Goal: Transaction & Acquisition: Obtain resource

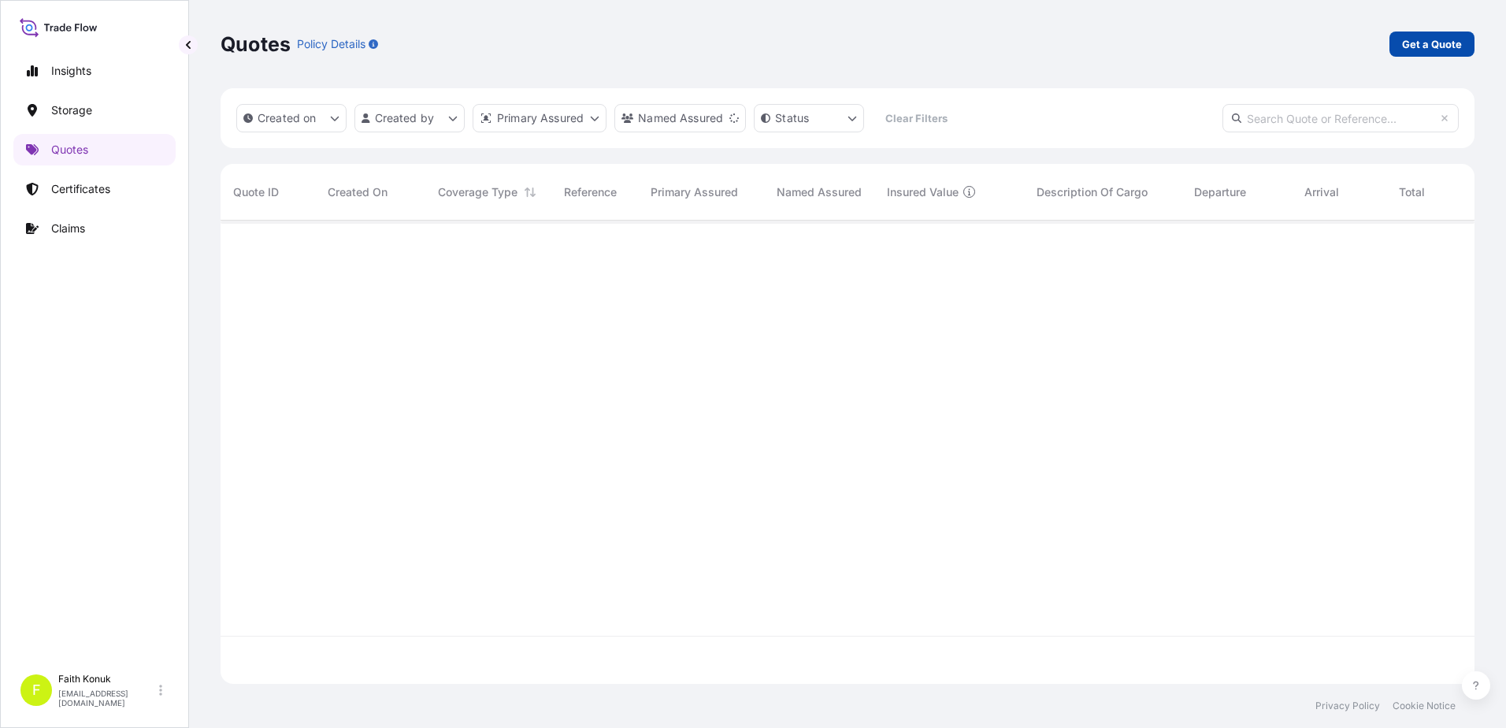
scroll to position [508, 1243]
click at [1437, 45] on p "Get a Quote" at bounding box center [1432, 44] width 60 height 16
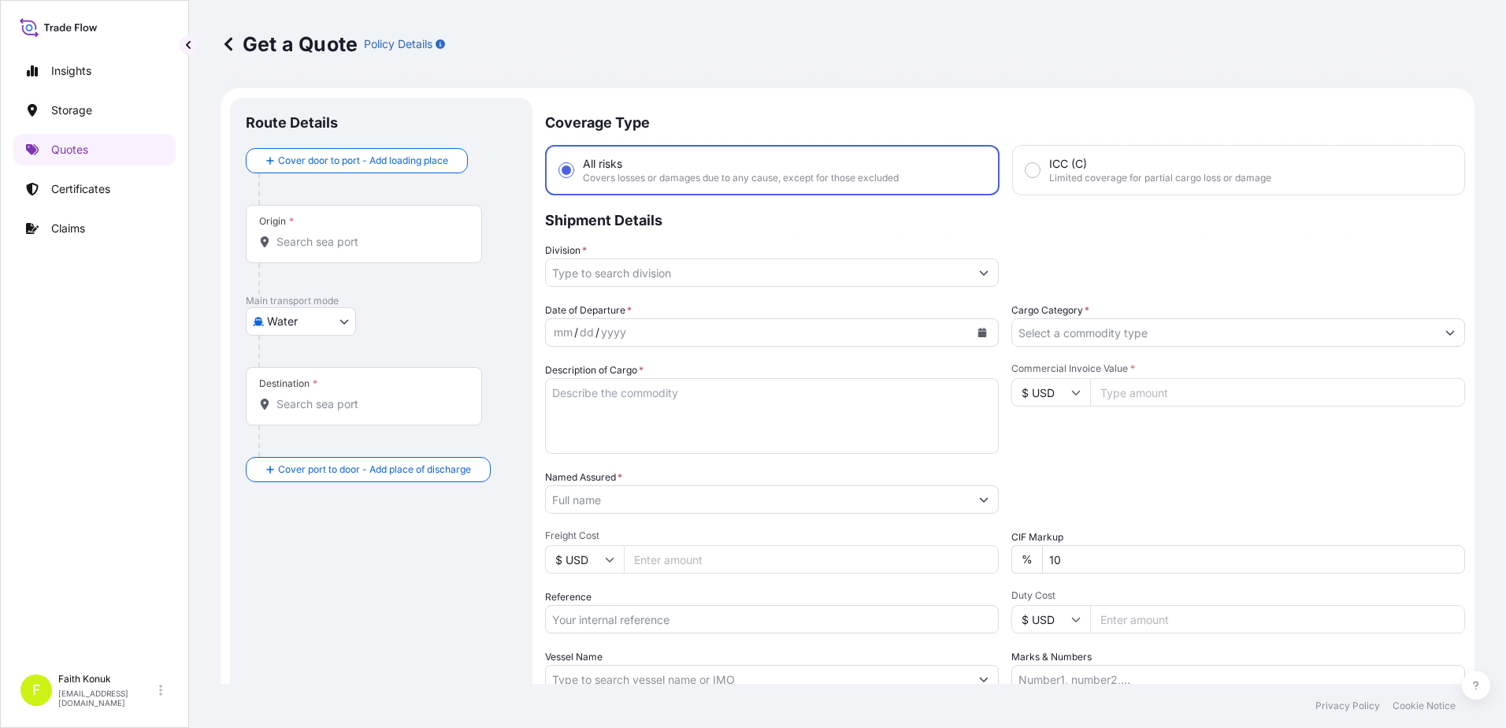
scroll to position [25, 0]
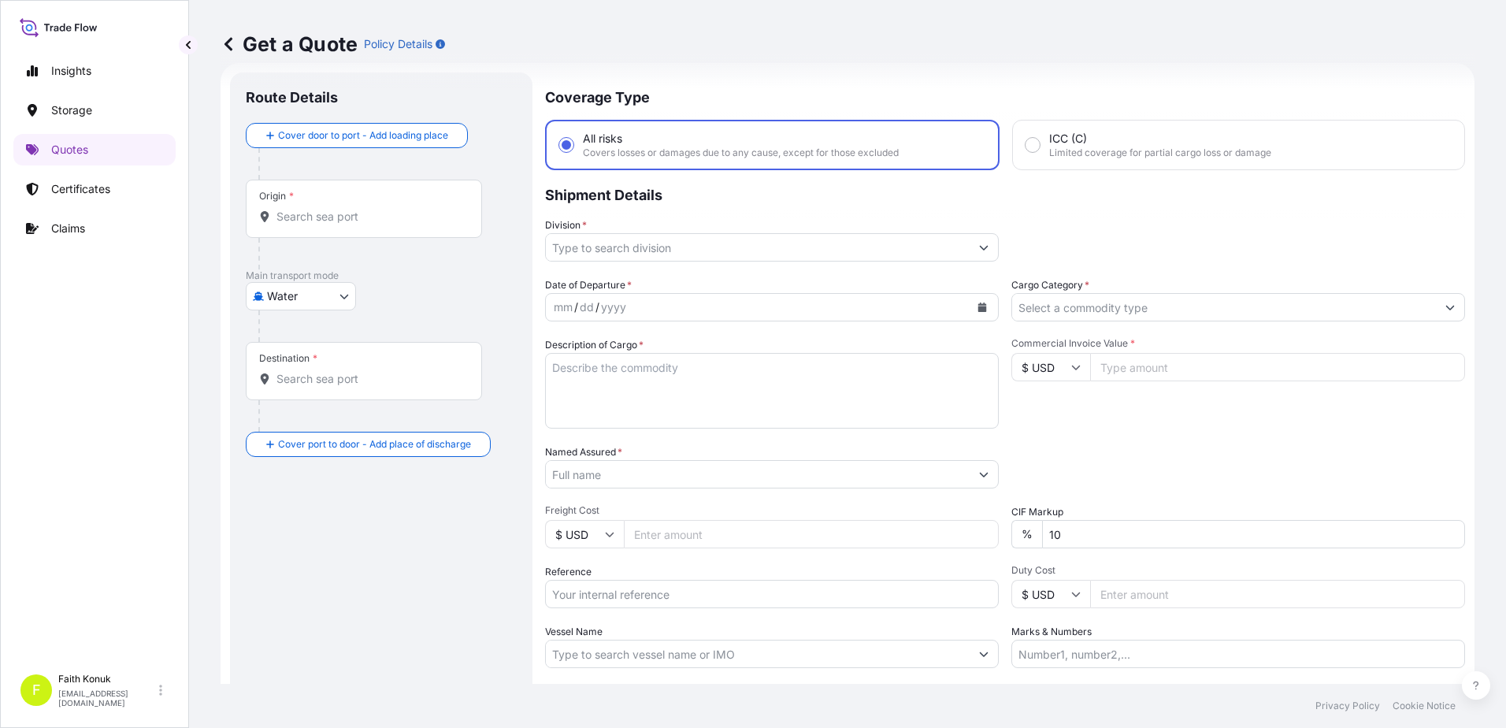
click at [302, 292] on body "Insights Storage Quotes Certificates Claims F [PERSON_NAME] [EMAIL_ADDRESS][DOM…" at bounding box center [753, 364] width 1506 height 728
click at [299, 328] on div "Air" at bounding box center [301, 337] width 98 height 28
select select "Air"
click at [410, 292] on div "Air Air Water Inland" at bounding box center [381, 302] width 271 height 28
click at [319, 224] on input "Origin *" at bounding box center [370, 223] width 186 height 16
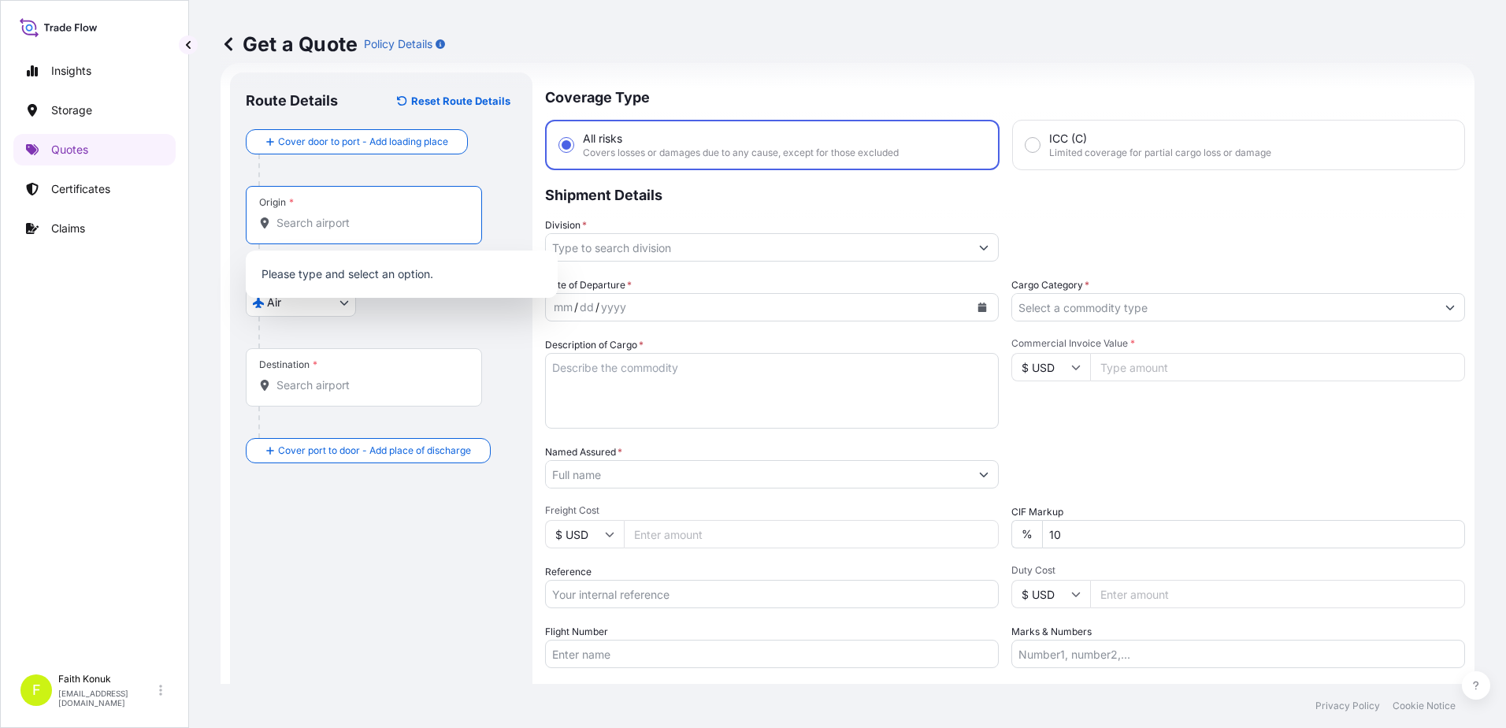
paste input "JIANGSU"
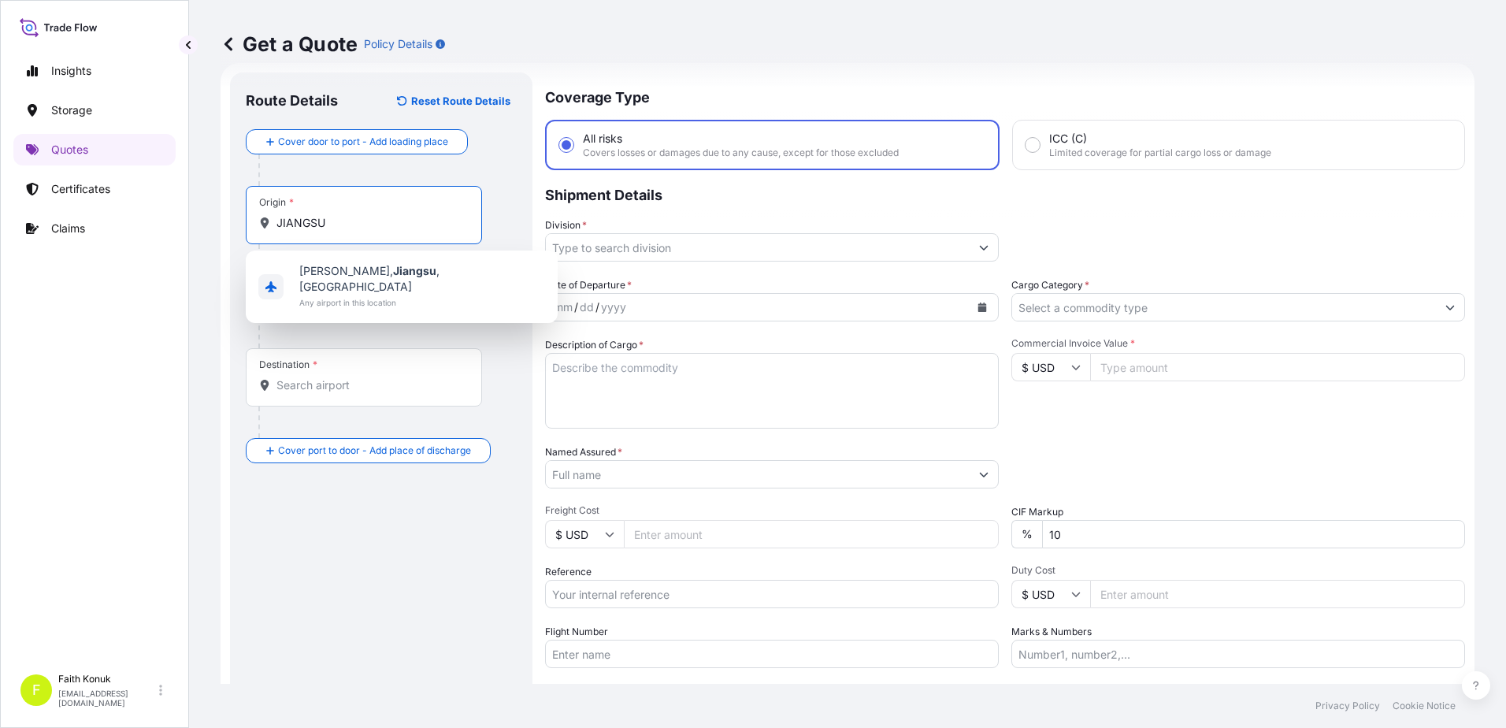
drag, startPoint x: 329, startPoint y: 220, endPoint x: 246, endPoint y: 215, distance: 83.7
click at [245, 215] on div "Route Details Reset Route Details Cover door to port - Add loading place Place …" at bounding box center [381, 428] width 303 height 713
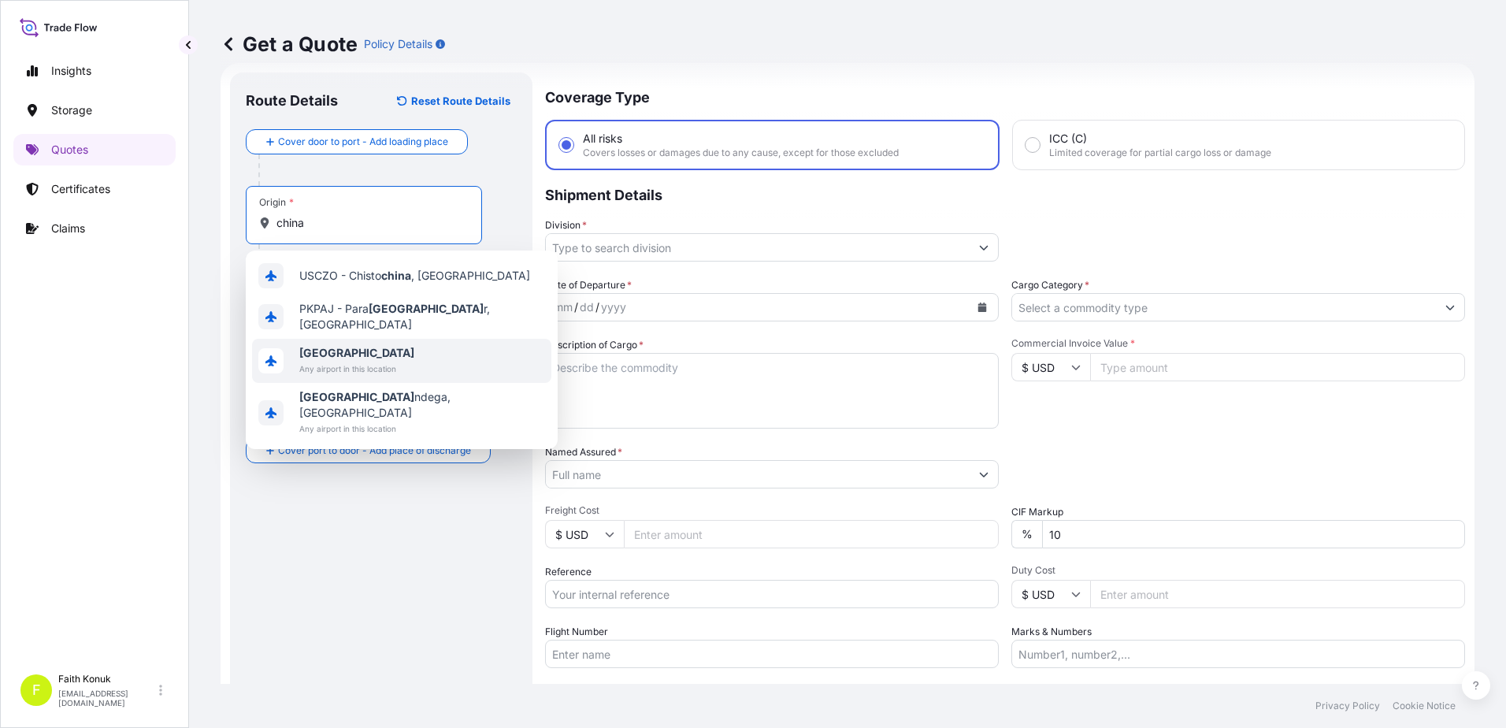
type input "[GEOGRAPHIC_DATA]"
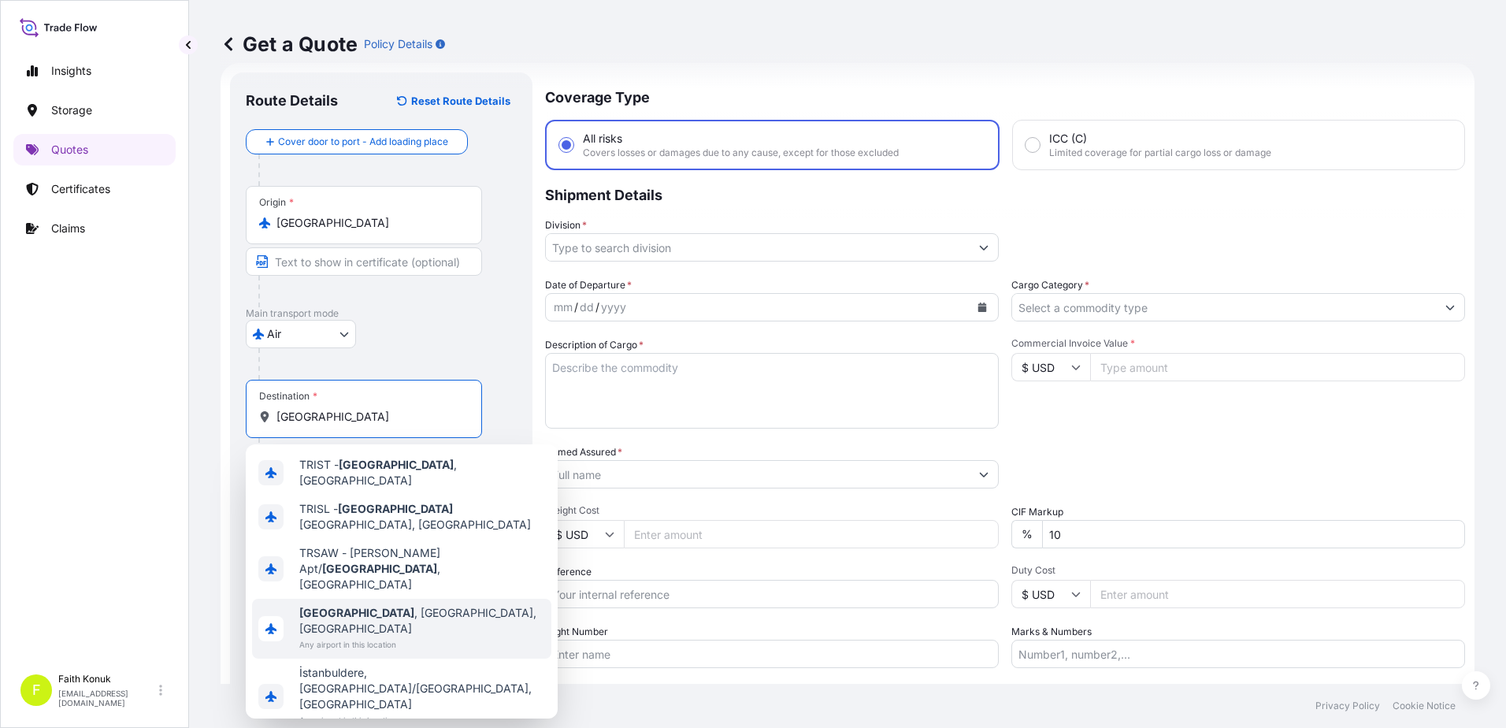
click at [395, 605] on span "[GEOGRAPHIC_DATA] , [GEOGRAPHIC_DATA], [GEOGRAPHIC_DATA]" at bounding box center [422, 621] width 246 height 32
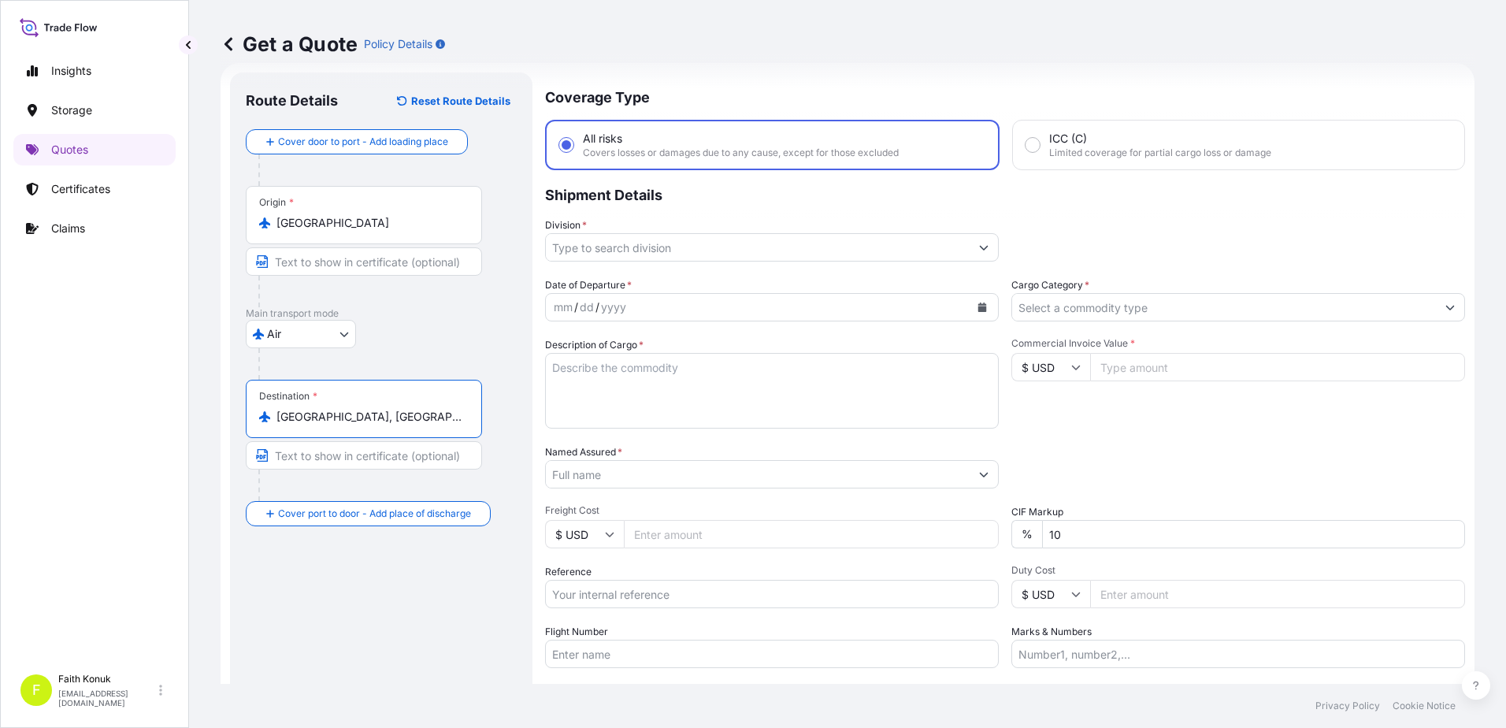
type input "[GEOGRAPHIC_DATA], [GEOGRAPHIC_DATA], [GEOGRAPHIC_DATA]"
click at [427, 337] on div "Air Air Water Inland" at bounding box center [381, 334] width 271 height 28
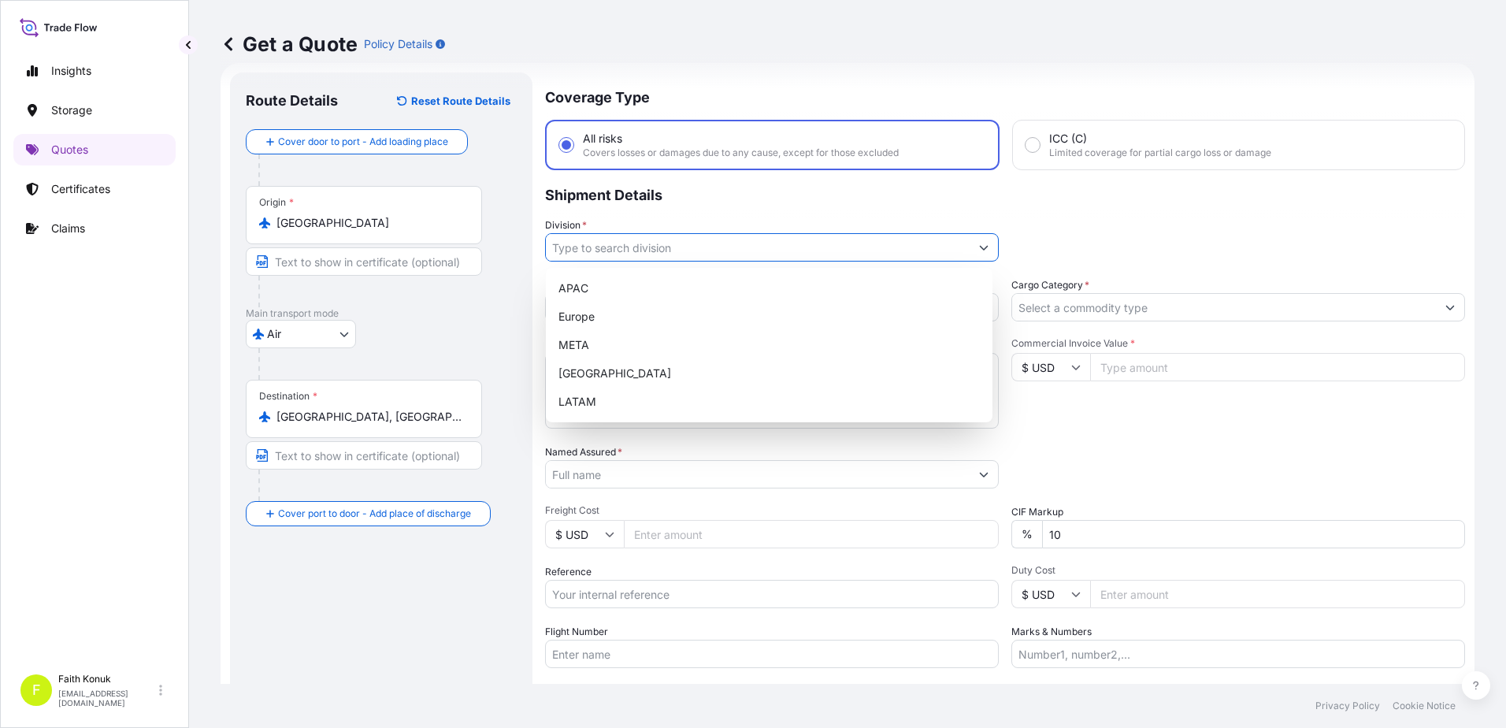
click at [600, 247] on input "Division *" at bounding box center [758, 247] width 424 height 28
click at [587, 344] on div "META" at bounding box center [769, 345] width 434 height 28
type input "META"
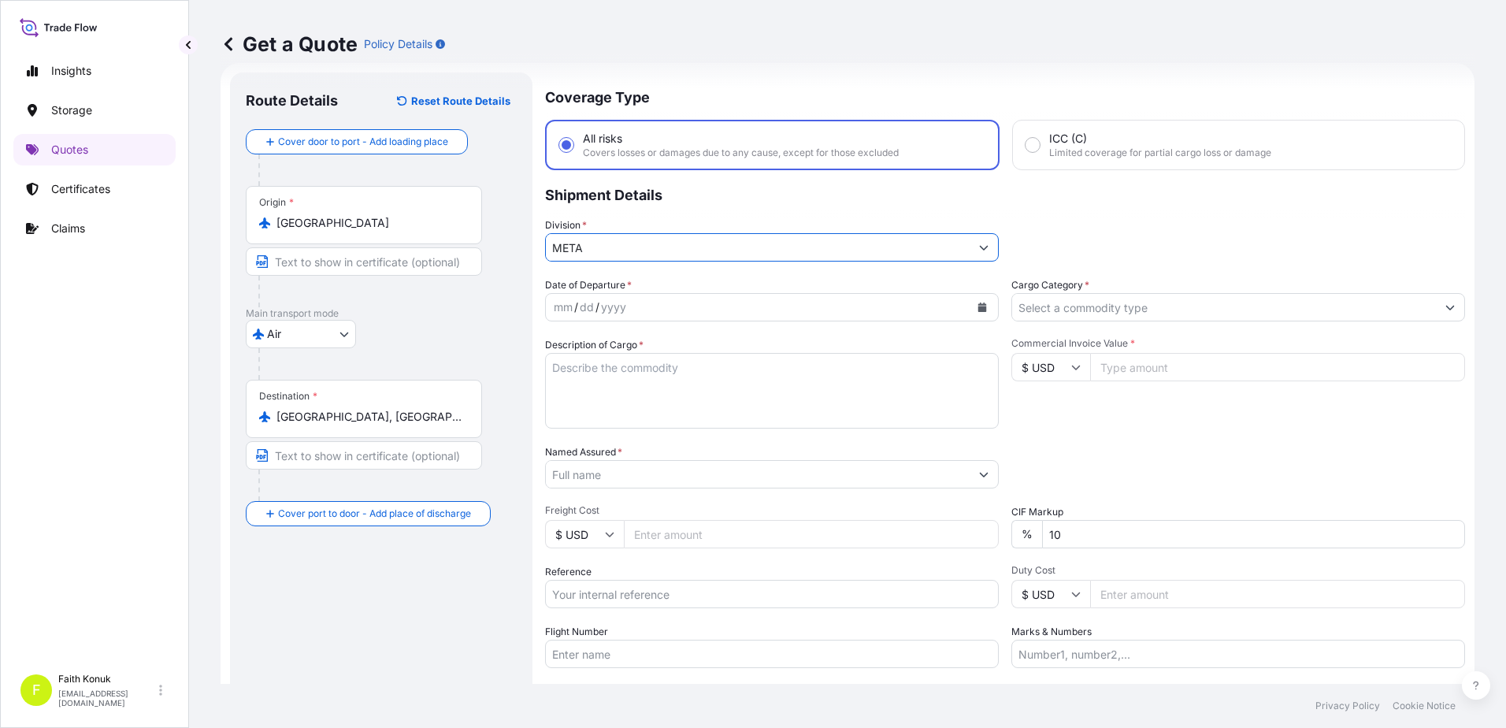
click at [671, 211] on p "Shipment Details" at bounding box center [1005, 193] width 920 height 47
click at [979, 305] on icon "Calendar" at bounding box center [983, 307] width 9 height 9
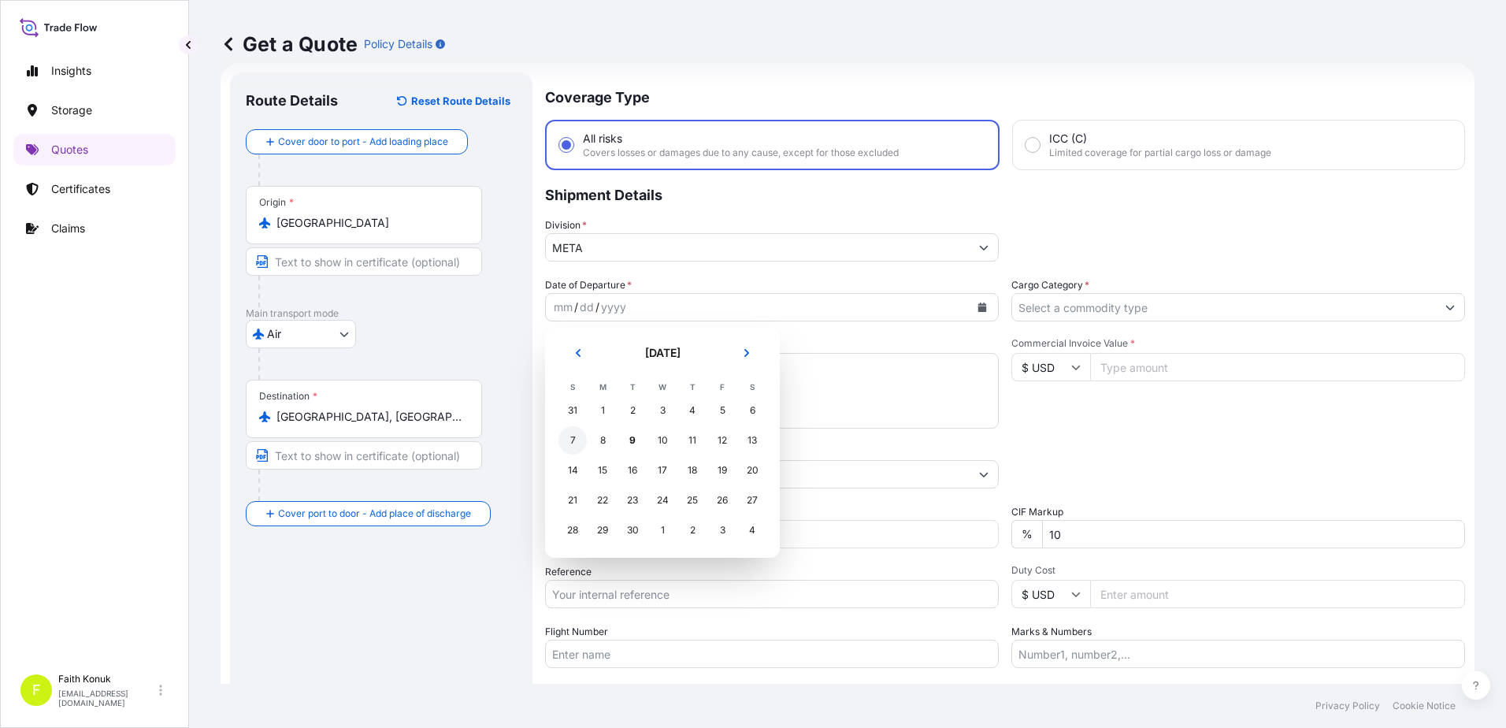
click at [573, 441] on div "7" at bounding box center [573, 440] width 28 height 28
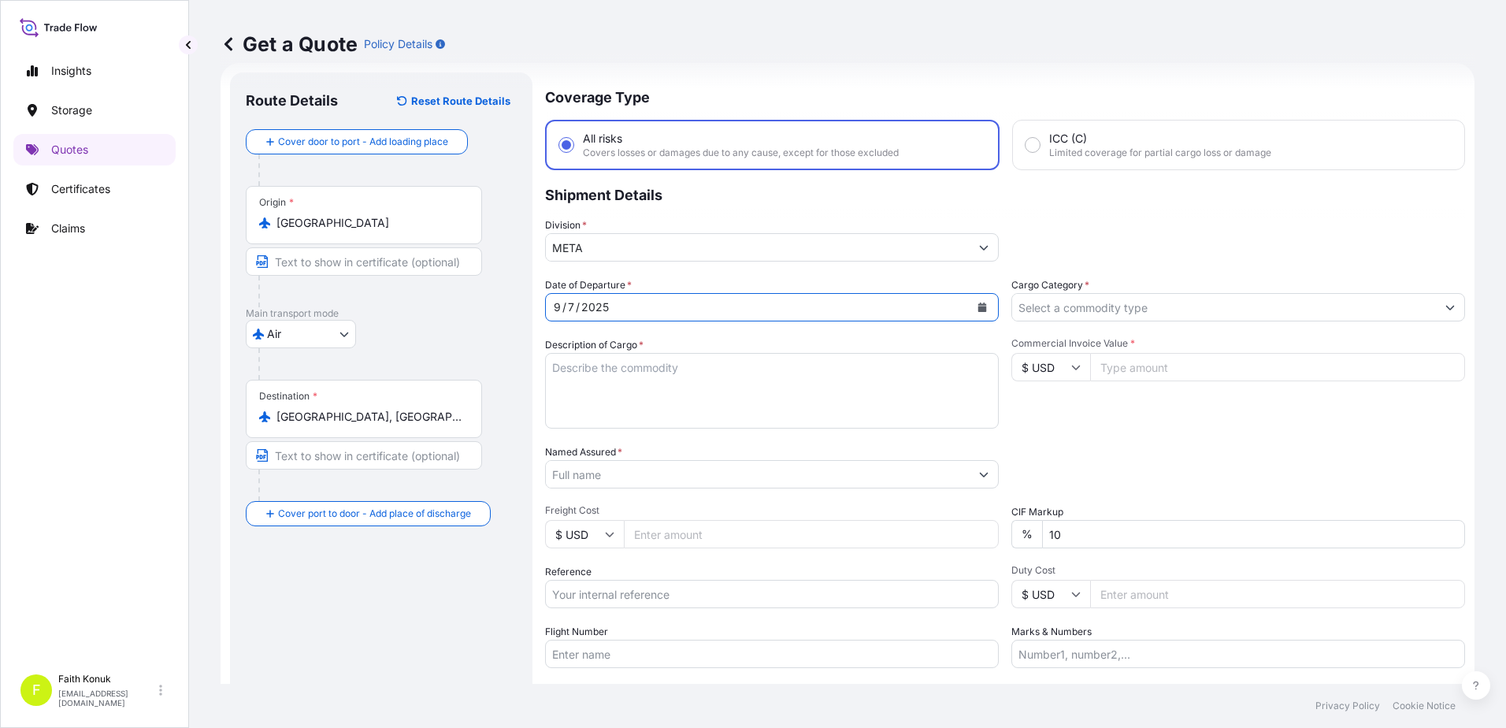
click at [581, 361] on textarea "Description of Cargo *" at bounding box center [772, 391] width 454 height 76
click at [606, 375] on textarea "Description of Cargo *" at bounding box center [772, 391] width 454 height 76
paste textarea ""1 KAP,222 KG ,BUSDUCT SYSTEM HS CODE:85369090 317*74*56*1 VOL:1.313 CBM""
click at [587, 421] on textarea "1 KAP,222 KG ,BUSDUCT SYSTEM HS CODE:85369090 317*74*56*1 VOL:1.313 CBM" at bounding box center [772, 391] width 454 height 76
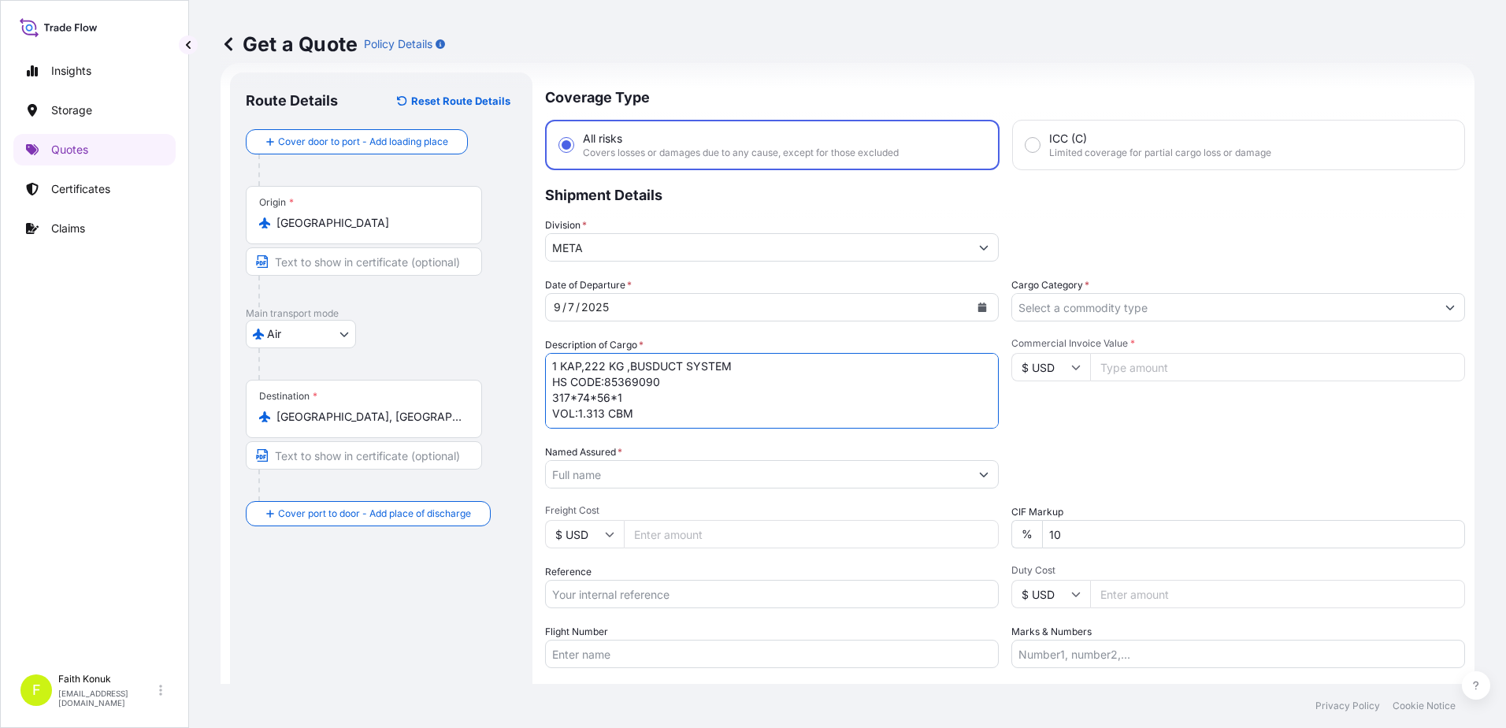
paste textarea "235-95037802"
type textarea "1 KAP,222 KG ,BUSDUCT SYSTEM HS CODE:85369090 317*74*56*1 VOL:1.313 CBM 235-950…"
click at [608, 466] on input "Named Assured *" at bounding box center [758, 474] width 424 height 28
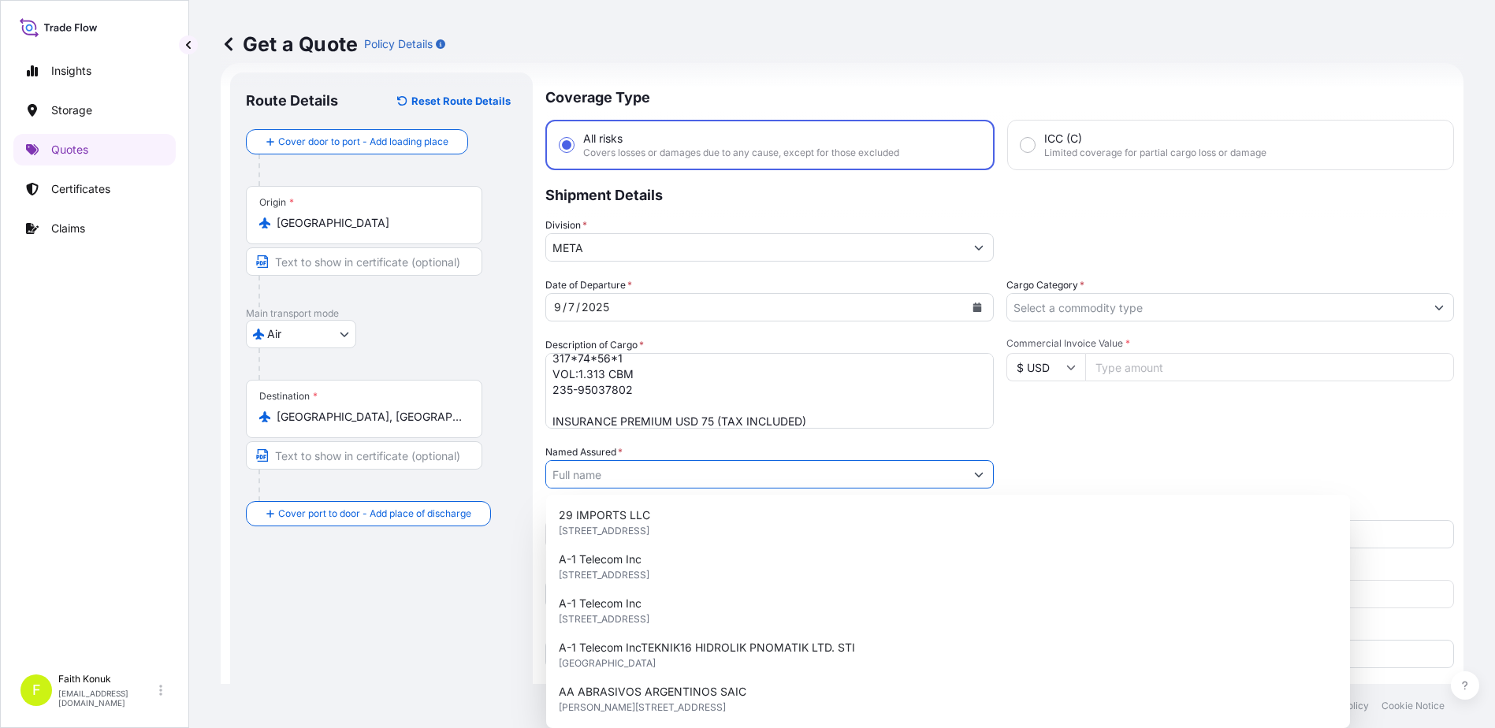
paste input ""GERSAN ELEKTRIK TICARET VE SANAYI ANONIM SIRKETI""
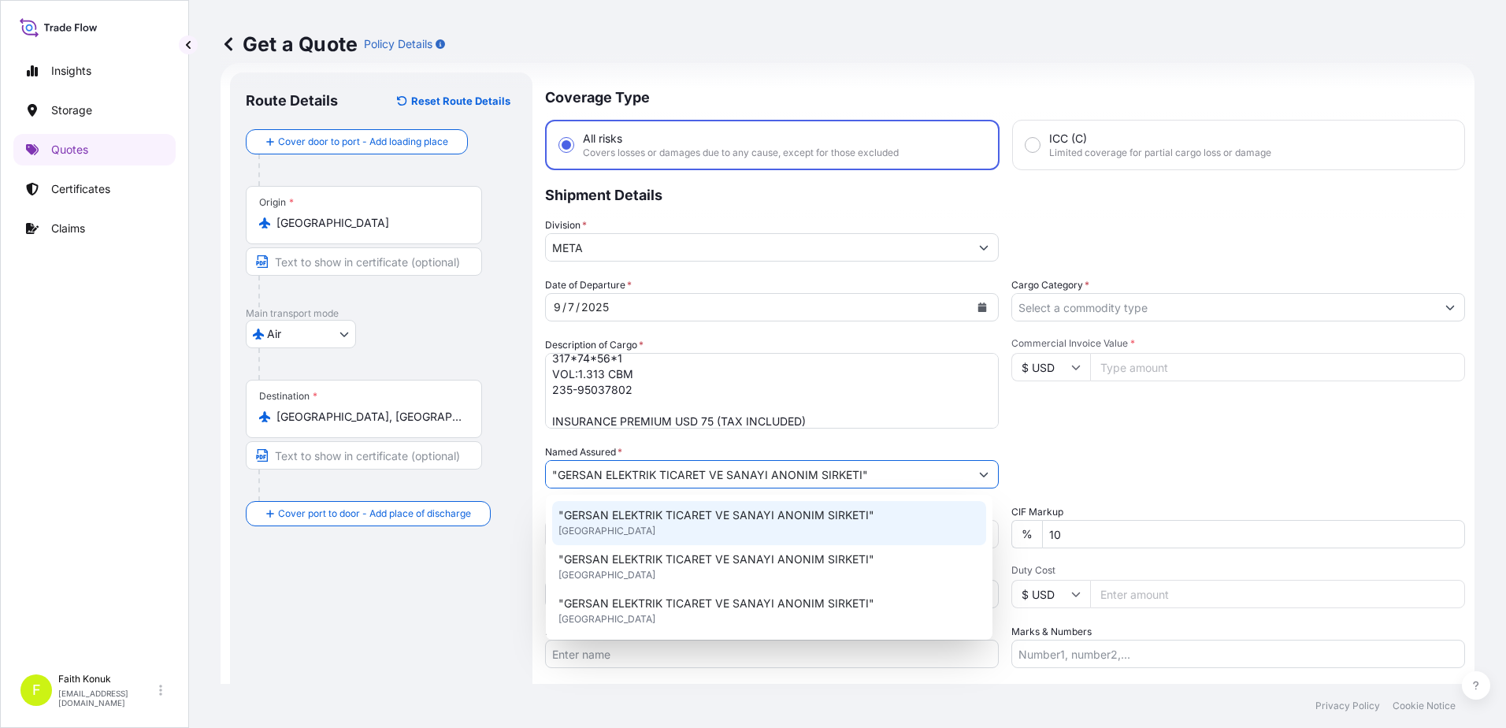
click at [661, 521] on span ""GERSAN ELEKTRIK TICARET VE SANAYI ANONIM SIRKETI"" at bounding box center [717, 515] width 316 height 16
type input "GERSAN ELEKTRIK TICARET VE SANAYI ANONIM SIRKETI"
click at [889, 438] on div "Date of Departure * [DATE] Cargo Category * Description of Cargo * 1 KAP,222 KG…" at bounding box center [1005, 472] width 920 height 391
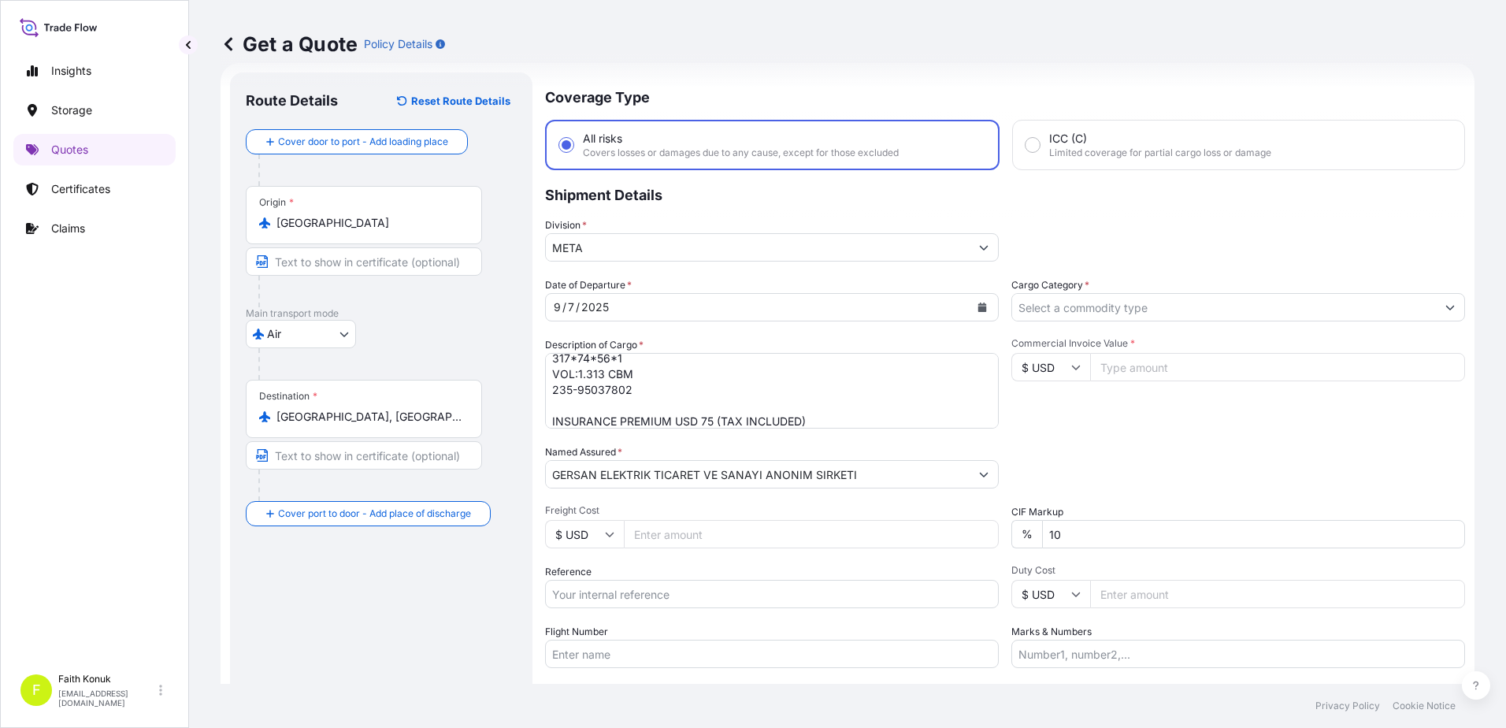
click at [623, 590] on input "Reference" at bounding box center [772, 594] width 454 height 28
paste input "2131775891"
type input "2131775891"
click at [610, 651] on input "Flight Number" at bounding box center [772, 654] width 454 height 28
paste input "TK6489/06SEP"
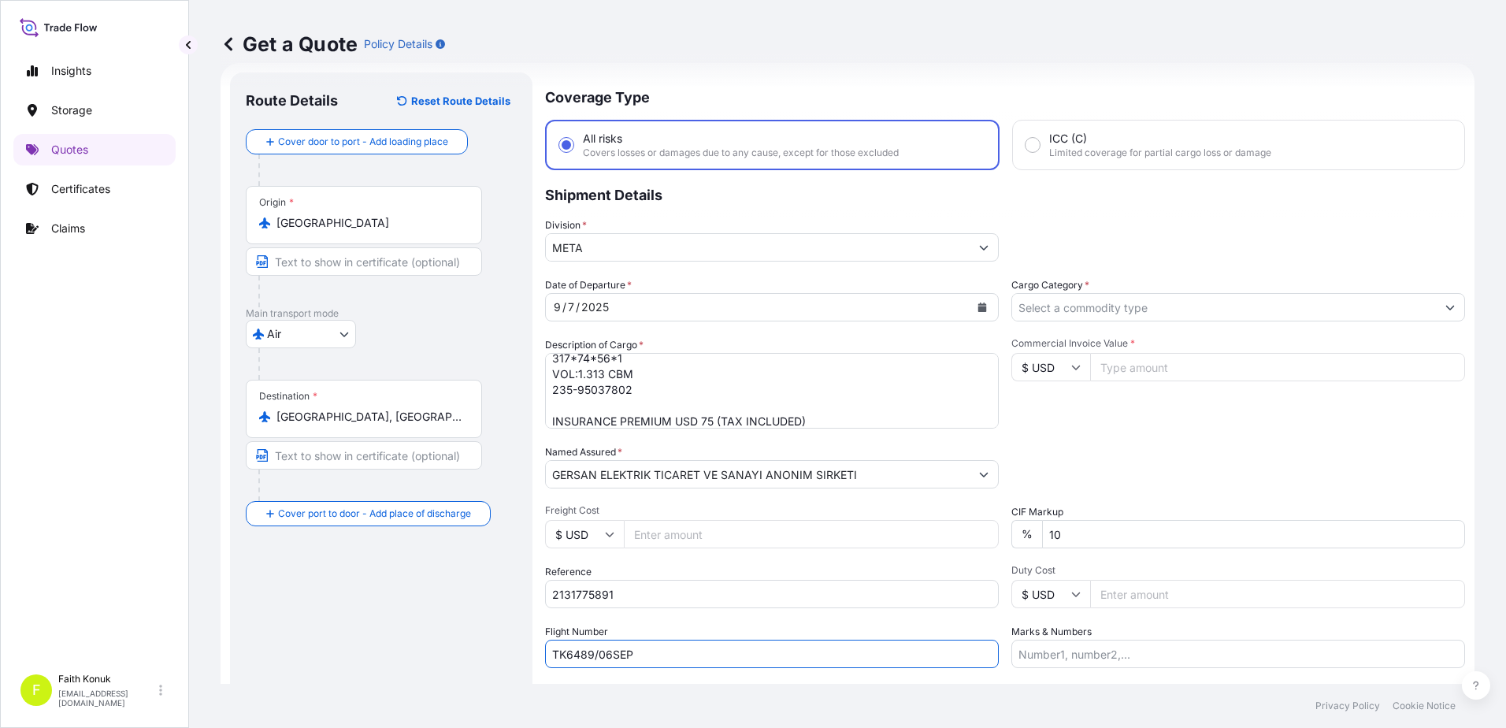
type input "TK6489/06SEP"
click at [1075, 308] on input "Cargo Category *" at bounding box center [1224, 307] width 424 height 28
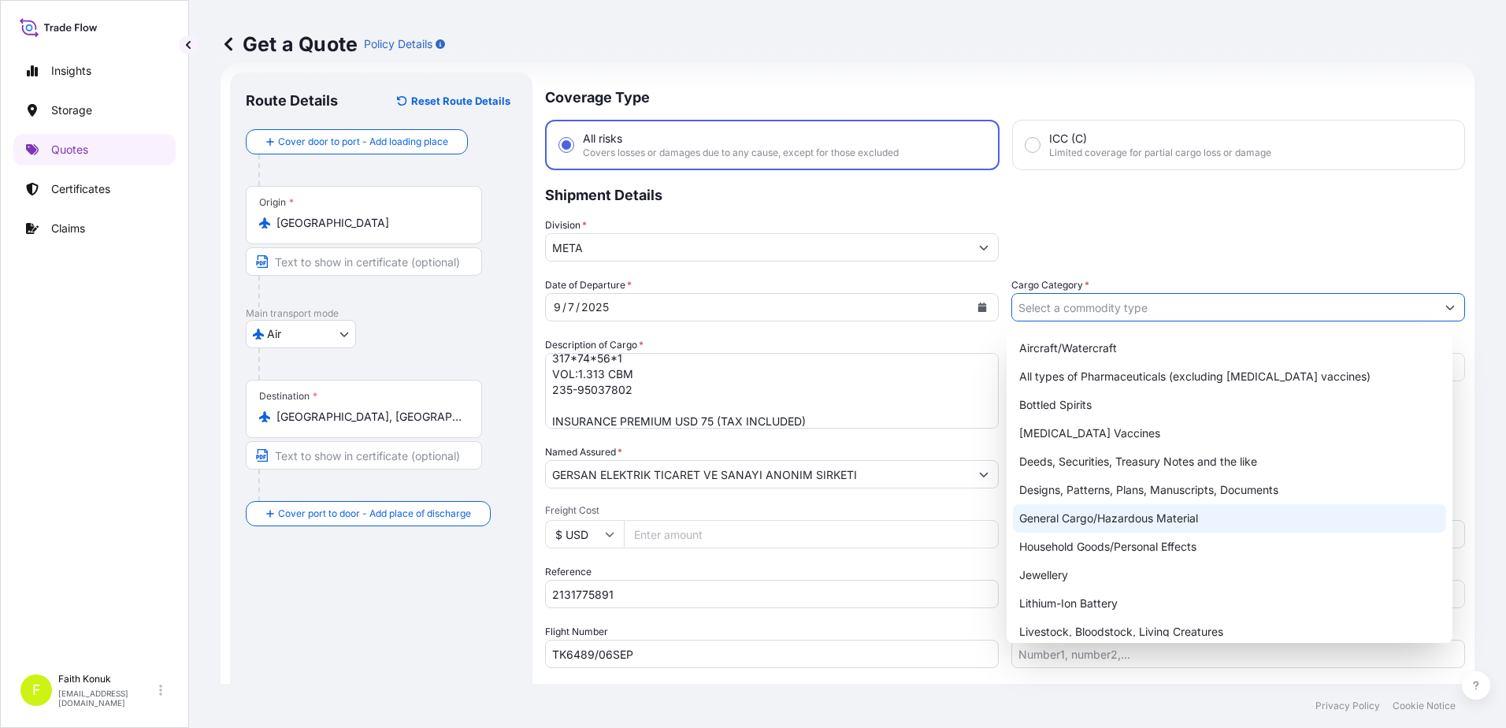
click at [1094, 522] on div "General Cargo/Hazardous Material" at bounding box center [1230, 518] width 434 height 28
type input "General Cargo/Hazardous Material"
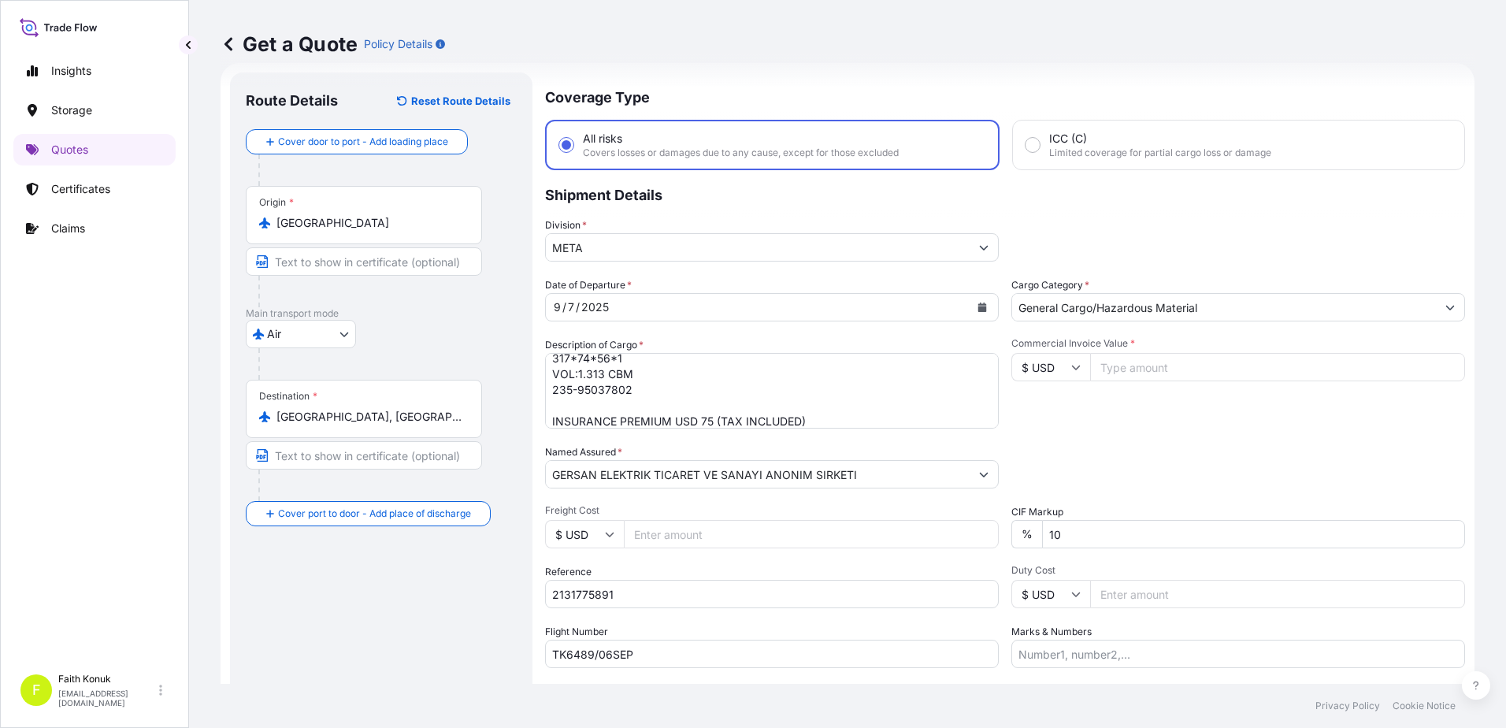
click at [1116, 425] on div "Commercial Invoice Value * $ USD" at bounding box center [1239, 382] width 454 height 91
click at [1122, 369] on input "Commercial Invoice Value *" at bounding box center [1277, 367] width 375 height 28
type input "1966.57"
drag, startPoint x: 1083, startPoint y: 534, endPoint x: 941, endPoint y: 526, distance: 142.8
click at [847, 533] on div "Date of Departure * [DATE] Cargo Category * General Cargo/Hazardous Material De…" at bounding box center [1005, 472] width 920 height 391
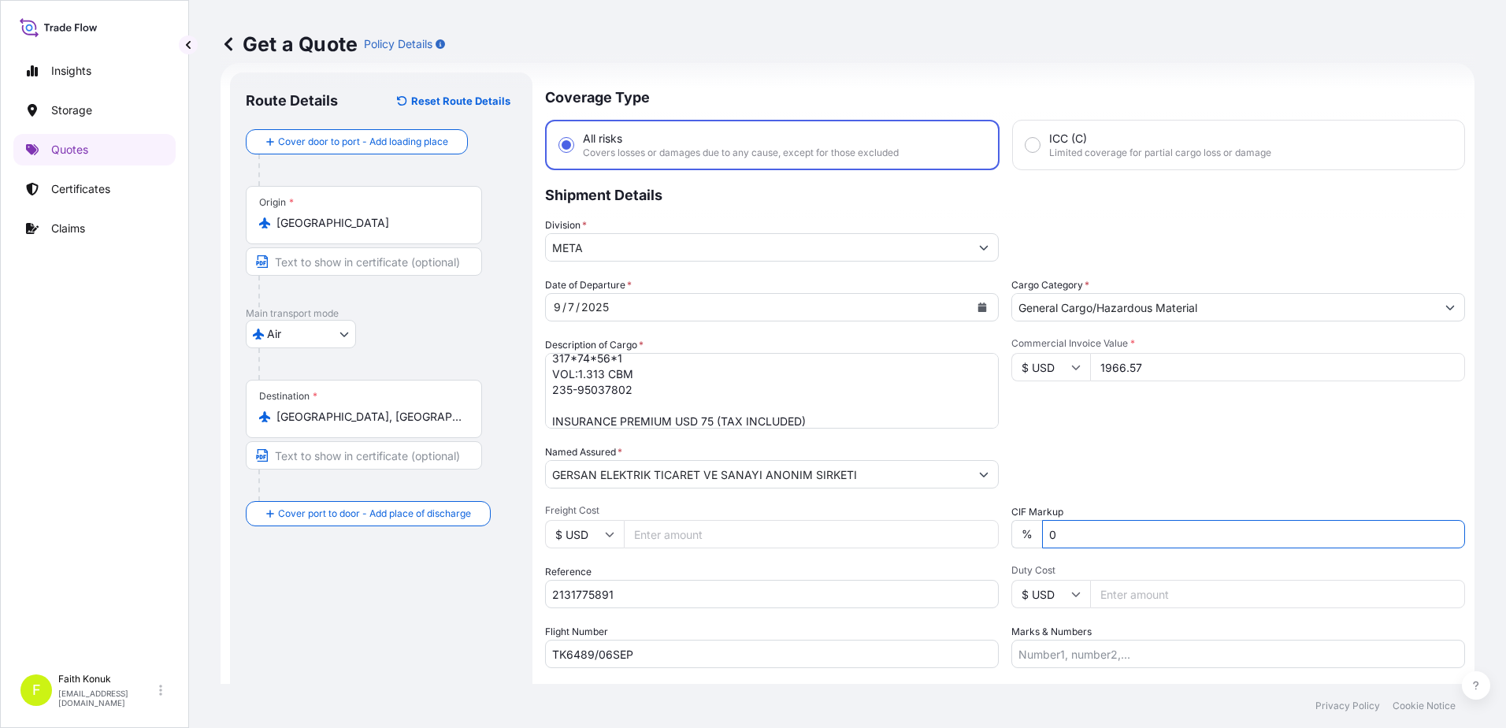
type input "0"
click at [1099, 453] on div "Packing Category Type to search a container mode Please select a primary mode o…" at bounding box center [1239, 466] width 454 height 44
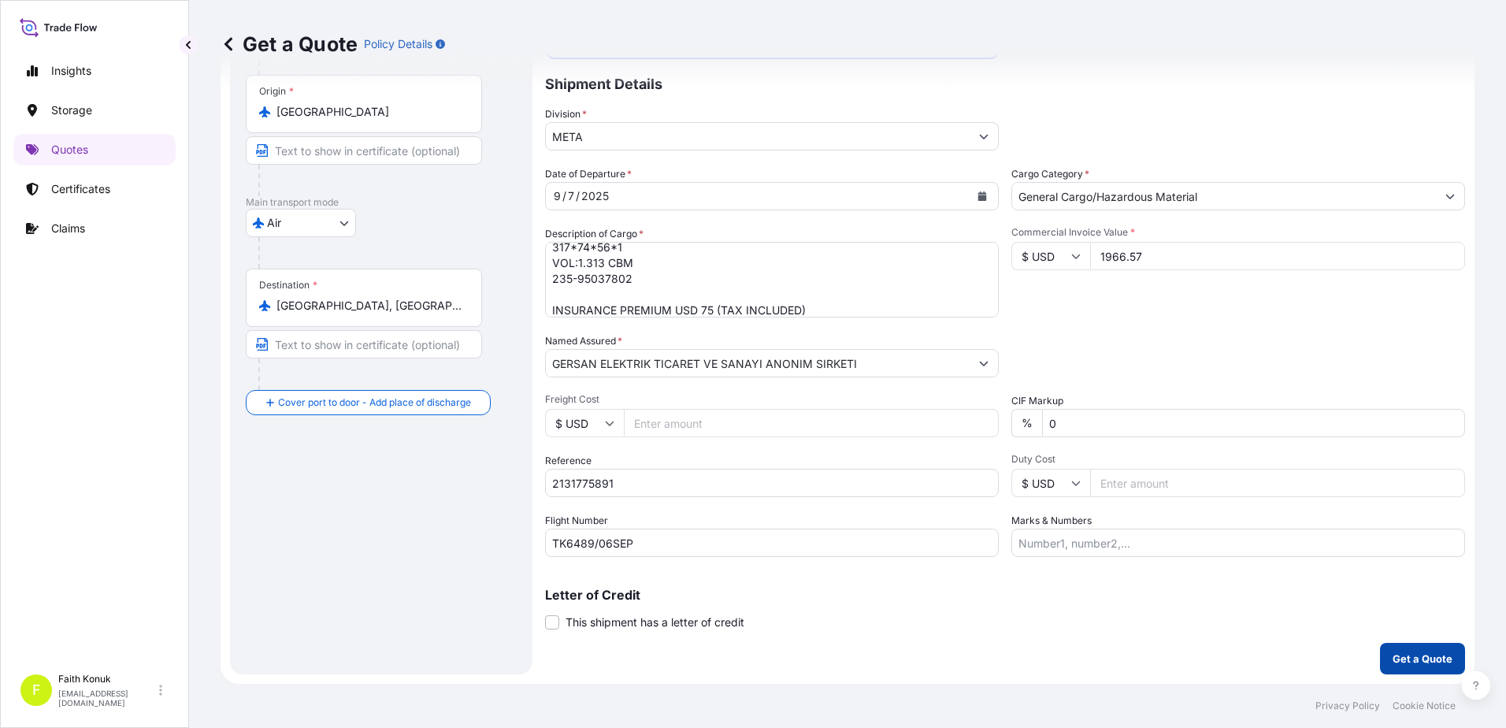
click at [1406, 650] on button "Get a Quote" at bounding box center [1422, 659] width 85 height 32
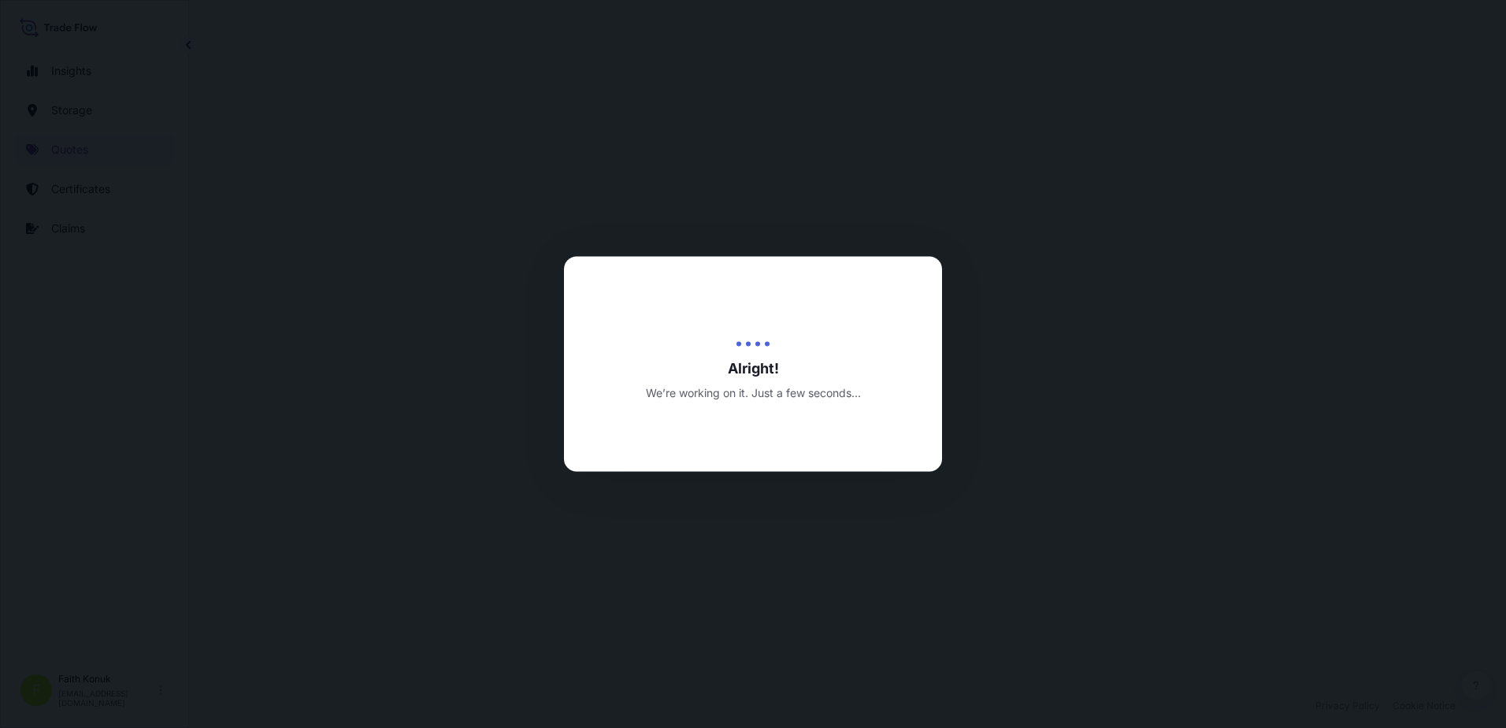
select select "Air"
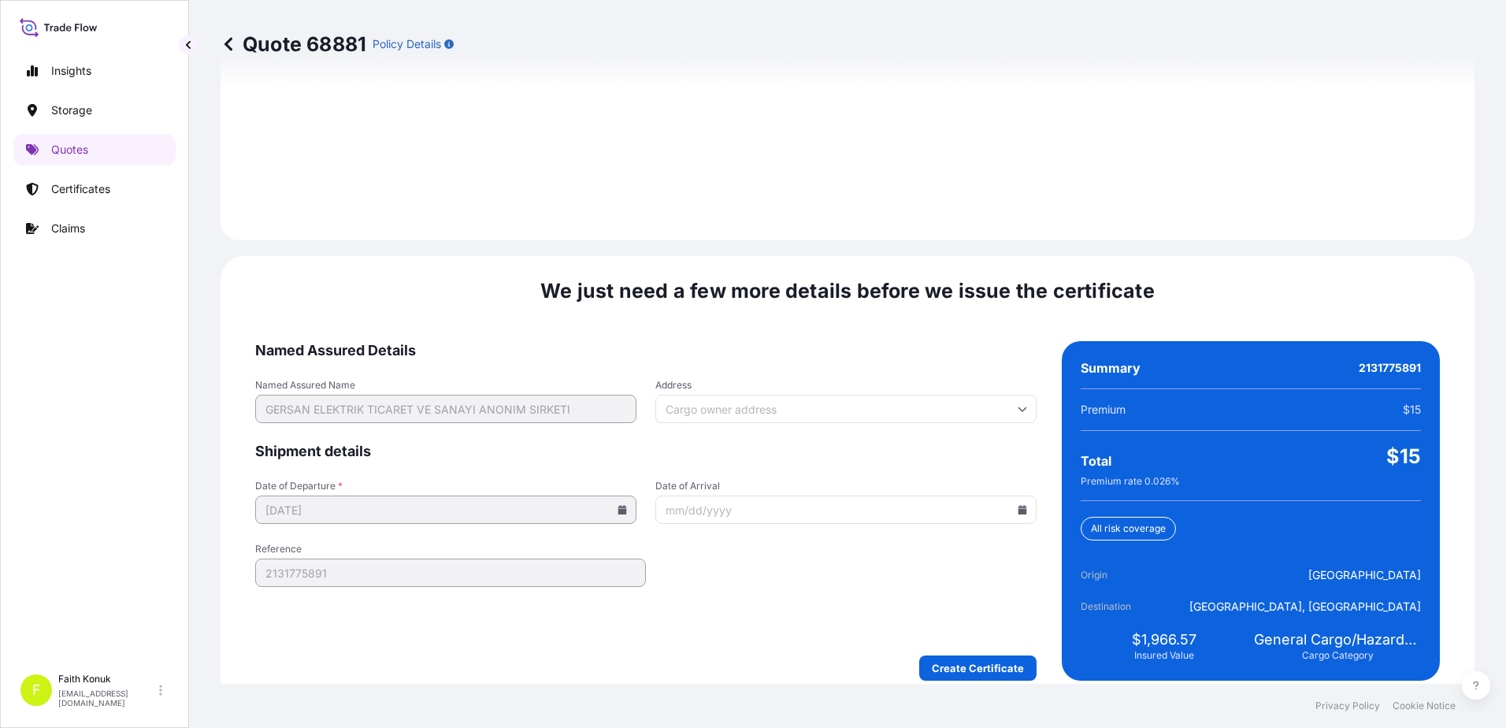
scroll to position [2242, 0]
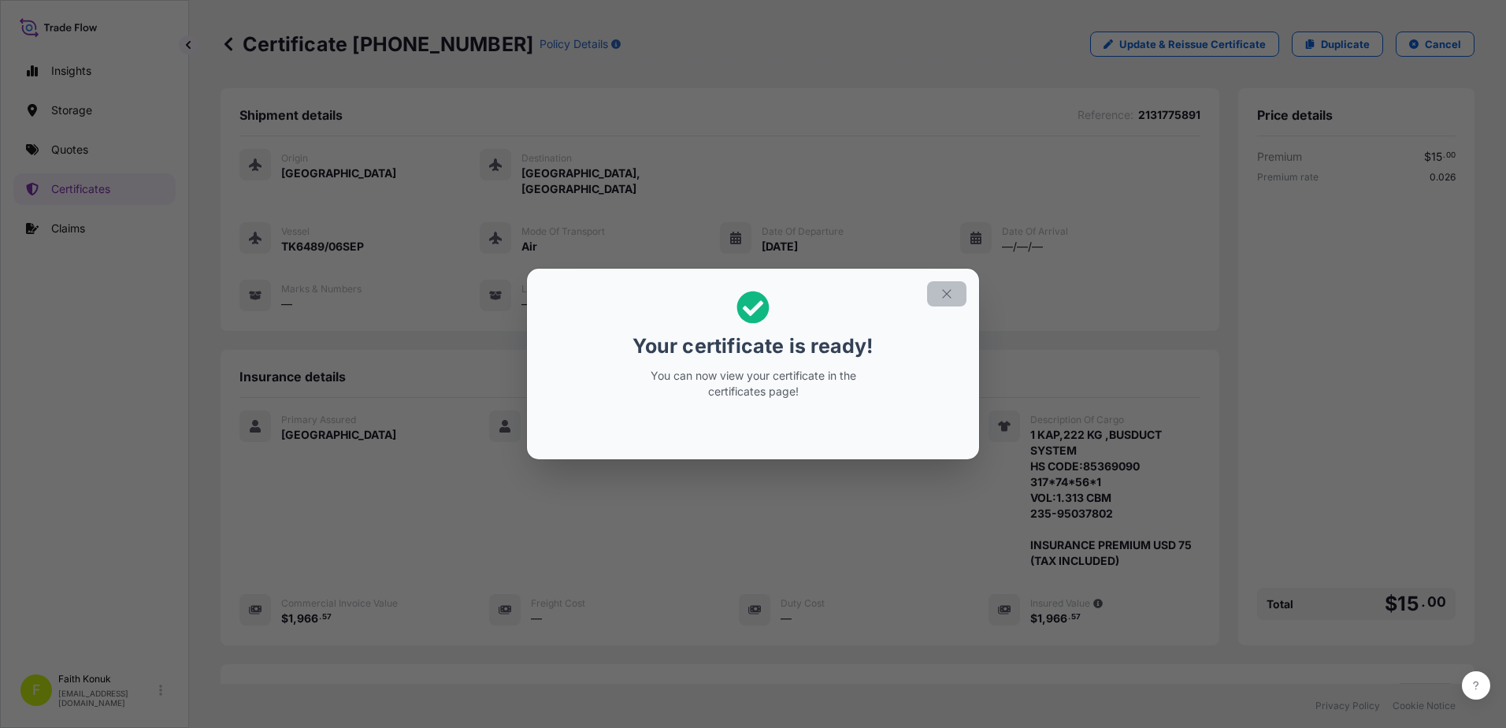
click at [949, 297] on icon "button" at bounding box center [947, 294] width 14 height 14
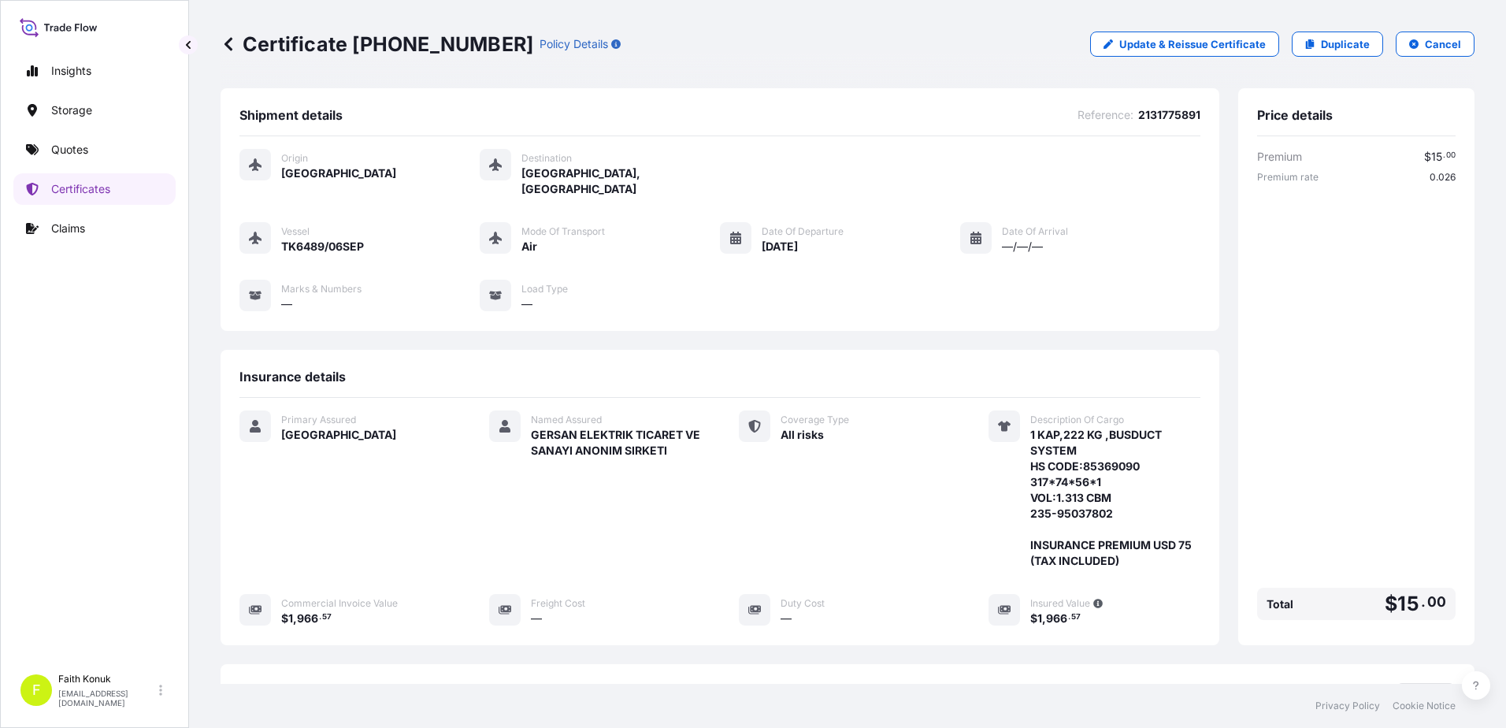
scroll to position [210, 0]
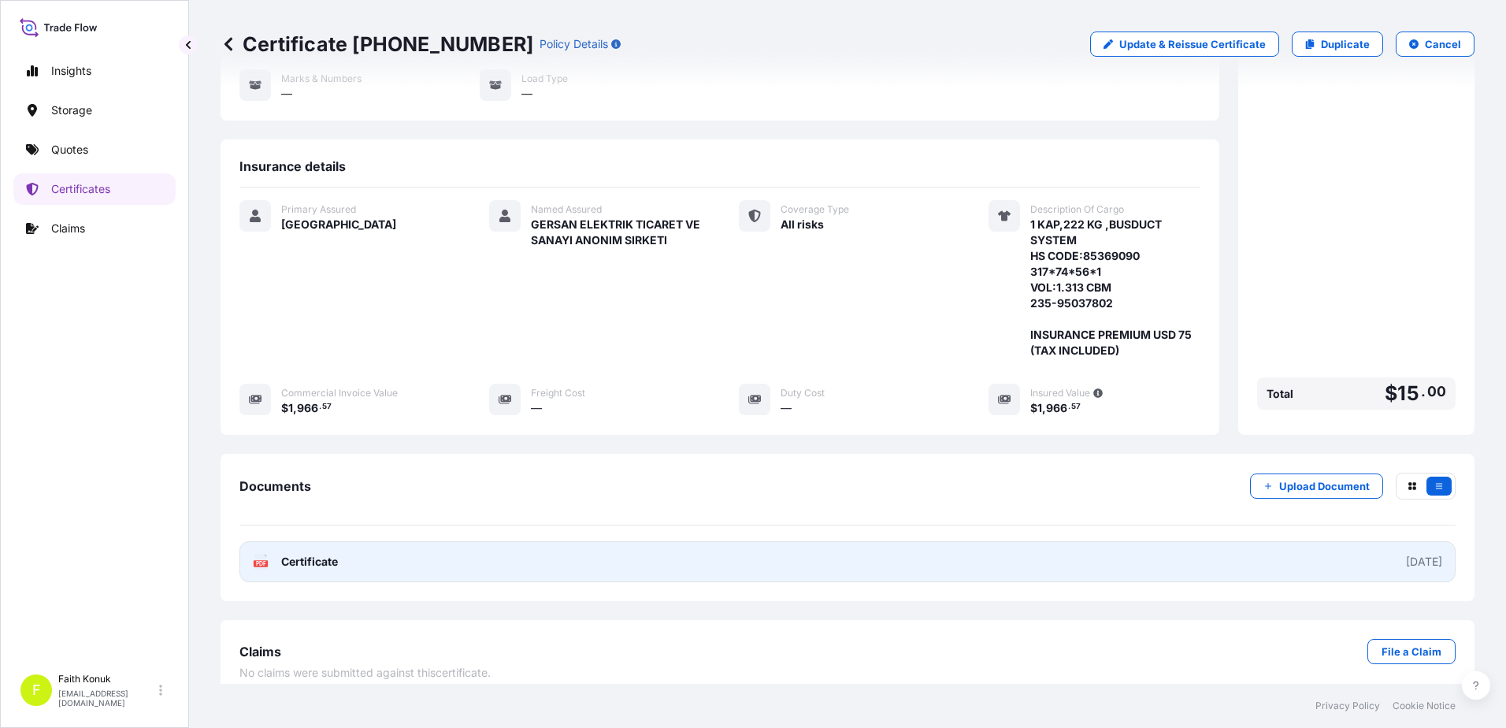
click at [329, 554] on span "Certificate" at bounding box center [309, 562] width 57 height 16
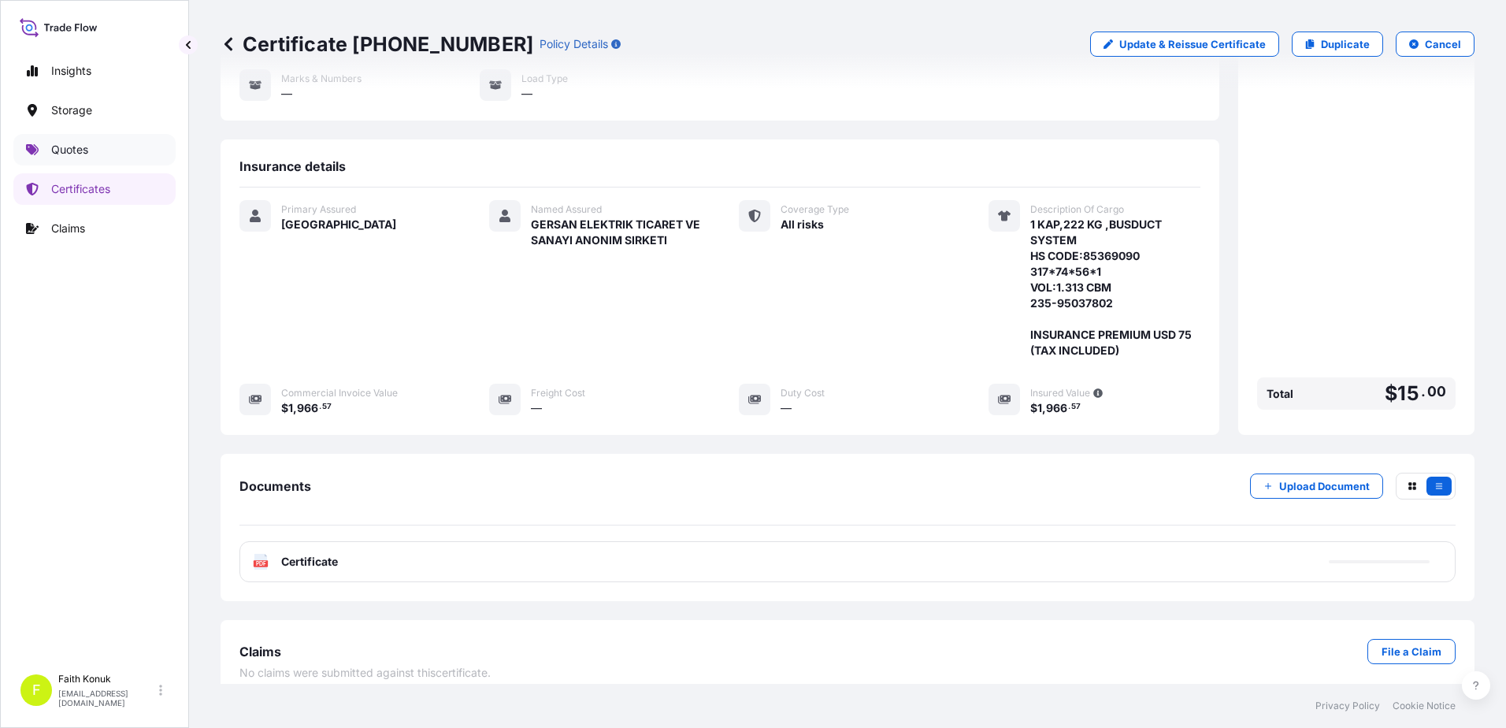
click at [81, 142] on p "Quotes" at bounding box center [69, 150] width 37 height 16
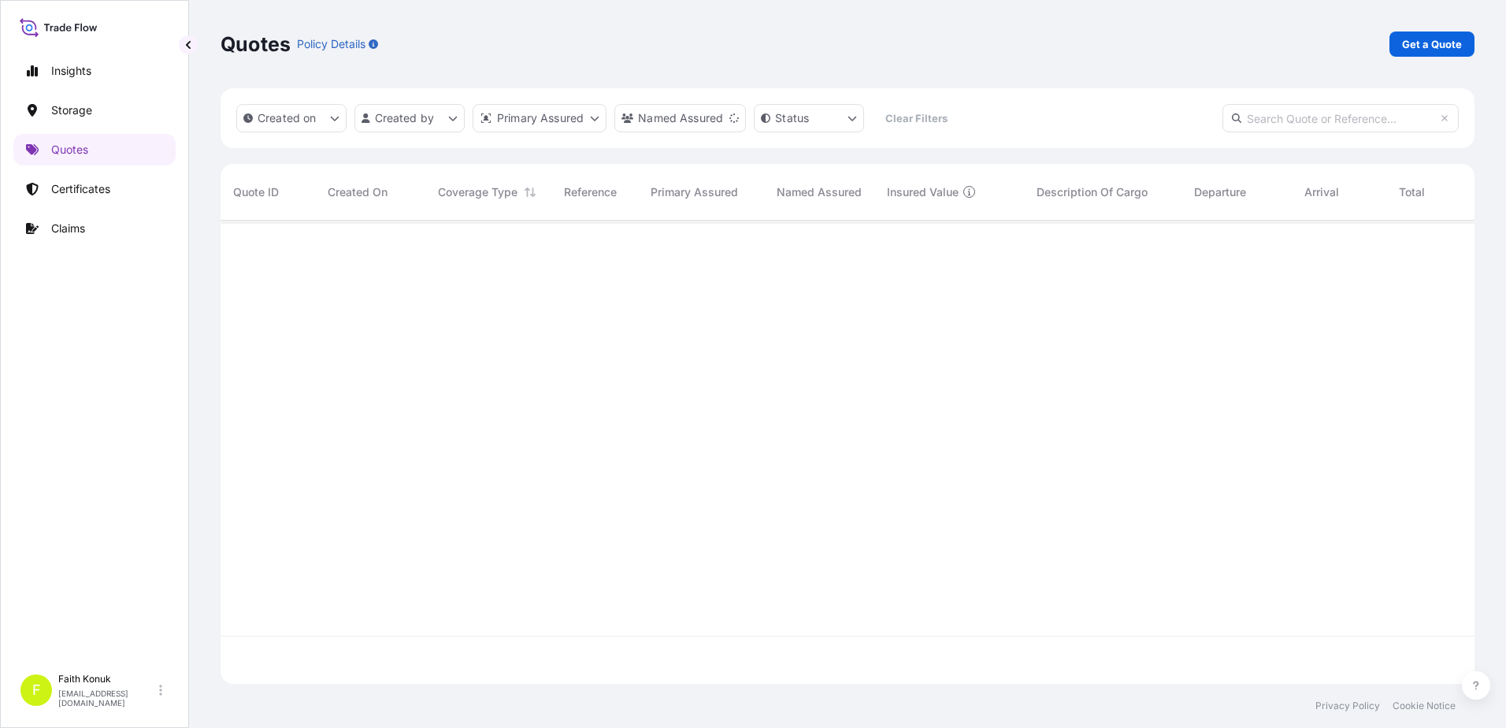
scroll to position [508, 1243]
click at [1388, 51] on div "Quotes Policy Details Get a Quote" at bounding box center [848, 44] width 1254 height 25
click at [1424, 47] on p "Get a Quote" at bounding box center [1432, 44] width 60 height 16
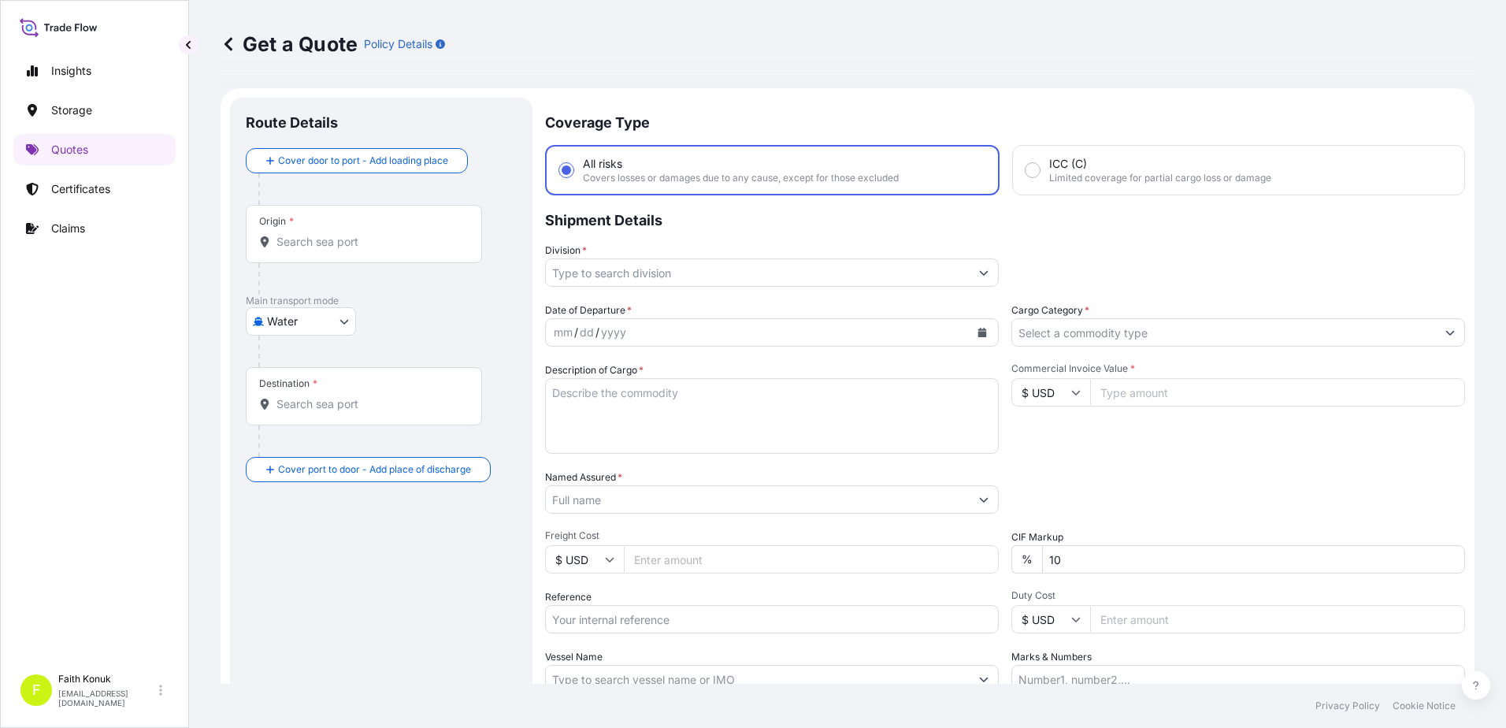
scroll to position [25, 0]
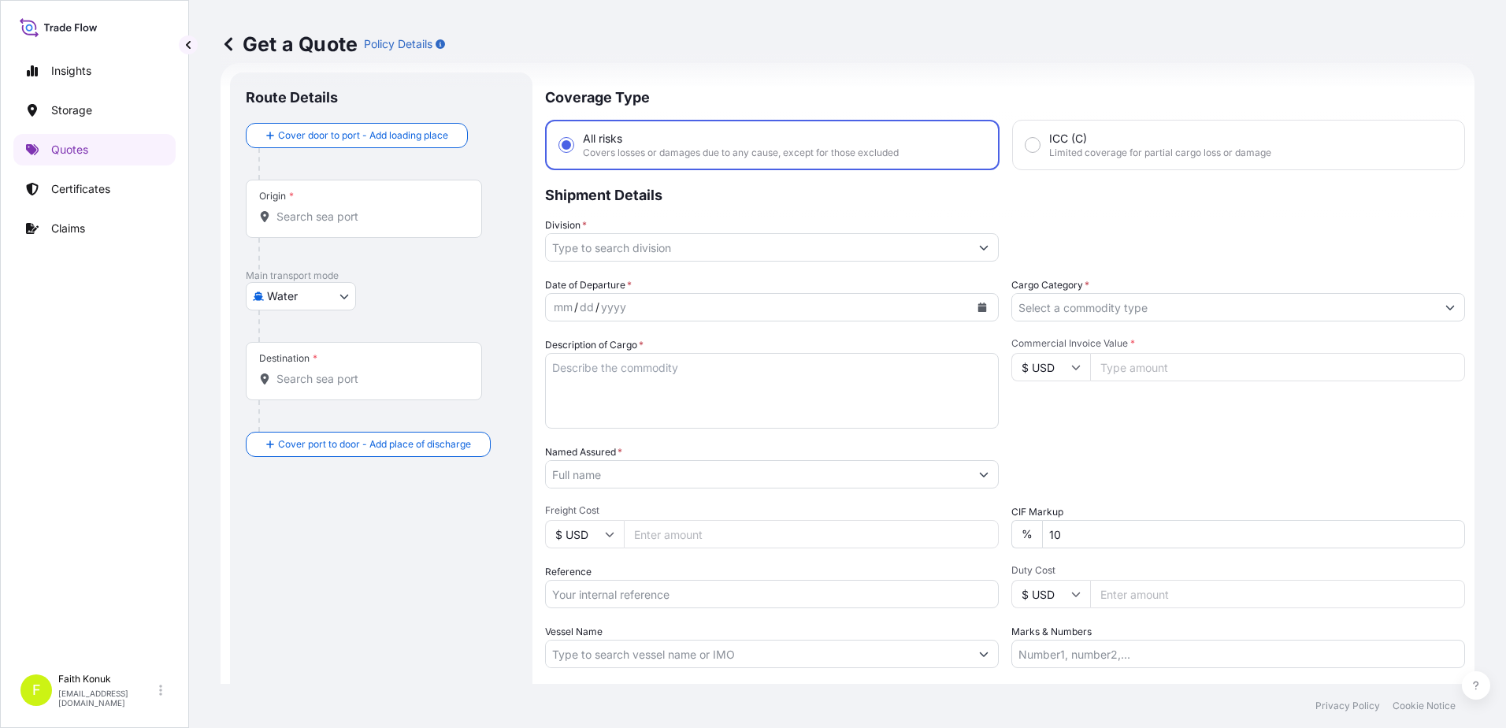
click at [336, 303] on body "Insights Storage Quotes Certificates Claims F [PERSON_NAME] [EMAIL_ADDRESS][DOM…" at bounding box center [753, 364] width 1506 height 728
click at [299, 339] on div "Air" at bounding box center [301, 337] width 98 height 28
select select "Air"
click at [454, 304] on div "Air Air Water Inland" at bounding box center [381, 302] width 271 height 28
click at [374, 213] on div "Origin *" at bounding box center [364, 215] width 236 height 58
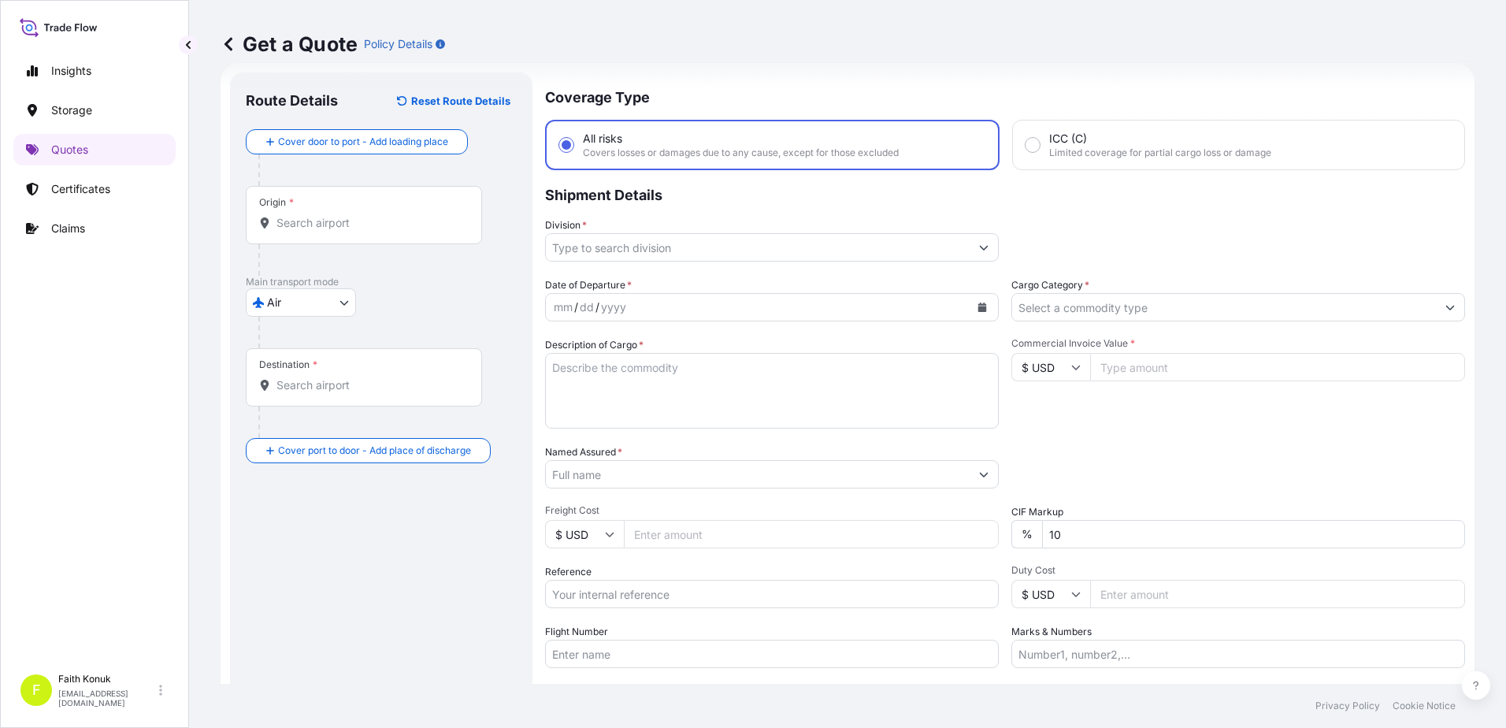
click at [374, 215] on input "Origin *" at bounding box center [370, 223] width 186 height 16
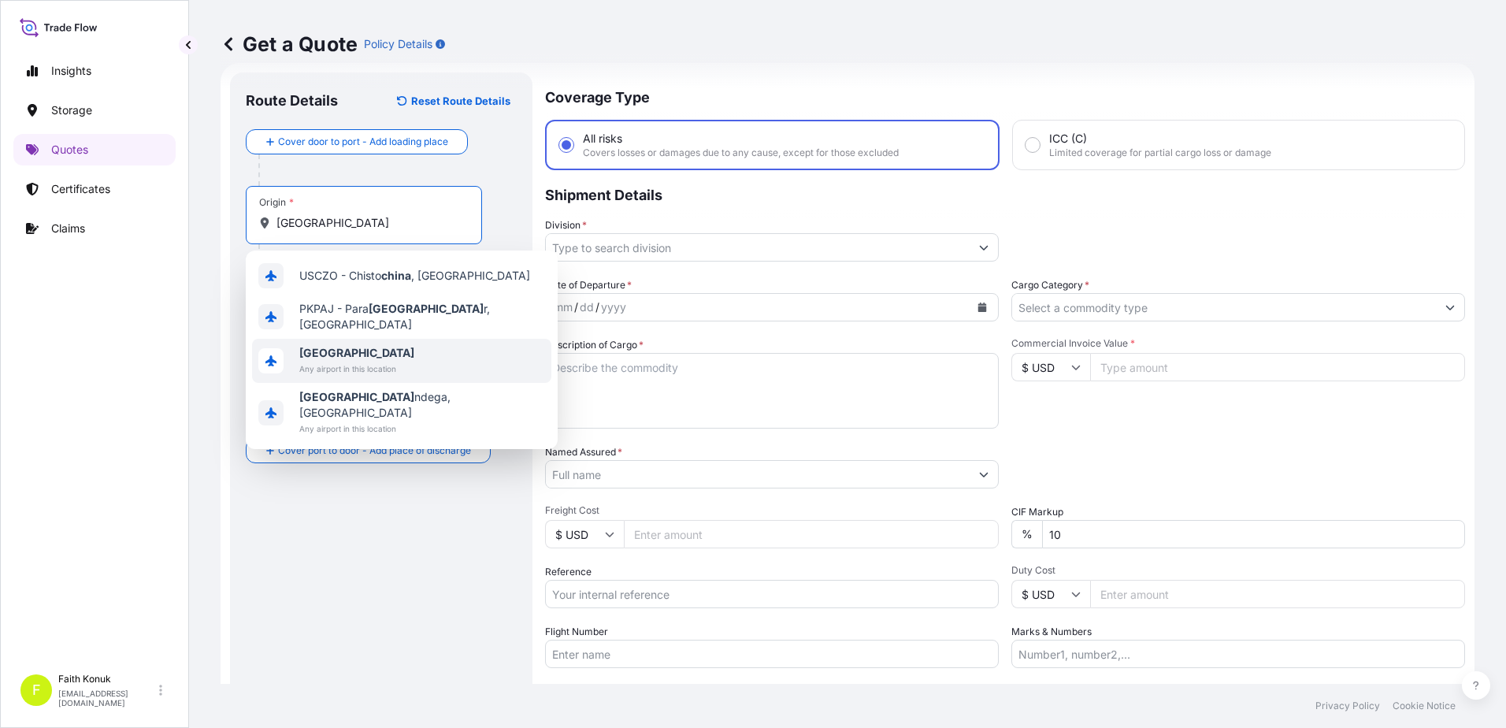
click at [372, 352] on span "[GEOGRAPHIC_DATA]" at bounding box center [356, 353] width 115 height 16
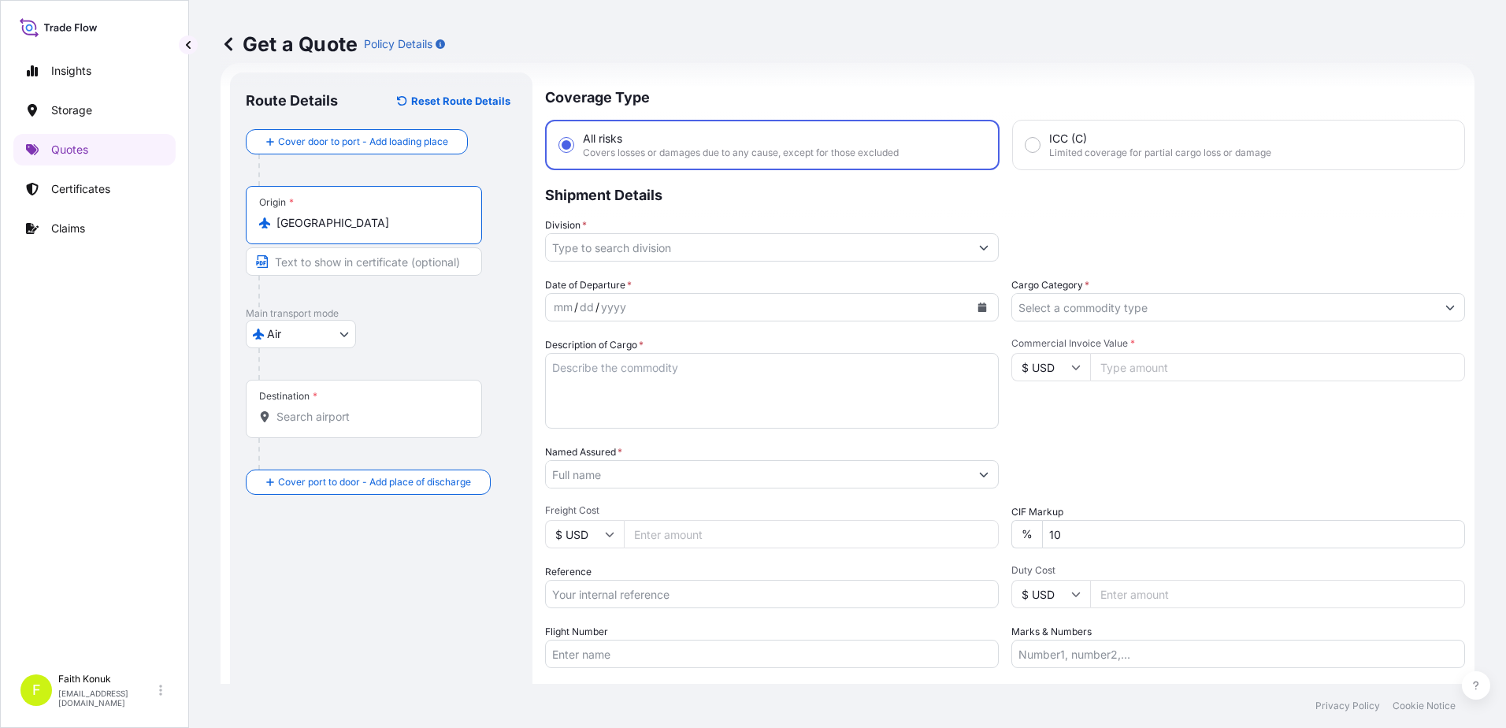
type input "[GEOGRAPHIC_DATA]"
click at [436, 340] on div "Air Air Water Inland" at bounding box center [381, 334] width 271 height 28
click at [340, 422] on input "Destination *" at bounding box center [370, 417] width 186 height 16
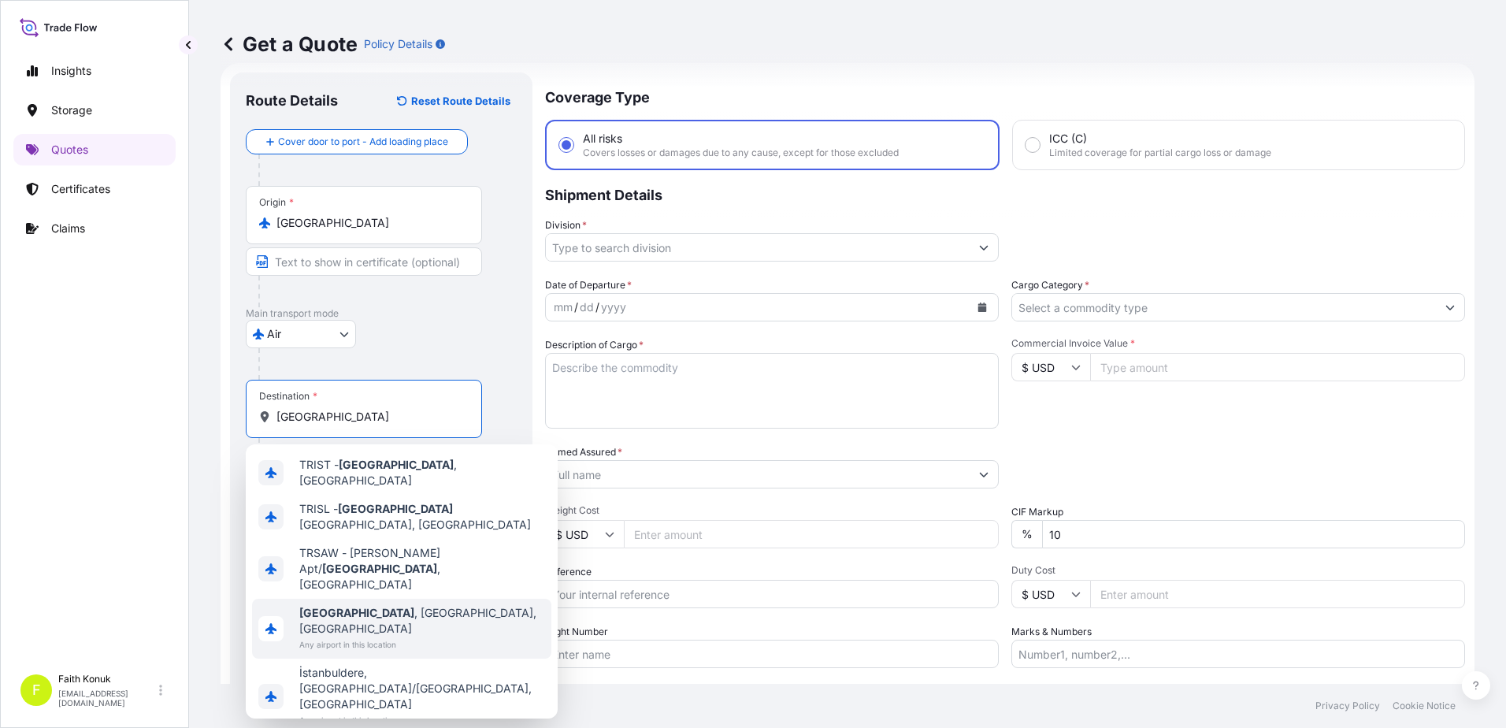
click at [448, 599] on div "[GEOGRAPHIC_DATA] , [GEOGRAPHIC_DATA], [GEOGRAPHIC_DATA] Any airport in this lo…" at bounding box center [401, 629] width 299 height 60
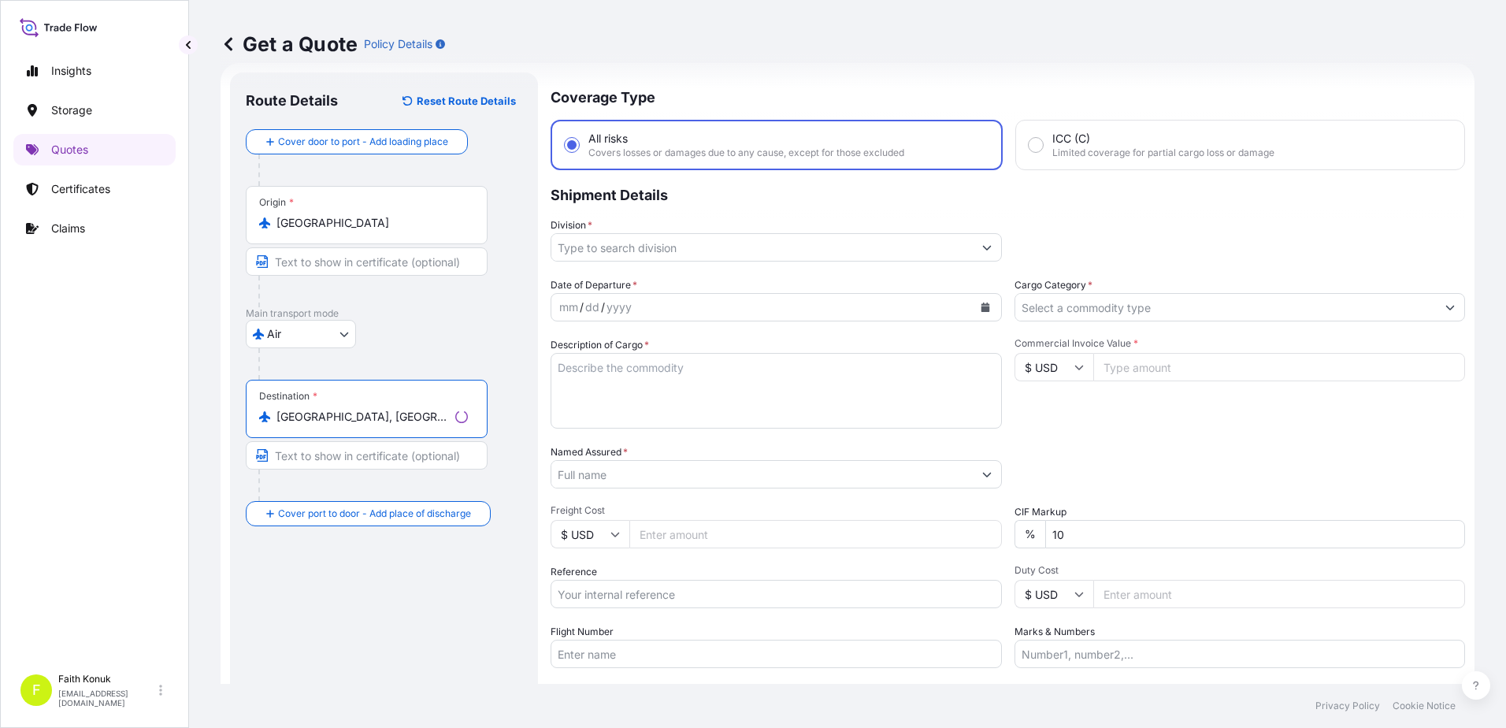
type input "[GEOGRAPHIC_DATA], [GEOGRAPHIC_DATA], [GEOGRAPHIC_DATA]"
click at [518, 403] on div "Route Details Reset Route Details Cover door to port - Add loading place Place …" at bounding box center [384, 428] width 308 height 713
click at [638, 250] on input "Division *" at bounding box center [758, 247] width 424 height 28
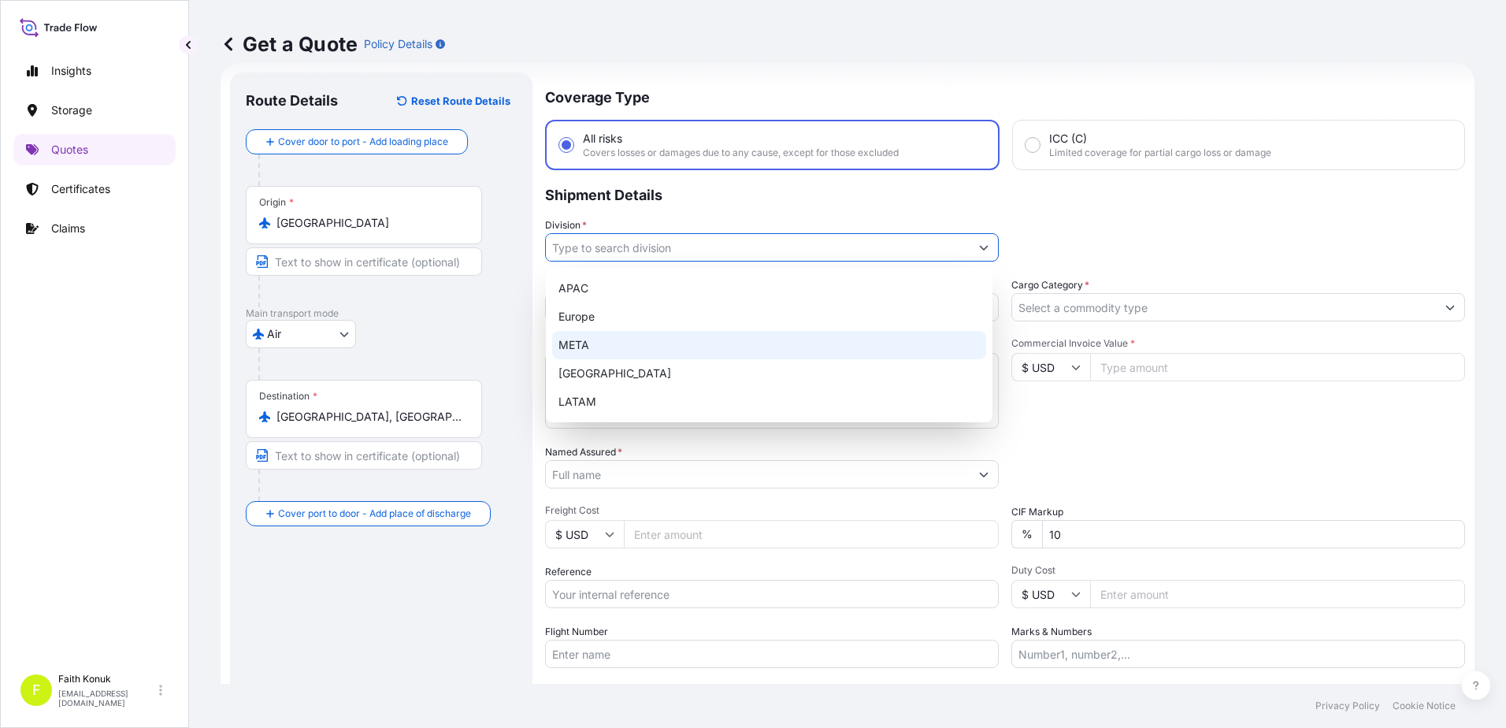
click at [604, 342] on div "META" at bounding box center [769, 345] width 434 height 28
type input "META"
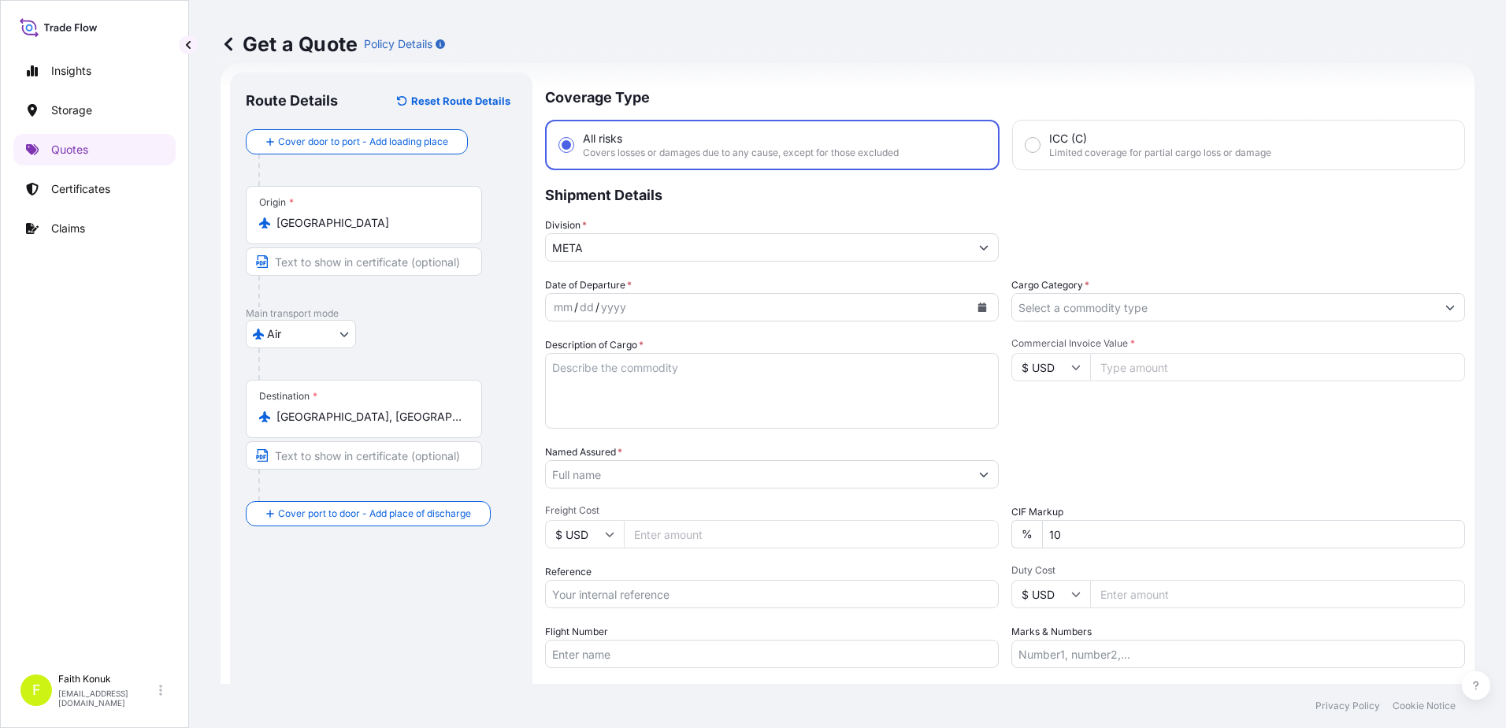
click at [697, 199] on p "Shipment Details" at bounding box center [1005, 193] width 920 height 47
click at [979, 307] on icon "Calendar" at bounding box center [983, 307] width 9 height 9
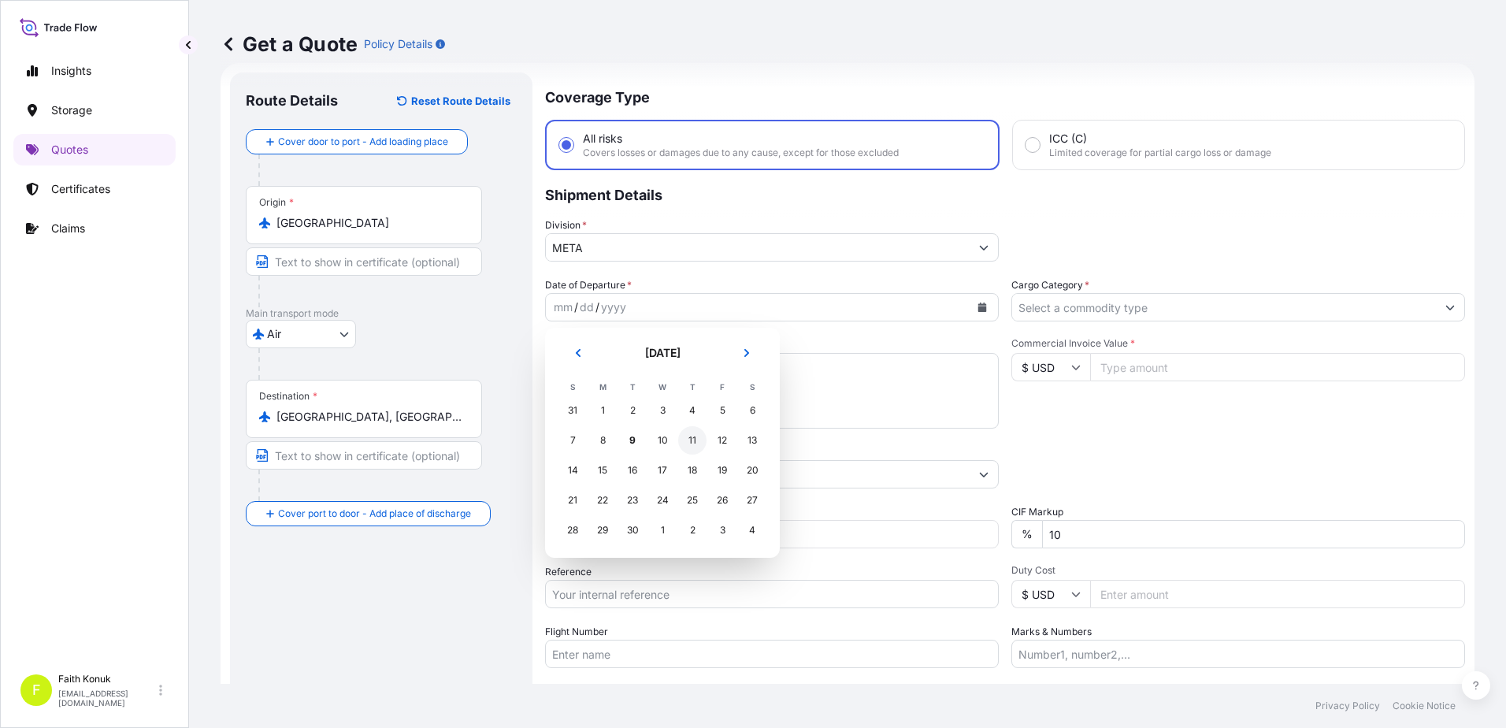
click at [694, 444] on div "11" at bounding box center [692, 440] width 28 height 28
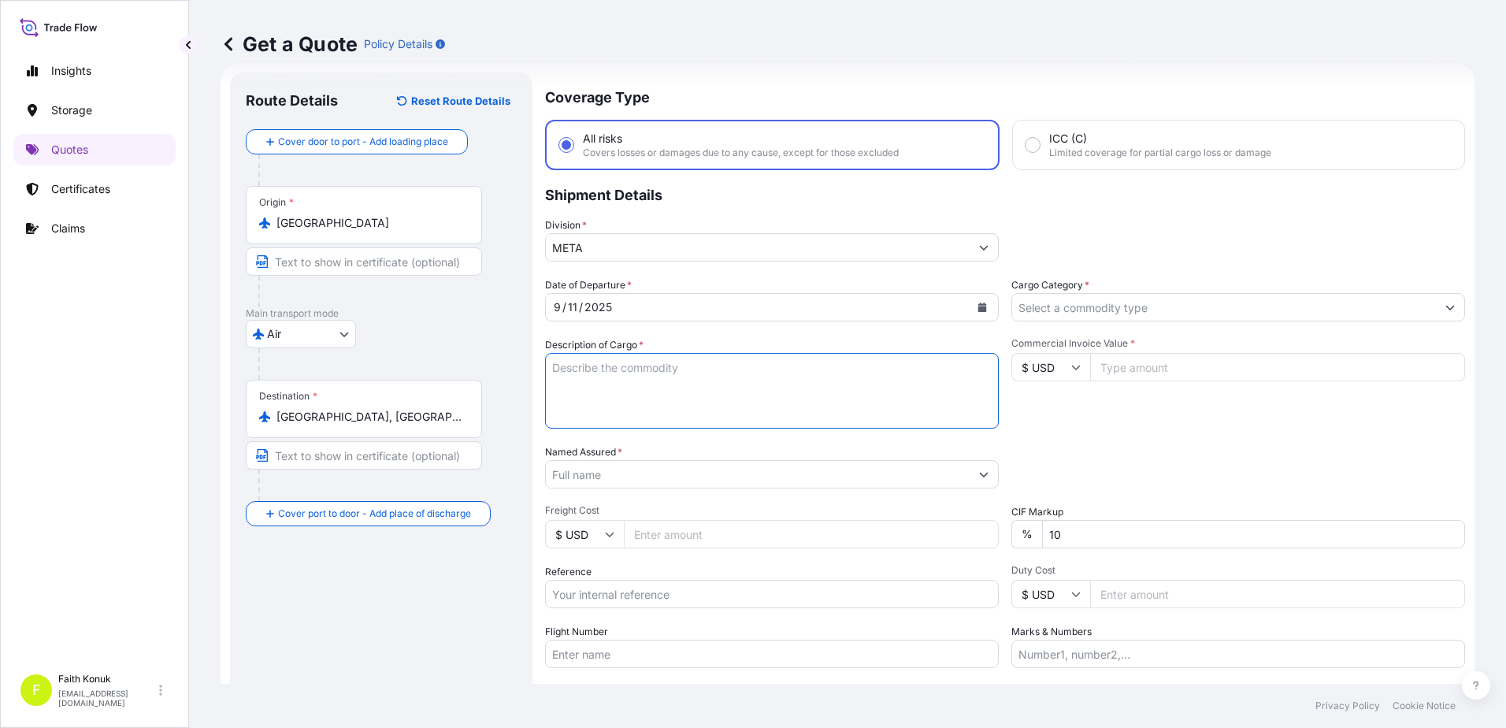
click at [584, 372] on textarea "Description of Cargo *" at bounding box center [772, 391] width 454 height 76
click at [567, 377] on textarea "Description of Cargo *" at bounding box center [772, 391] width 454 height 76
paste textarea ""5 kap, 2662 kg, BUSDUCT SYSTEM HS CODE:85369090 317*107*102*1,270*107*115*1 22…"
click at [704, 395] on textarea ""5 kap, 2662 kg, BUSDUCT SYSTEM HS CODE:85369090 317*107*102*1,270*107*115*1 22…" at bounding box center [772, 391] width 454 height 76
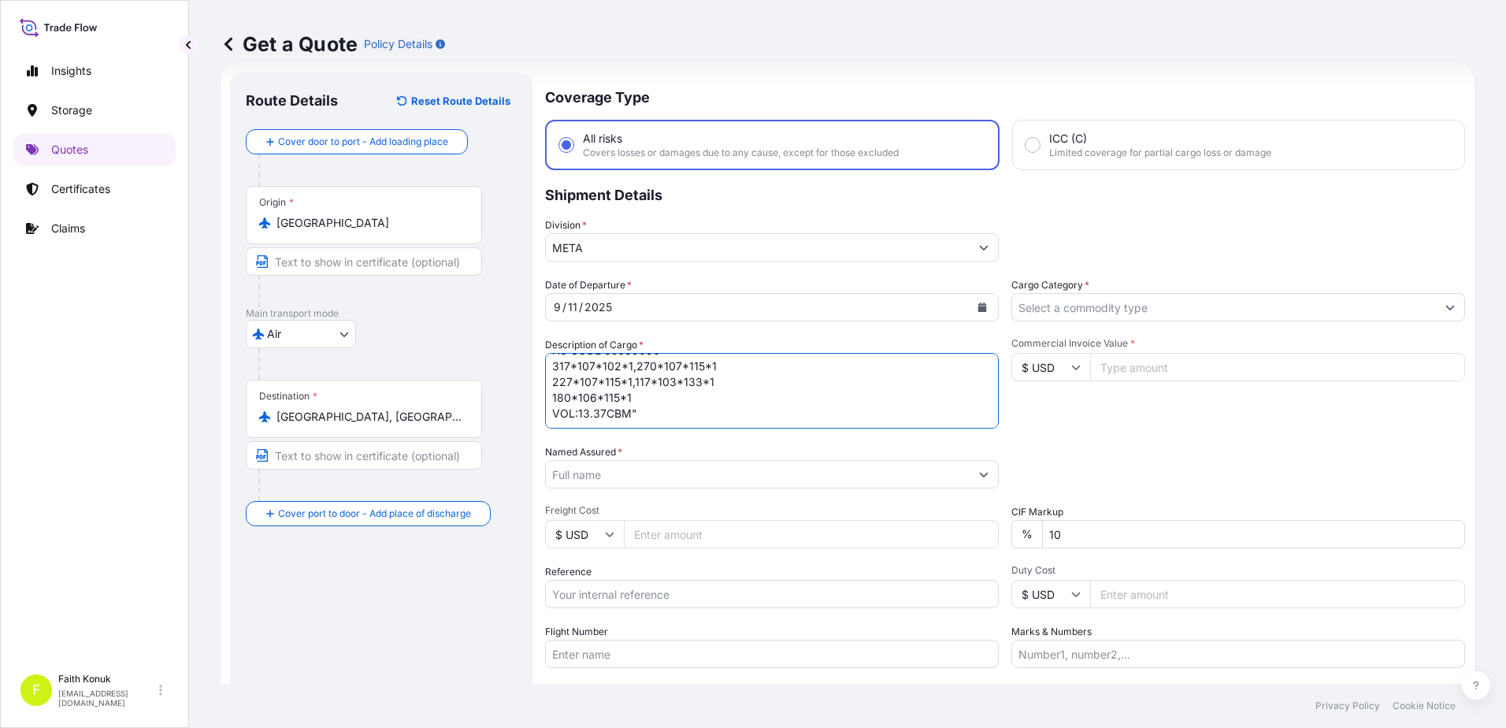
paste textarea "235 95637813"
type textarea ""5 kap, 2662 kg, BUSDUCT SYSTEM HS CODE:85369090 317*107*102*1,270*107*115*1 22…"
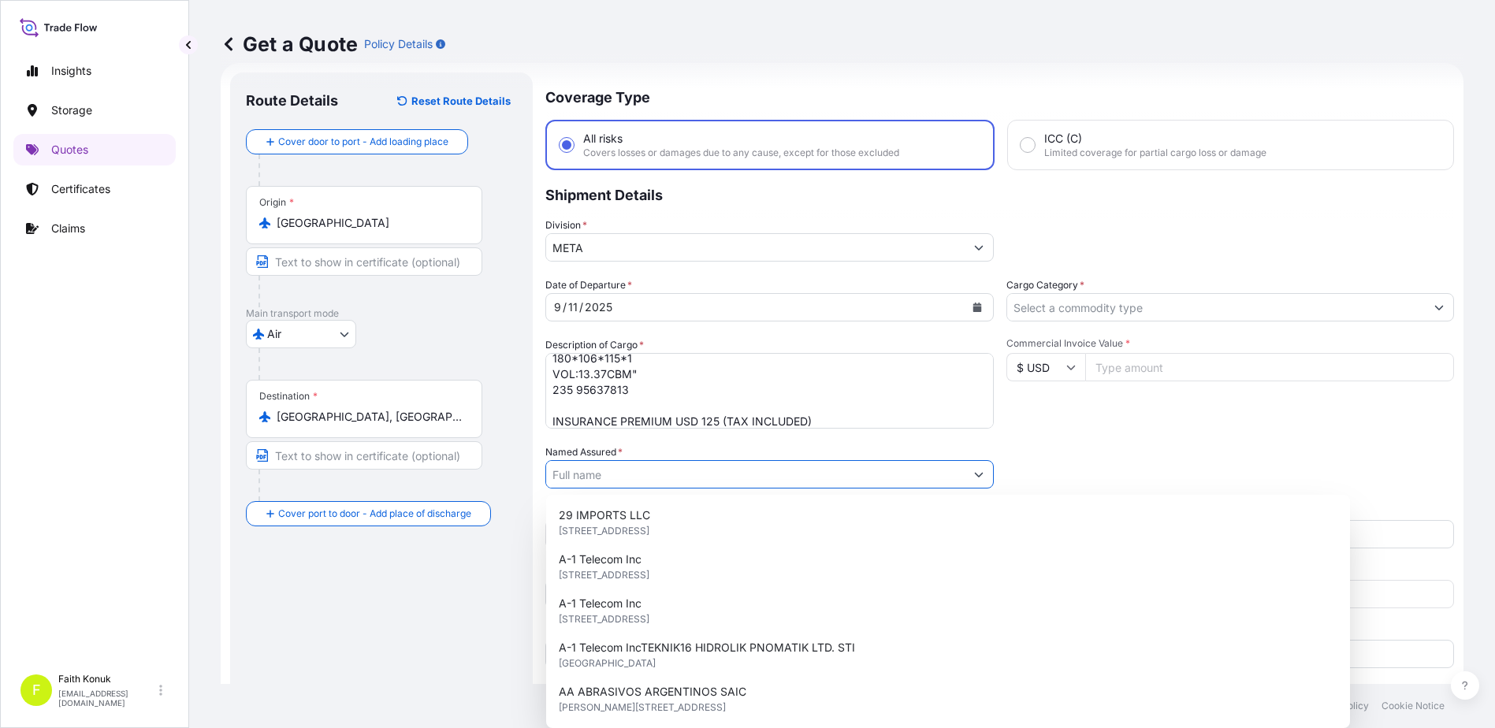
click at [637, 472] on input "Named Assured *" at bounding box center [755, 474] width 418 height 28
paste input ""GERSAN ELEKTRIK TICARET VE SANAYI ANONIM SIRKETI""
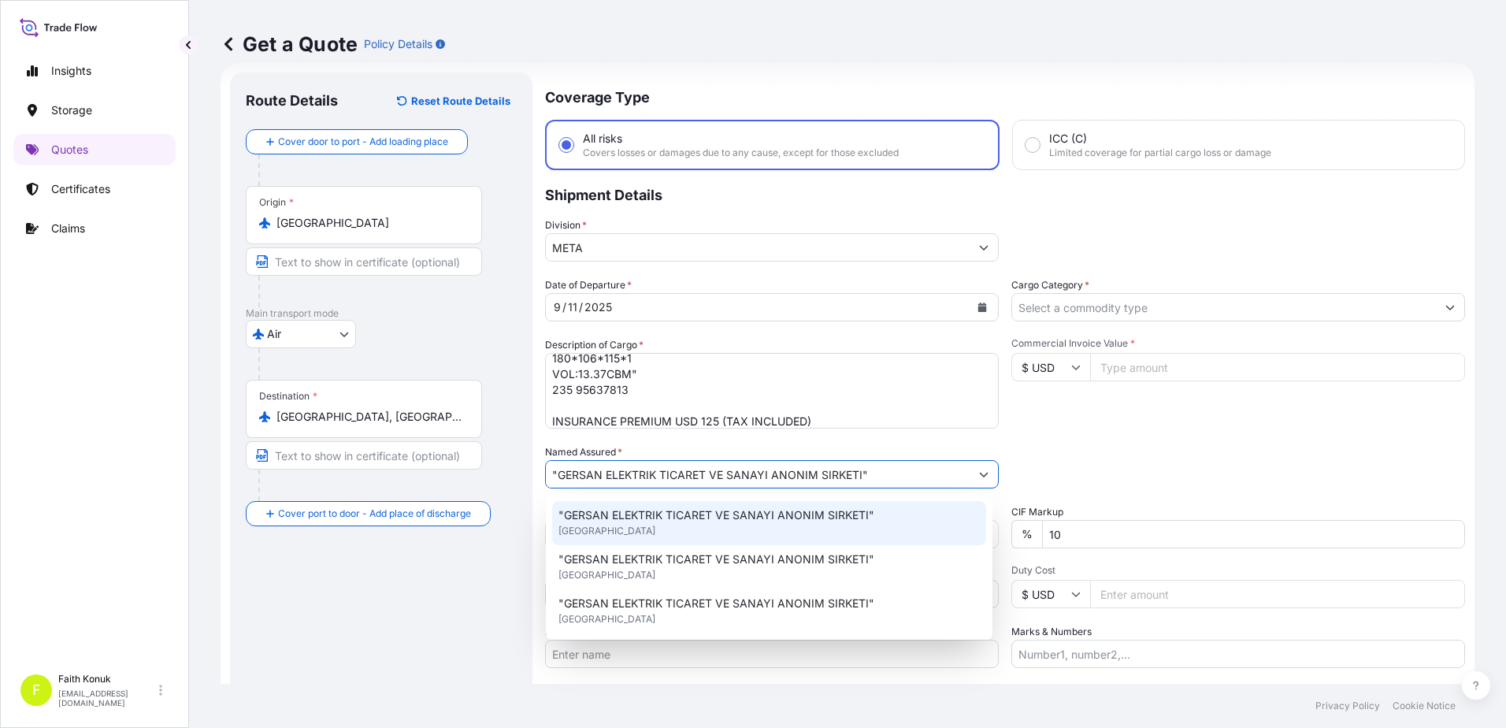
click at [659, 508] on span ""GERSAN ELEKTRIK TICARET VE SANAYI ANONIM SIRKETI"" at bounding box center [717, 515] width 316 height 16
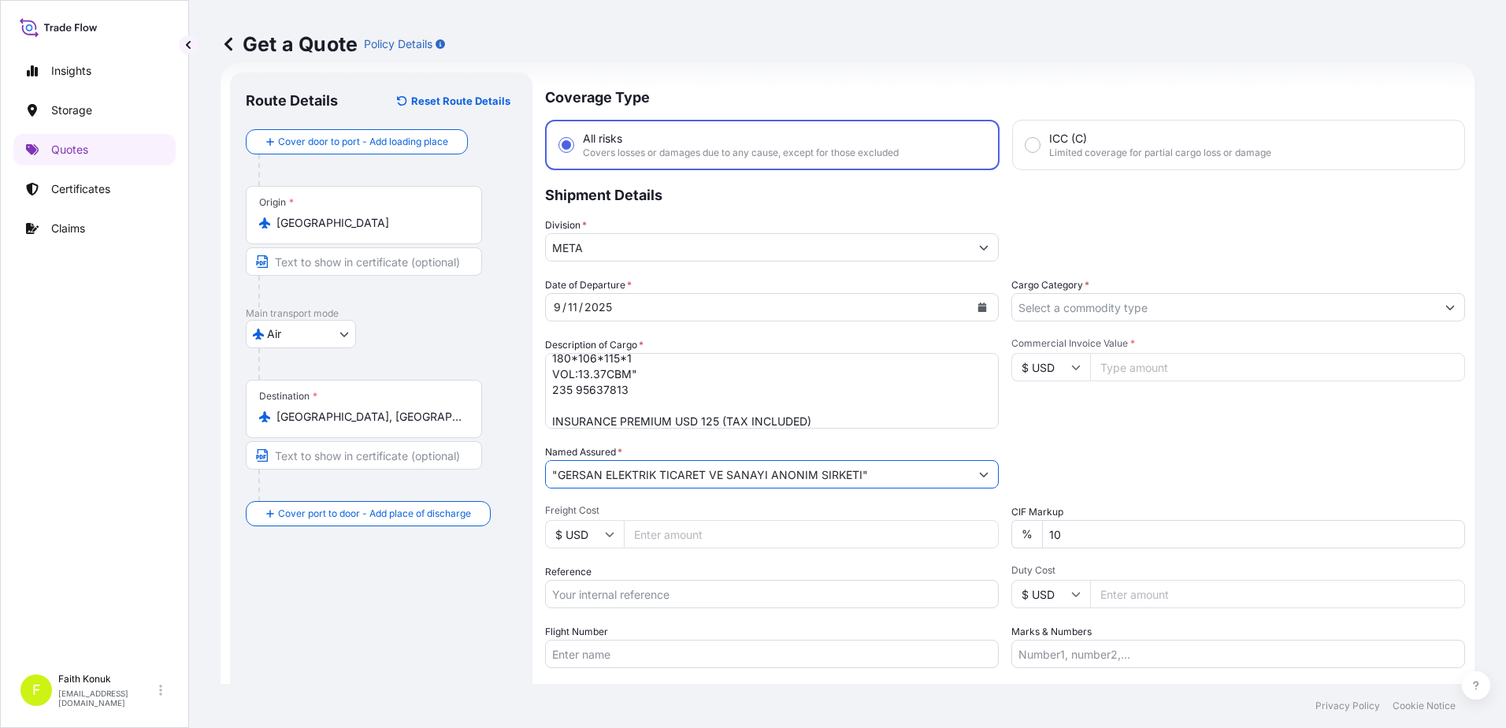
click at [552, 473] on input ""GERSAN ELEKTRIK TICARET VE SANAYI ANONIM SIRKETI"" at bounding box center [758, 474] width 424 height 28
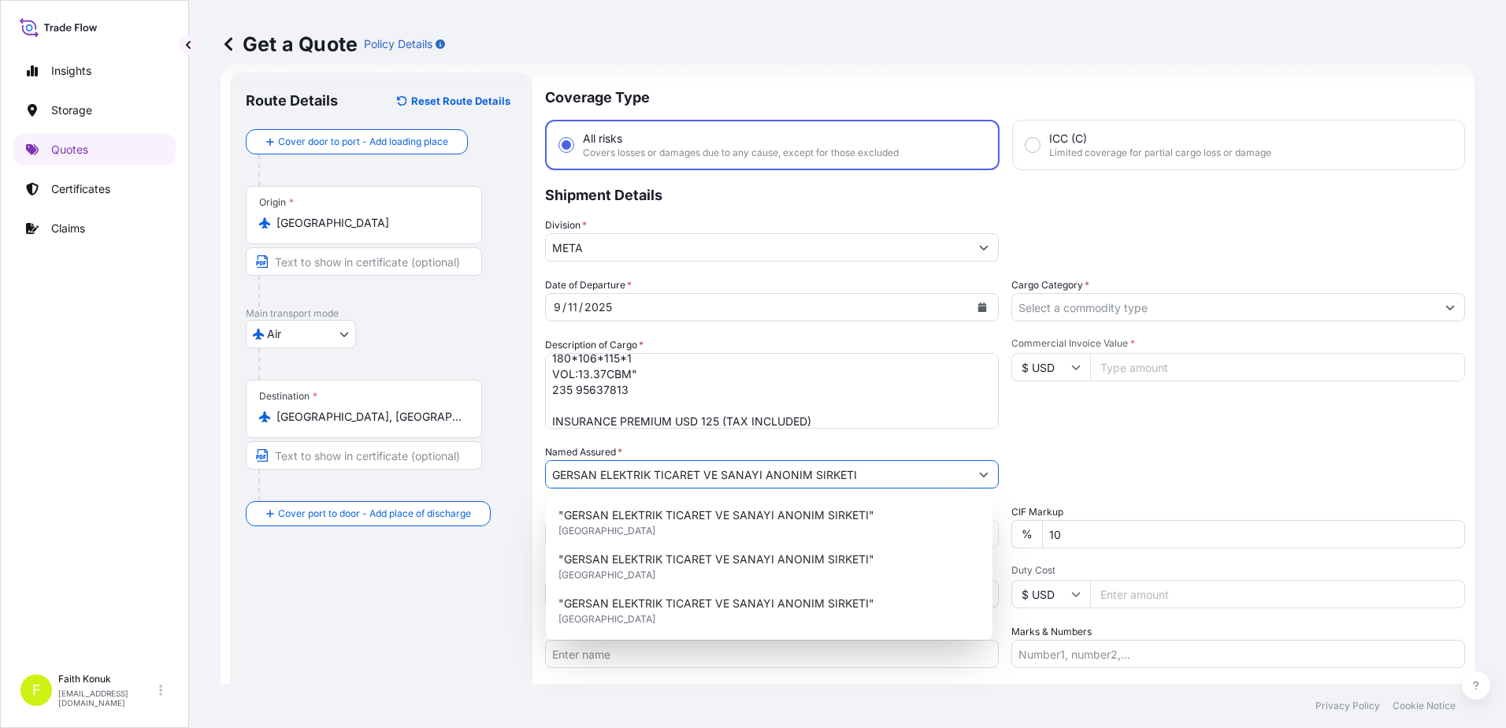
type input "GERSAN ELEKTRIK TICARET VE SANAYI ANONIM SIRKETI"
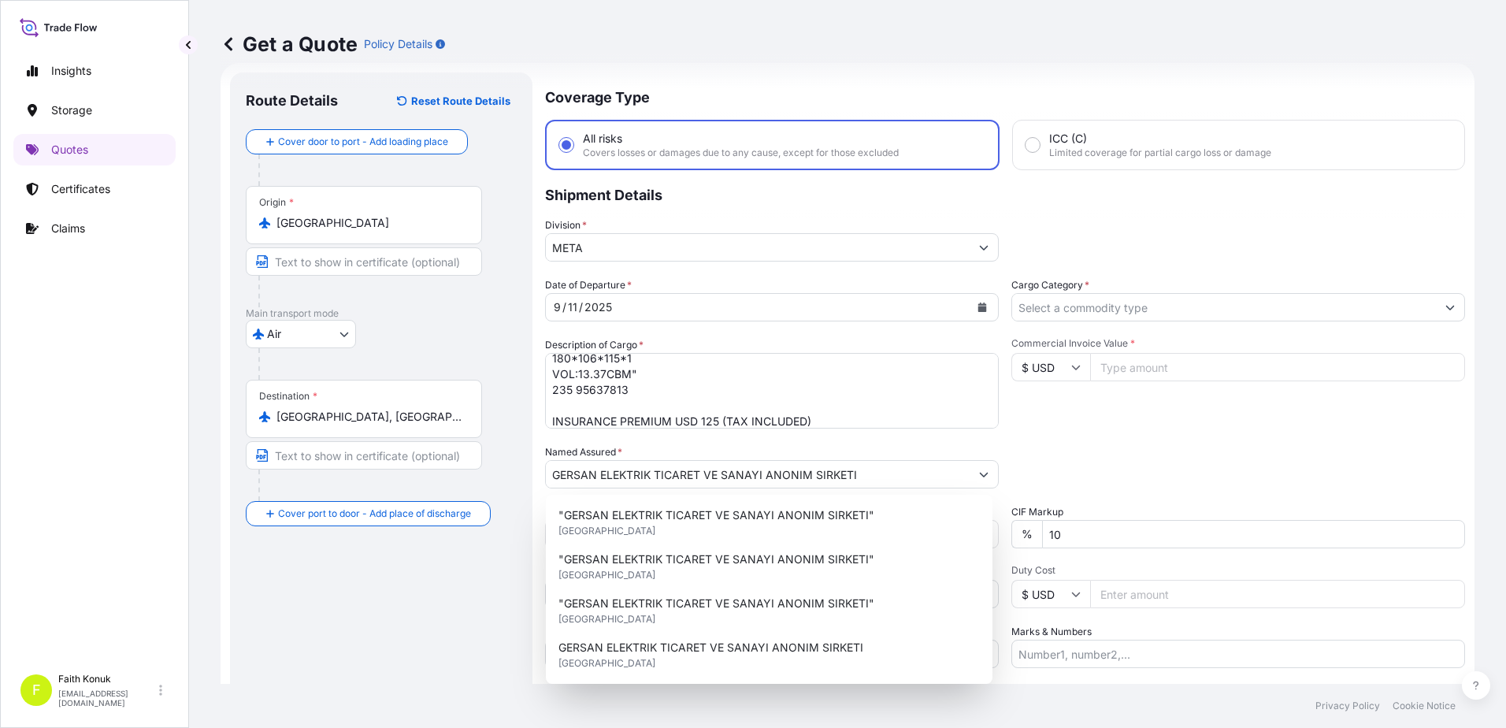
click at [687, 446] on div "Named Assured * GERSAN ELEKTRIK TICARET VE SANAYI ANONIM SIRKETI" at bounding box center [772, 466] width 454 height 44
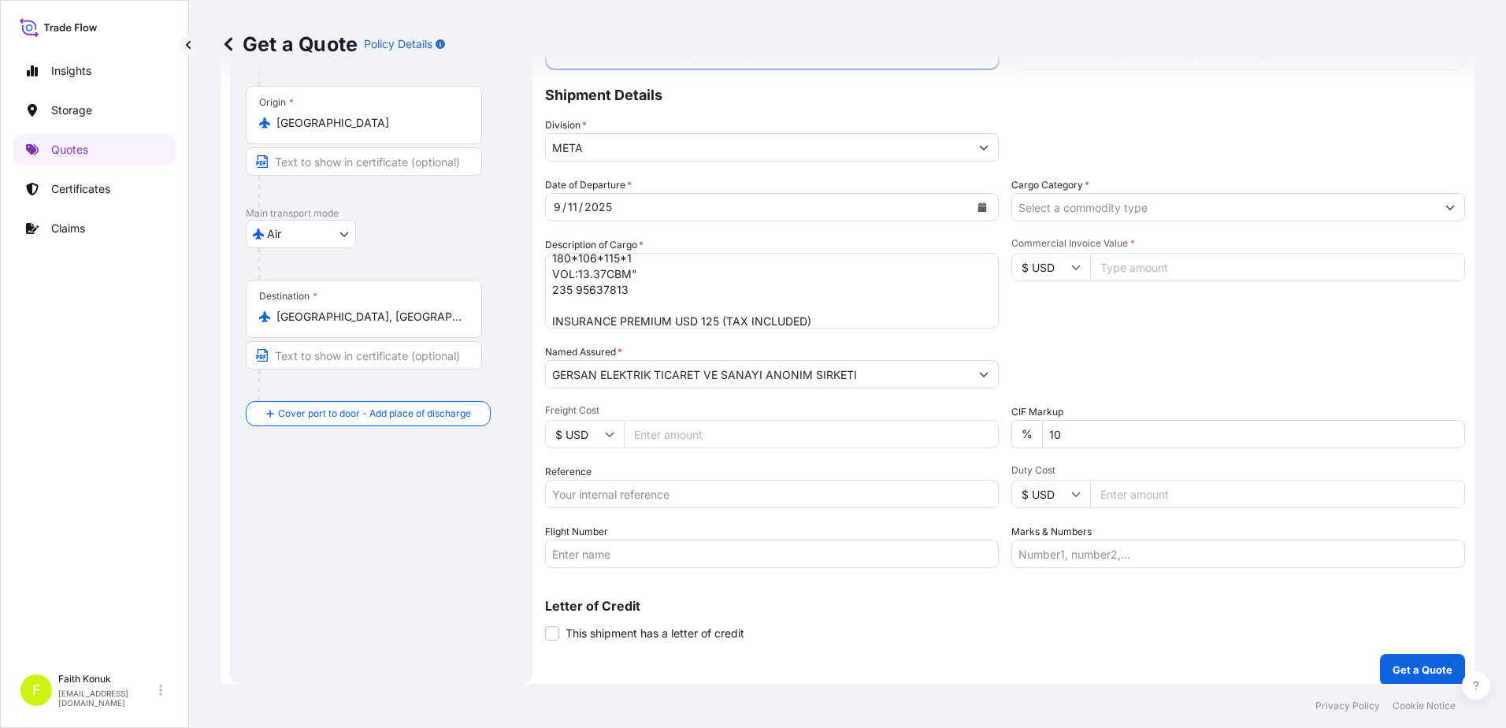
scroll to position [136, 0]
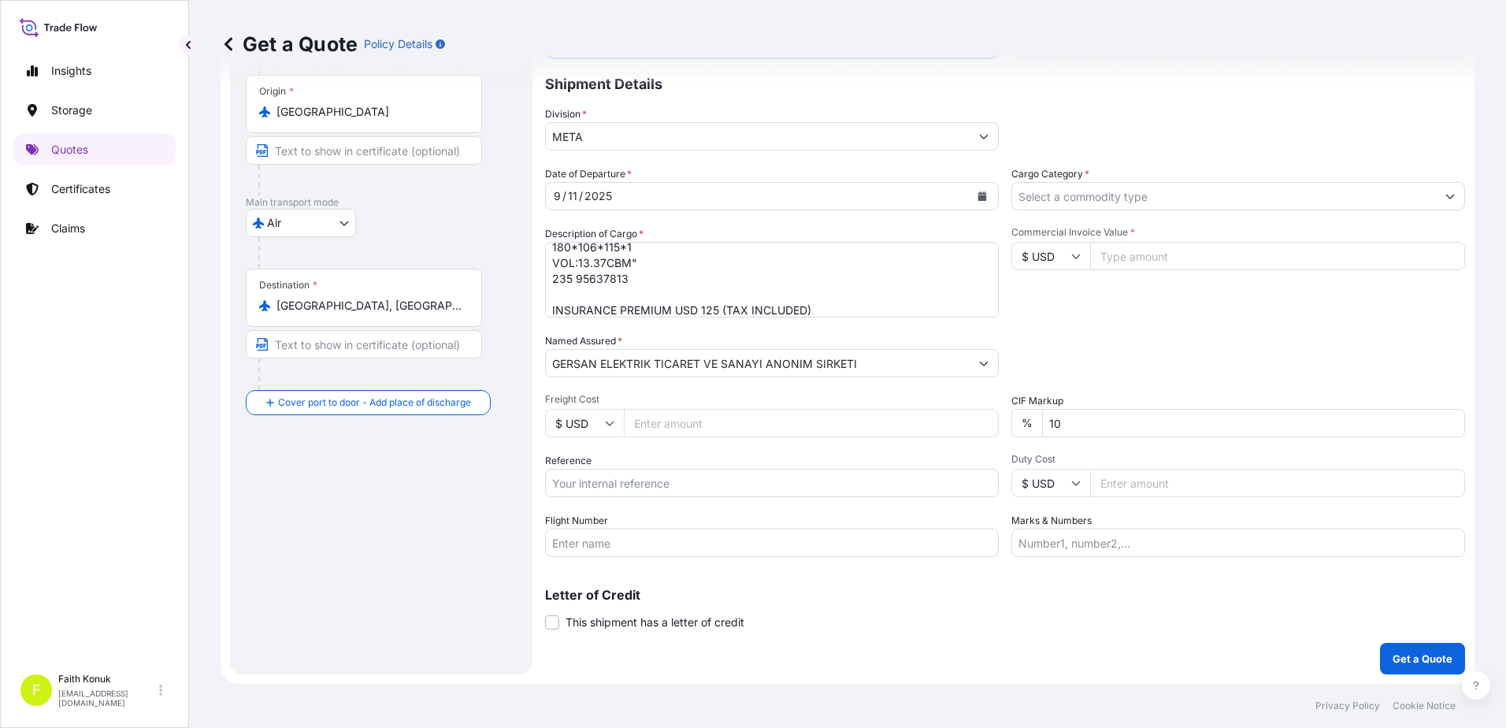
click at [620, 474] on input "Reference" at bounding box center [772, 483] width 454 height 28
paste input "2131775892"
type input "2131775892"
click at [632, 546] on input "Flight Number" at bounding box center [772, 543] width 454 height 28
click at [622, 550] on input "Flight Number" at bounding box center [772, 543] width 454 height 28
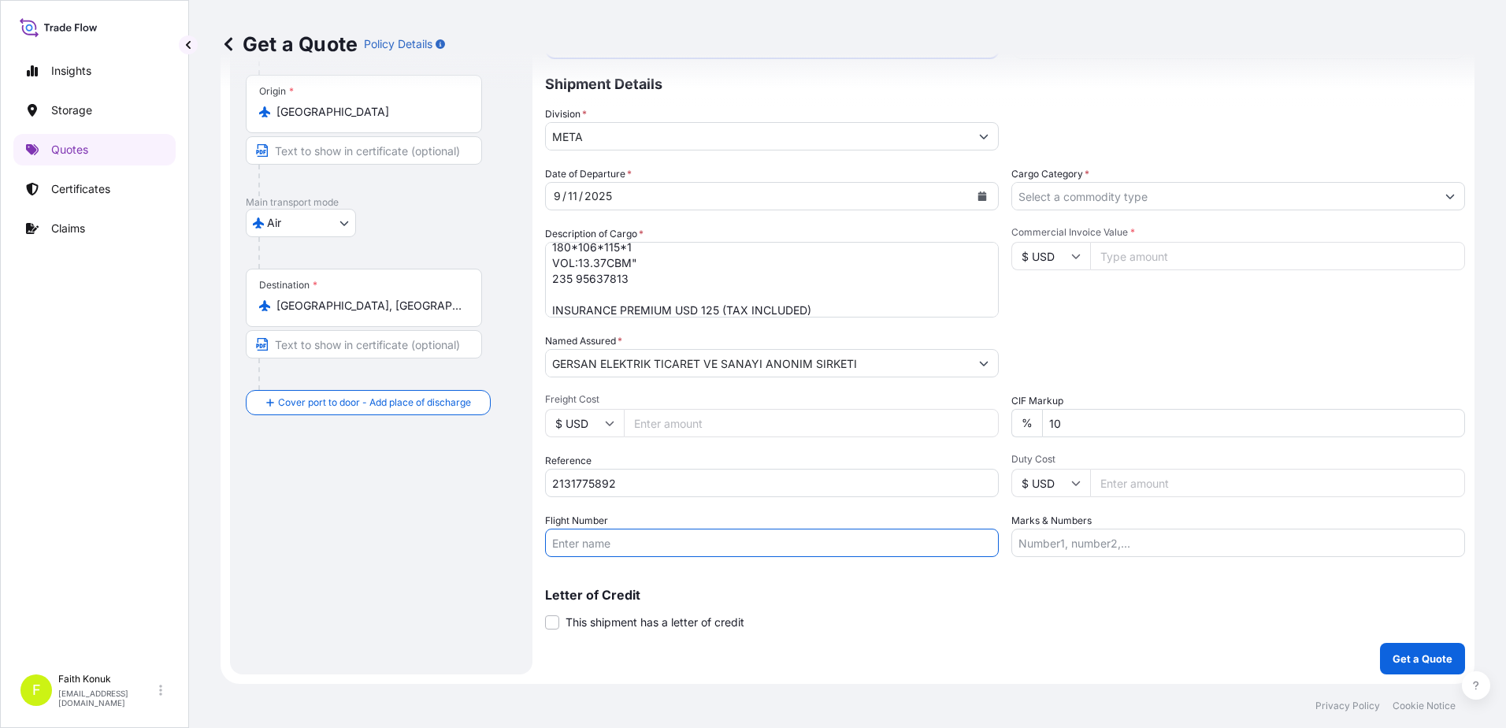
paste input "TK6522/09SEP"
type input "TK6522/09SEP"
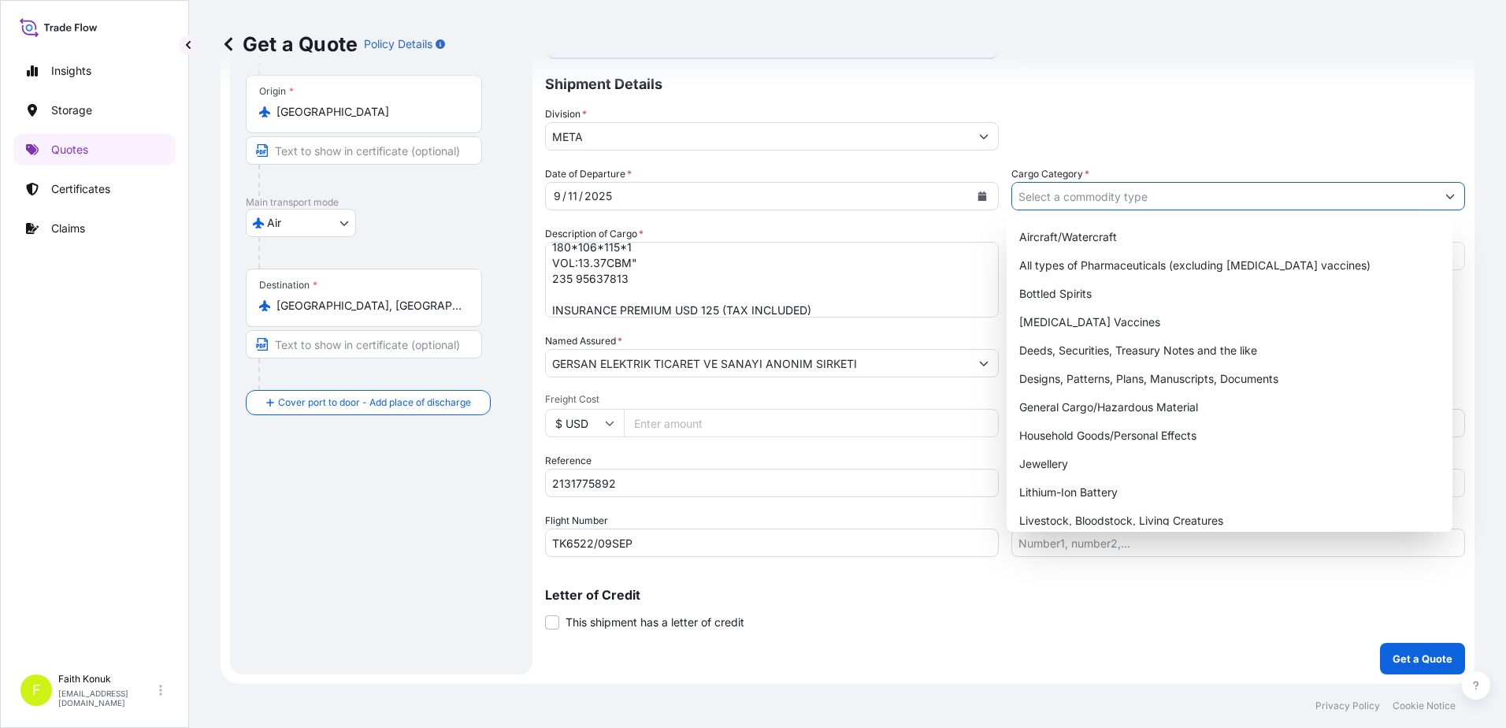
click at [1058, 195] on input "Cargo Category *" at bounding box center [1224, 196] width 424 height 28
click at [1075, 403] on div "General Cargo/Hazardous Material" at bounding box center [1230, 407] width 434 height 28
type input "General Cargo/Hazardous Material"
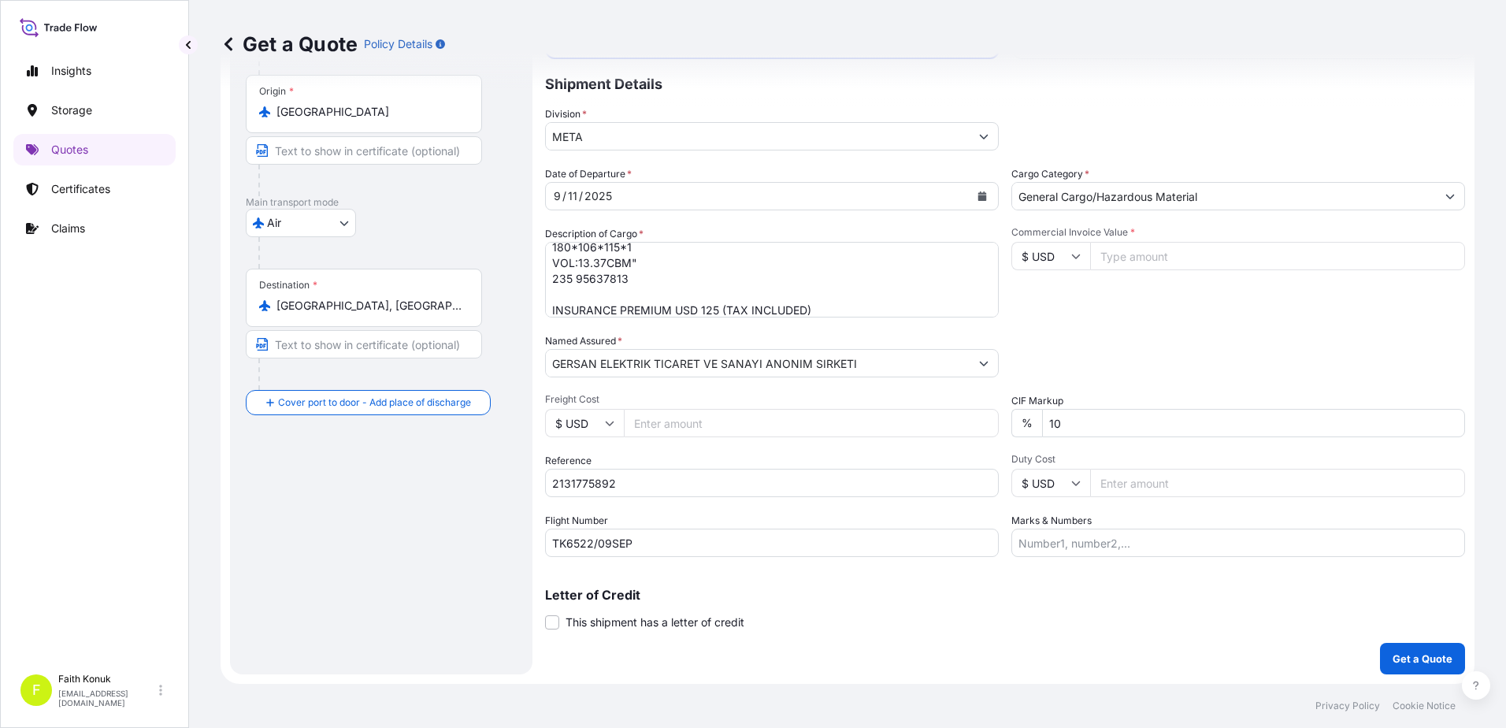
click at [1120, 305] on div "Commercial Invoice Value * $ USD" at bounding box center [1239, 271] width 454 height 91
click at [1138, 246] on input "Commercial Invoice Value *" at bounding box center [1277, 256] width 375 height 28
type input "31863.28"
drag, startPoint x: 1094, startPoint y: 424, endPoint x: 944, endPoint y: 418, distance: 150.6
click at [944, 418] on div "Date of Departure * [DATE] Cargo Category * General Cargo/Hazardous Material De…" at bounding box center [1005, 361] width 920 height 391
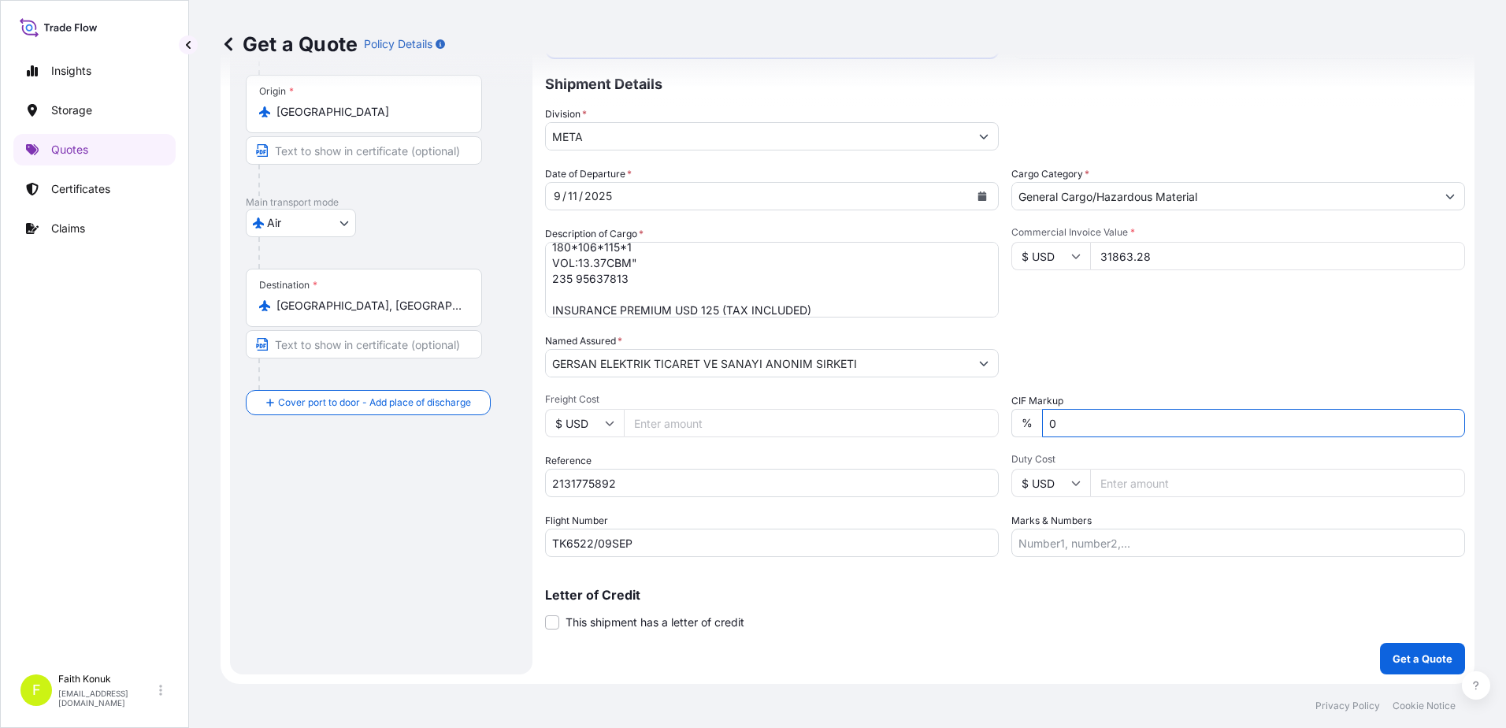
type input "0"
click at [1161, 332] on div "Date of Departure * [DATE] Cargo Category * General Cargo/Hazardous Material De…" at bounding box center [1005, 361] width 920 height 391
click at [1395, 659] on p "Get a Quote" at bounding box center [1423, 659] width 60 height 16
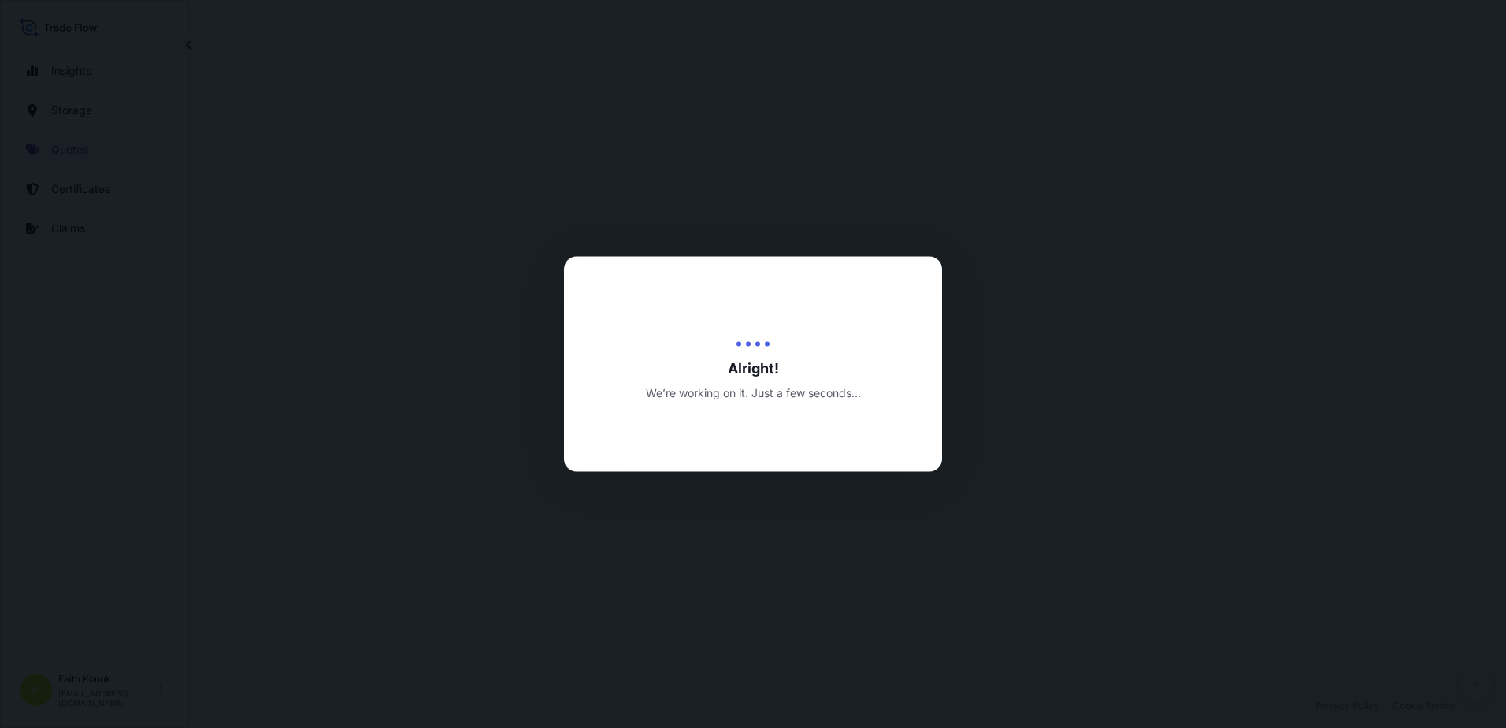
select select "Air"
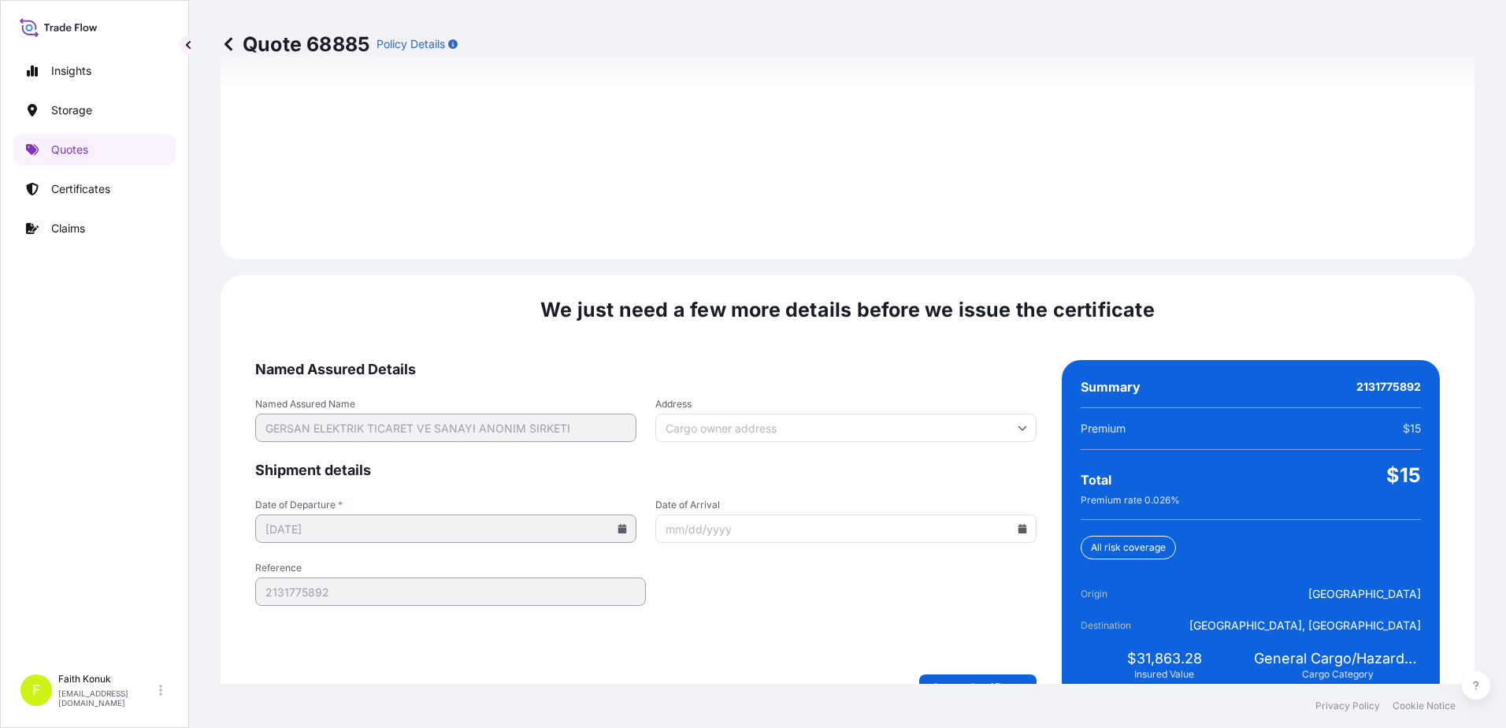
scroll to position [2242, 0]
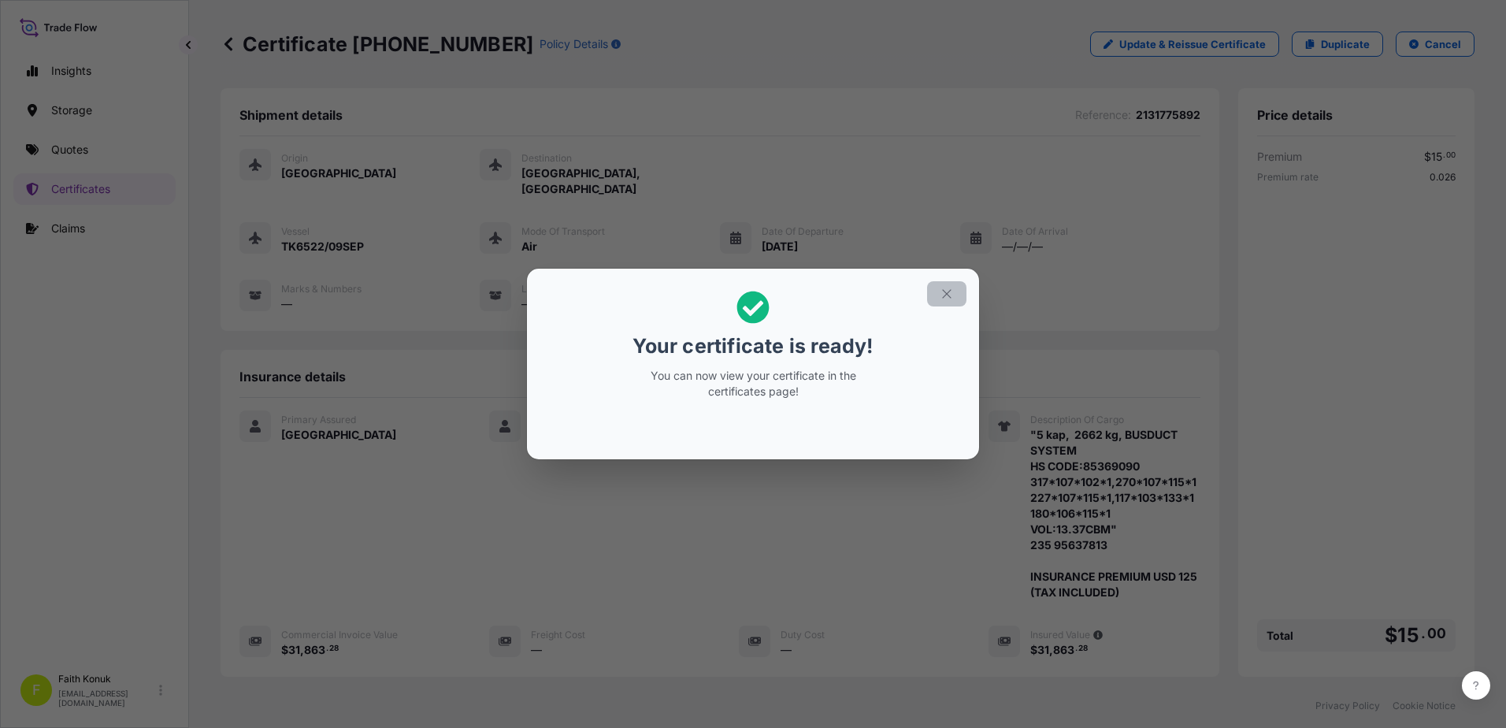
click at [952, 292] on icon "button" at bounding box center [947, 294] width 14 height 14
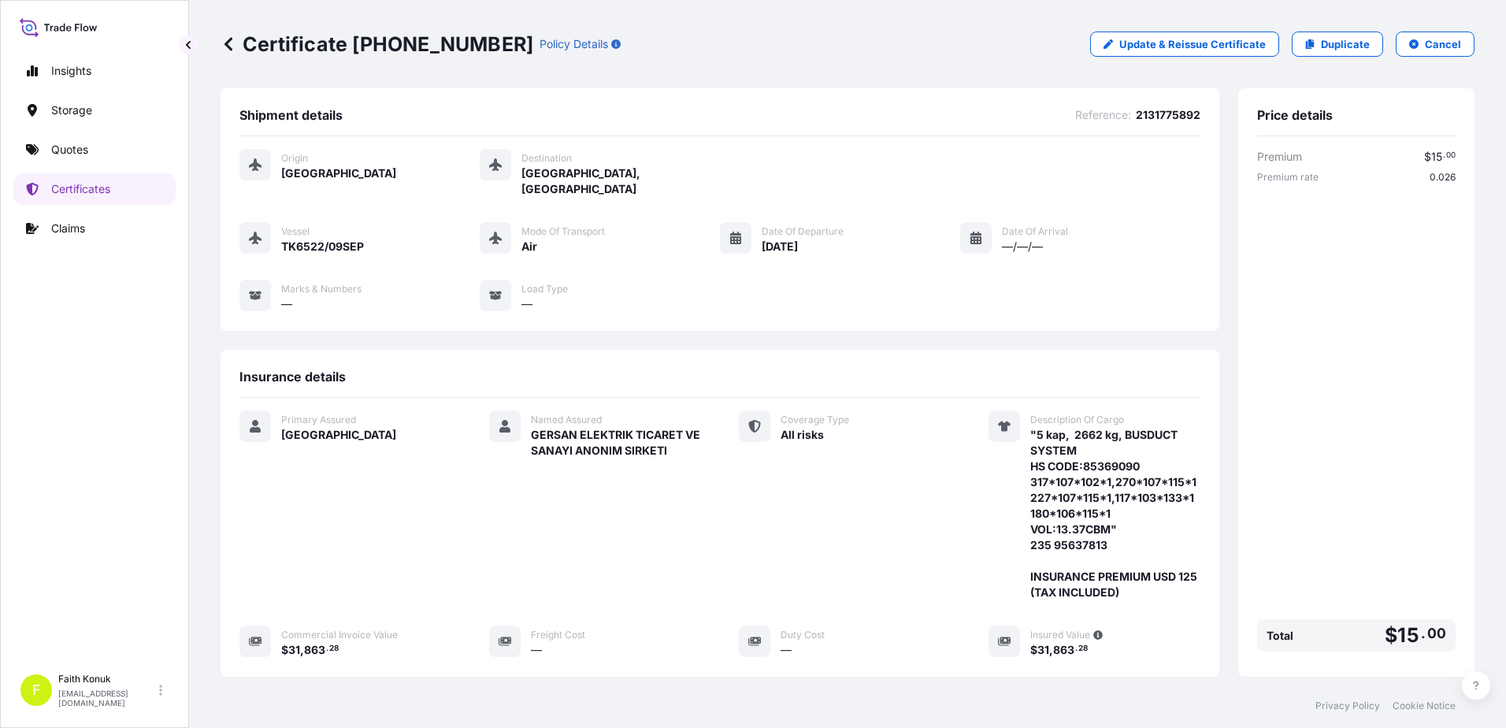
scroll to position [242, 0]
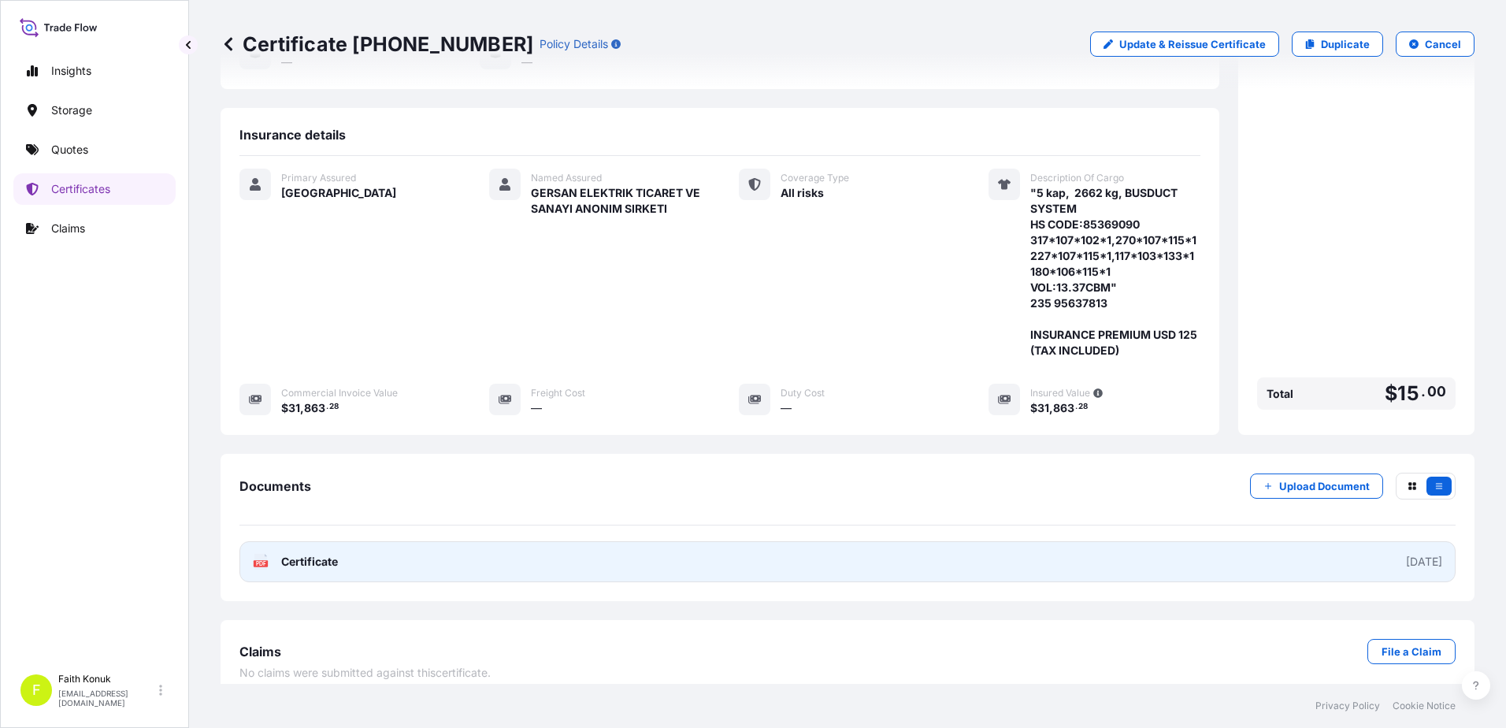
click at [259, 561] on text "PDF" at bounding box center [261, 564] width 10 height 6
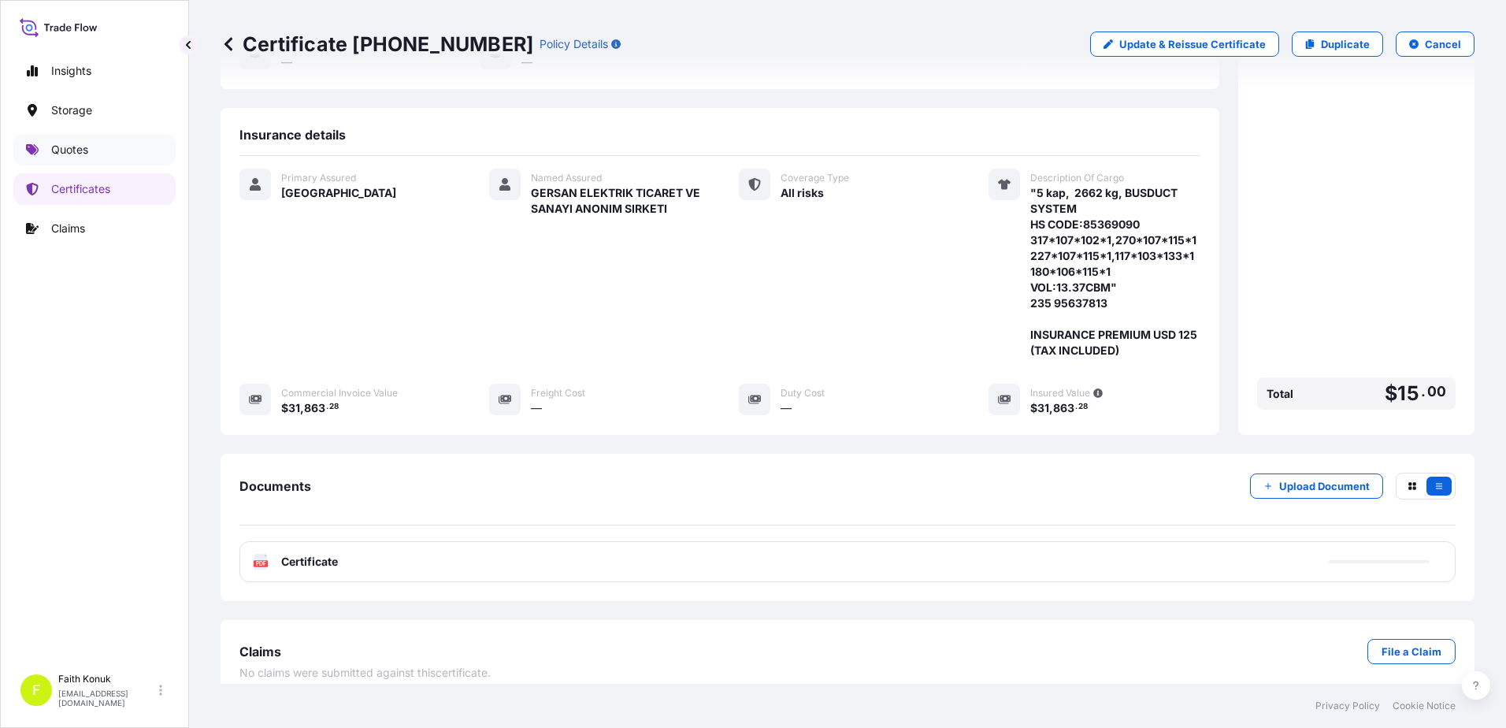
click at [109, 154] on link "Quotes" at bounding box center [94, 150] width 162 height 32
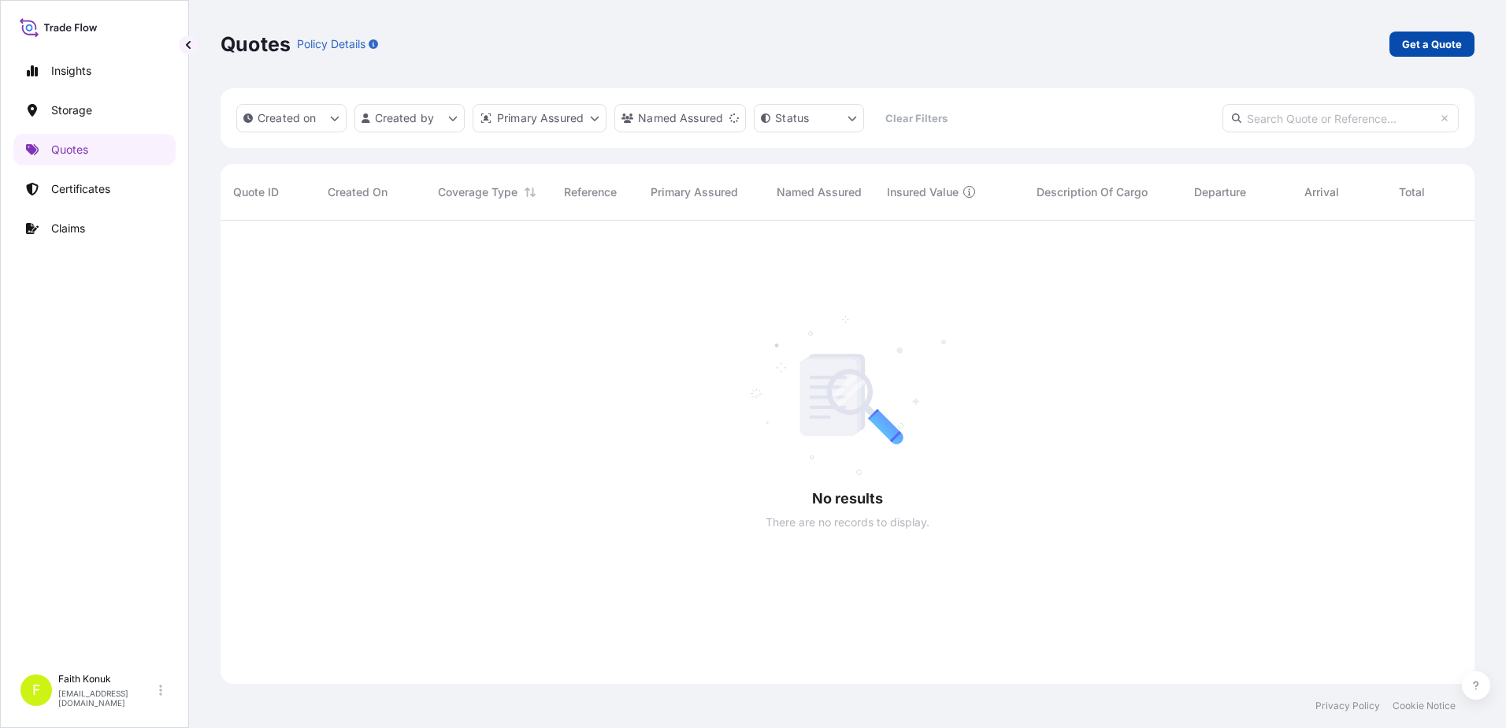
scroll to position [508, 1243]
click at [1423, 40] on p "Get a Quote" at bounding box center [1432, 44] width 60 height 16
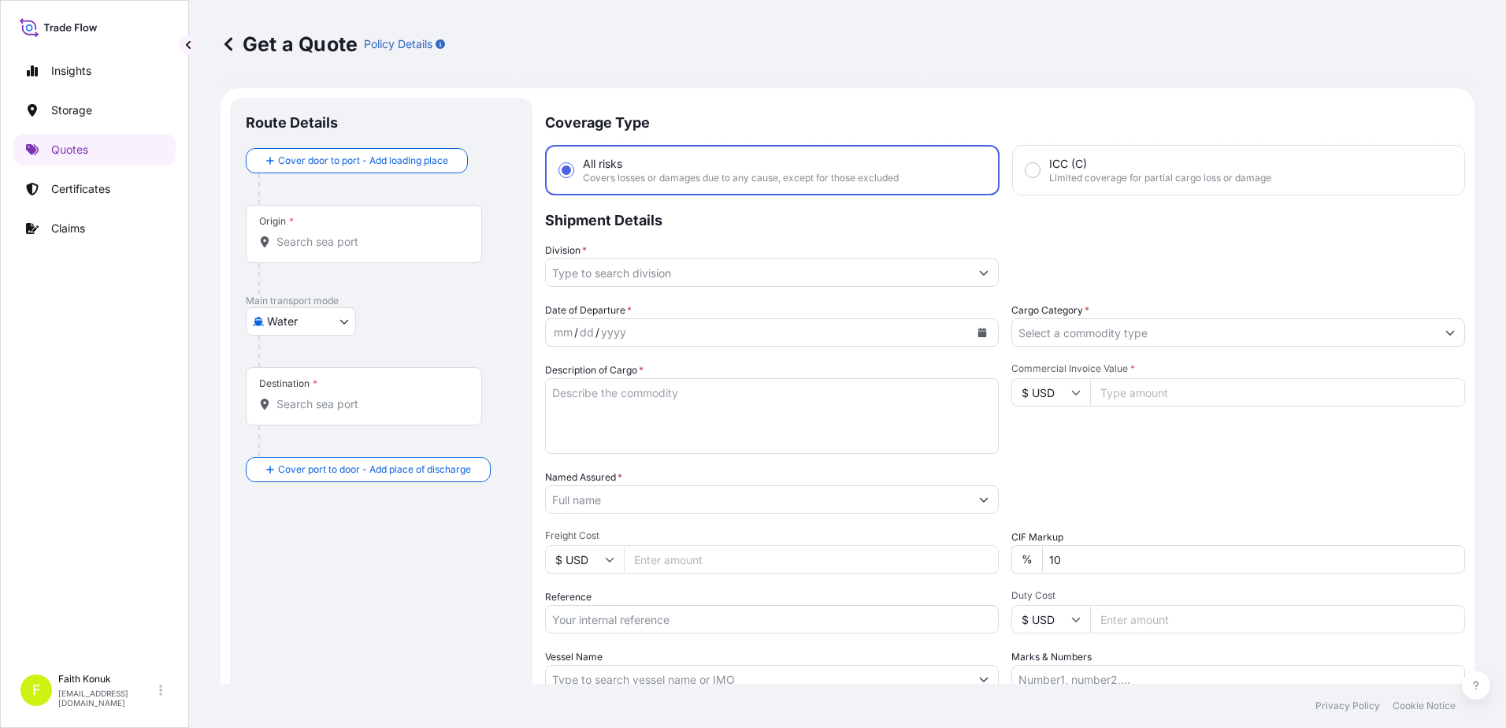
scroll to position [25, 0]
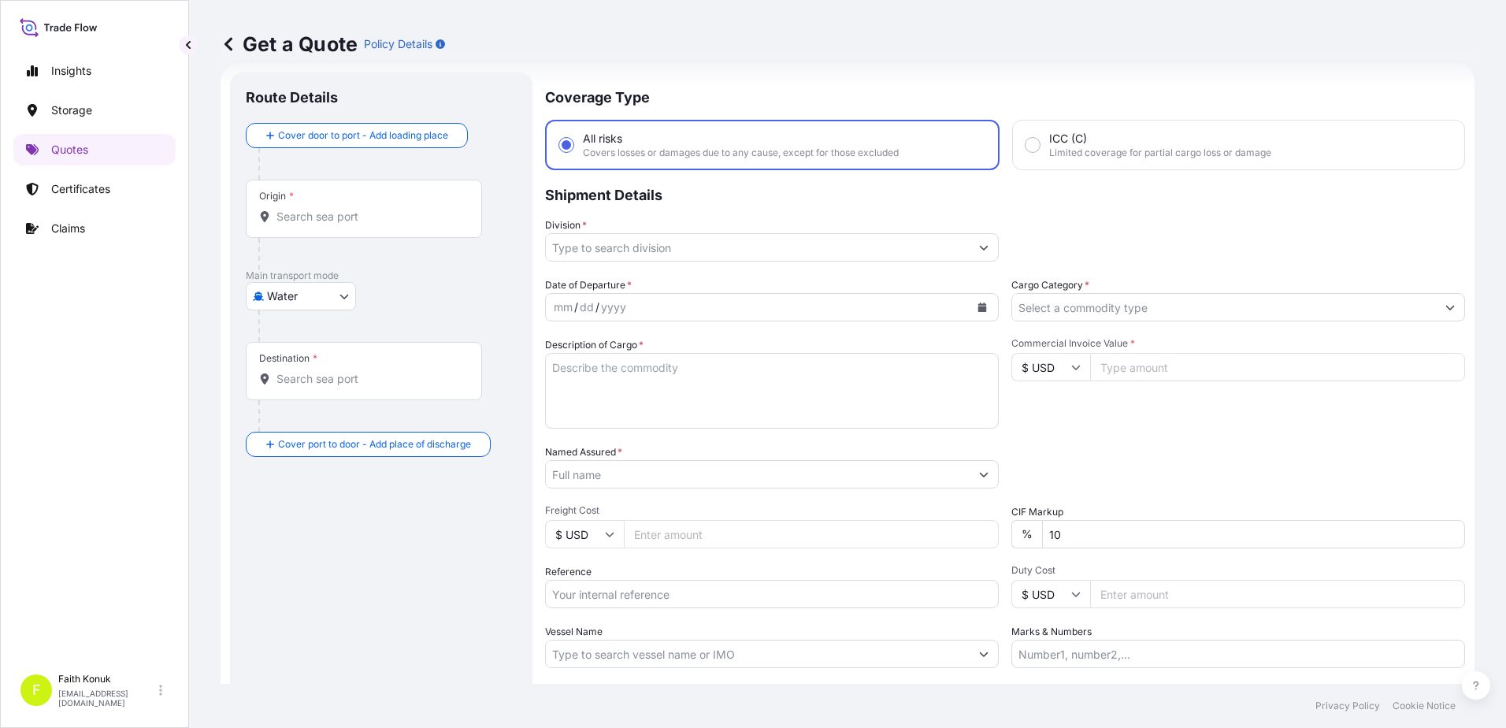
click at [314, 302] on body "Insights Storage Quotes Certificates Claims F [PERSON_NAME] [EMAIL_ADDRESS][DOM…" at bounding box center [753, 364] width 1506 height 728
click at [306, 390] on span "Inland" at bounding box center [292, 394] width 32 height 16
select select "Inland"
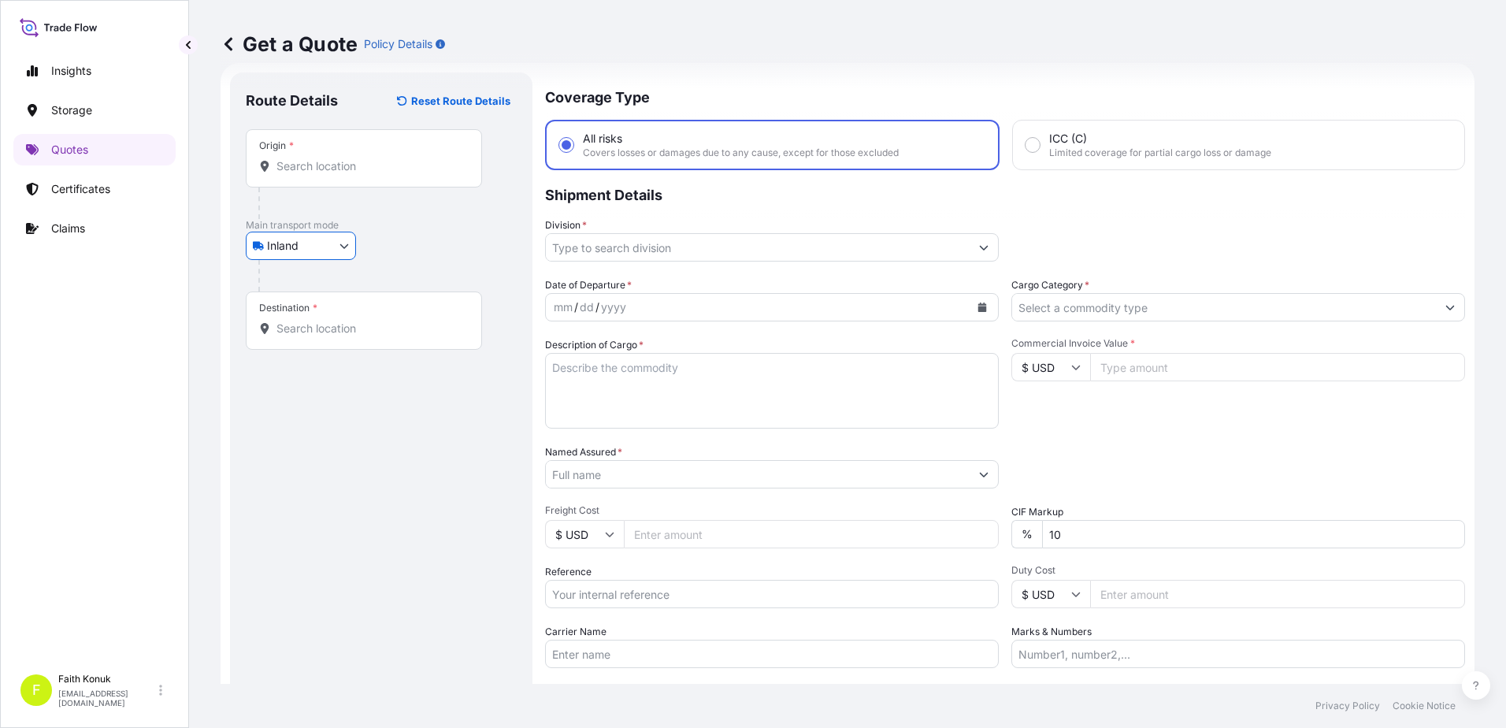
click at [429, 240] on div "Inland Air Water Inland" at bounding box center [381, 246] width 271 height 28
click at [322, 176] on div "Origin *" at bounding box center [364, 158] width 236 height 58
click at [322, 174] on input "Origin *" at bounding box center [370, 166] width 186 height 16
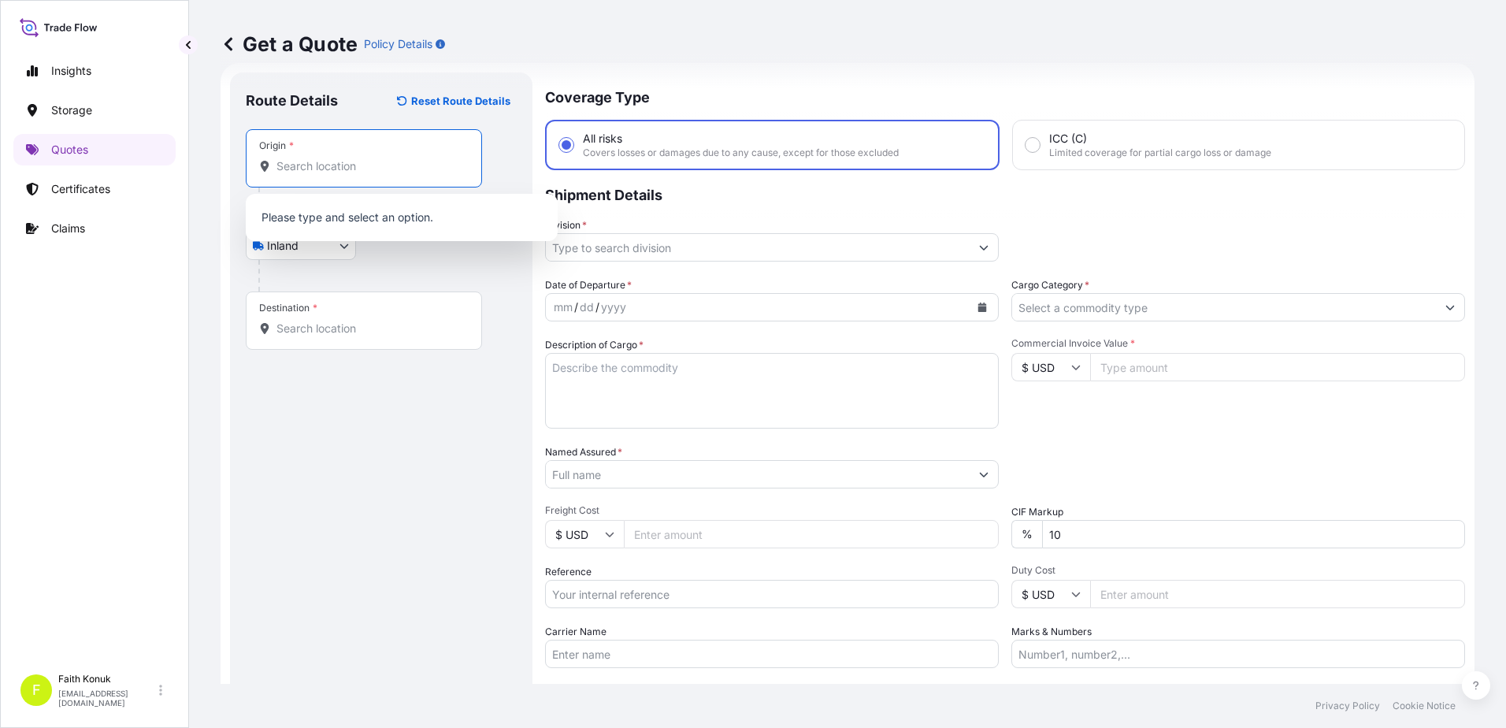
paste input "DILOVASI"
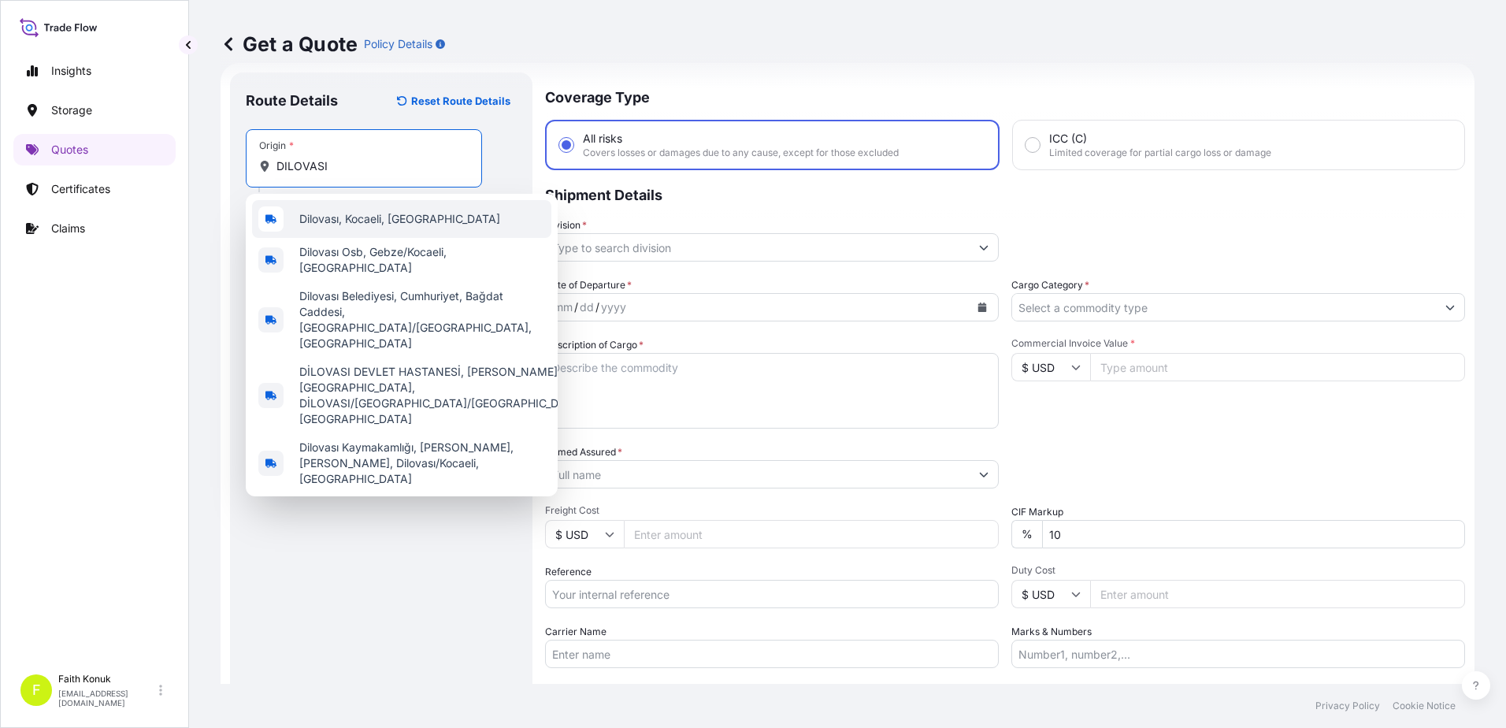
click at [351, 219] on span "Dilovası, Kocaeli, [GEOGRAPHIC_DATA]" at bounding box center [399, 219] width 201 height 16
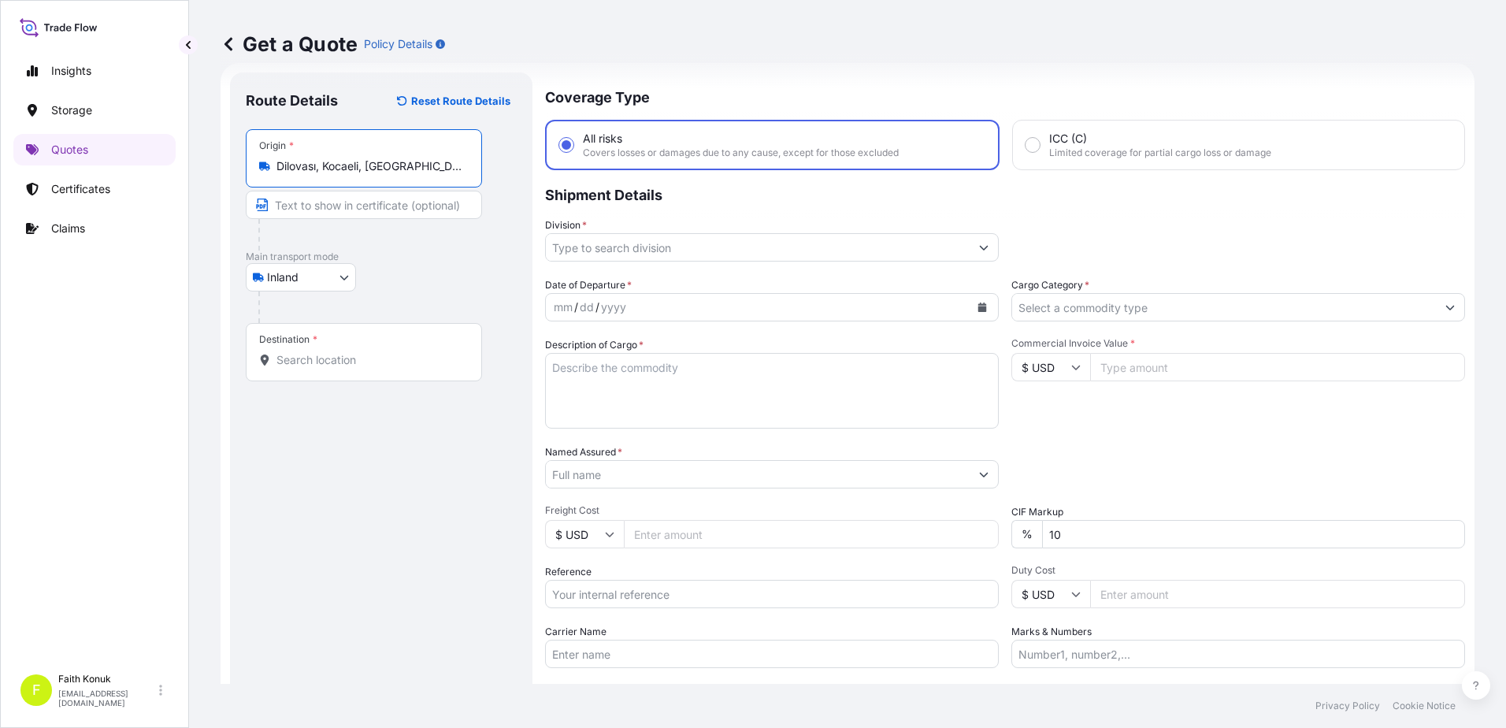
type input "Dilovası, Kocaeli, [GEOGRAPHIC_DATA]"
click at [454, 292] on div at bounding box center [387, 308] width 258 height 32
click at [399, 373] on div "Destination *" at bounding box center [364, 352] width 236 height 58
click at [399, 368] on input "Destination *" at bounding box center [370, 360] width 186 height 16
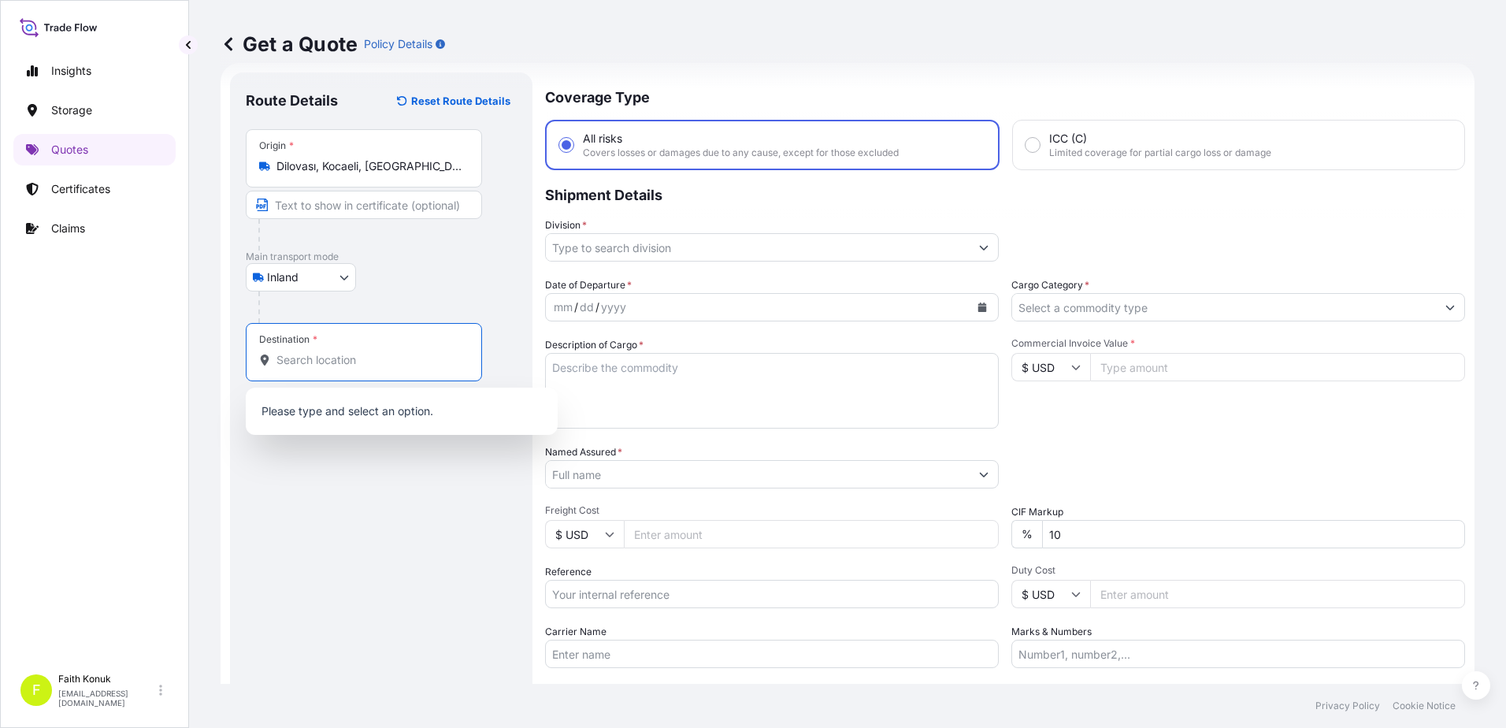
paste input "[GEOGRAPHIC_DATA]"
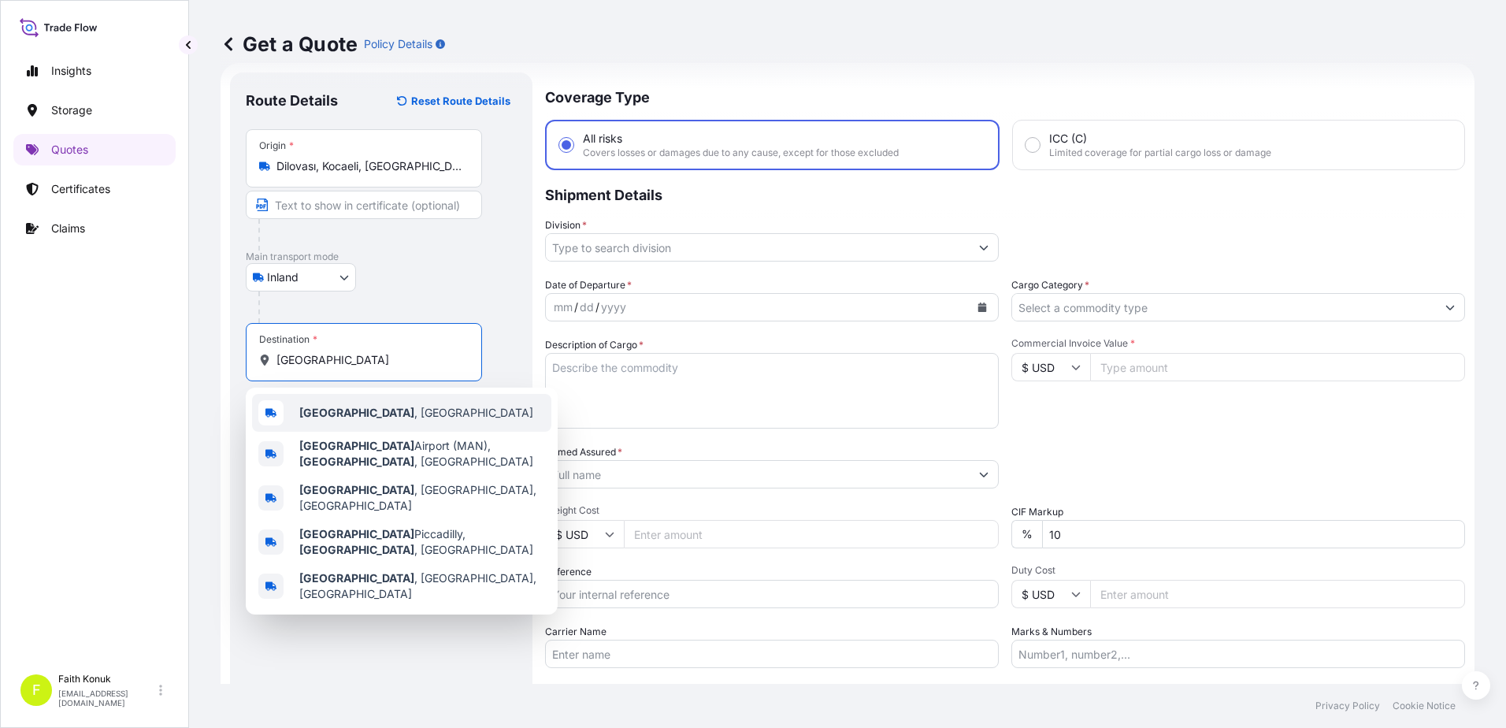
click at [397, 411] on div "[GEOGRAPHIC_DATA] , [GEOGRAPHIC_DATA]" at bounding box center [401, 413] width 299 height 38
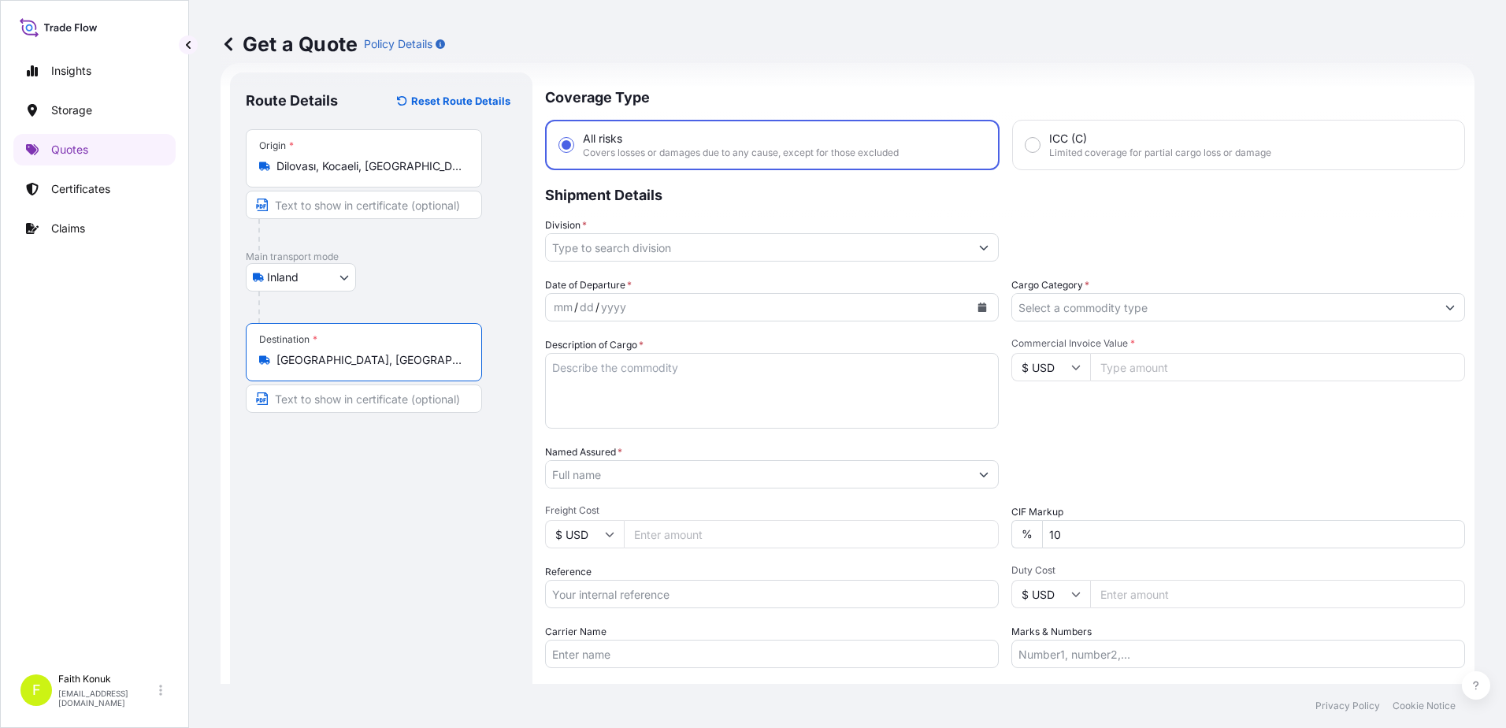
type input "[GEOGRAPHIC_DATA], [GEOGRAPHIC_DATA]"
click at [425, 288] on div "Inland Air Water Inland" at bounding box center [381, 277] width 271 height 28
click at [597, 249] on input "Division *" at bounding box center [758, 247] width 424 height 28
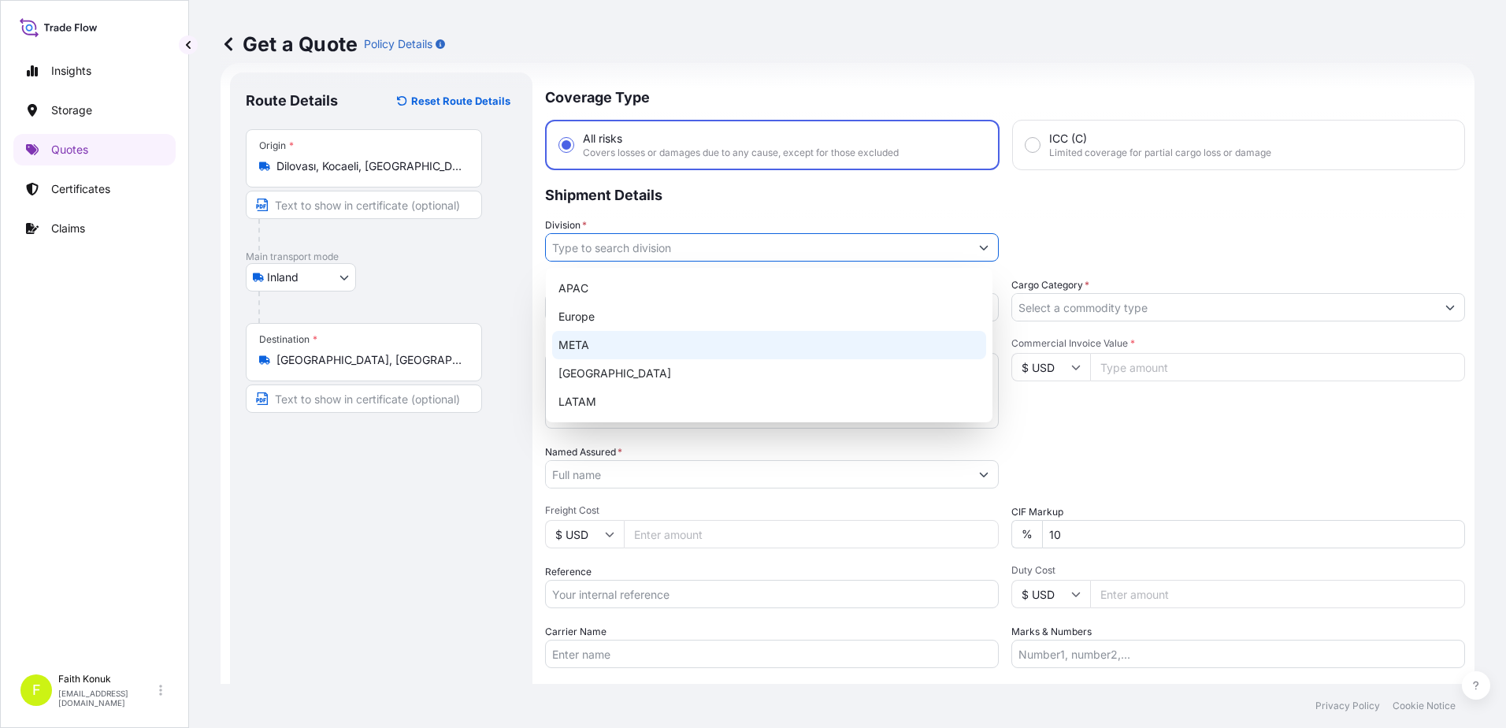
click at [590, 344] on div "META" at bounding box center [769, 345] width 434 height 28
type input "META"
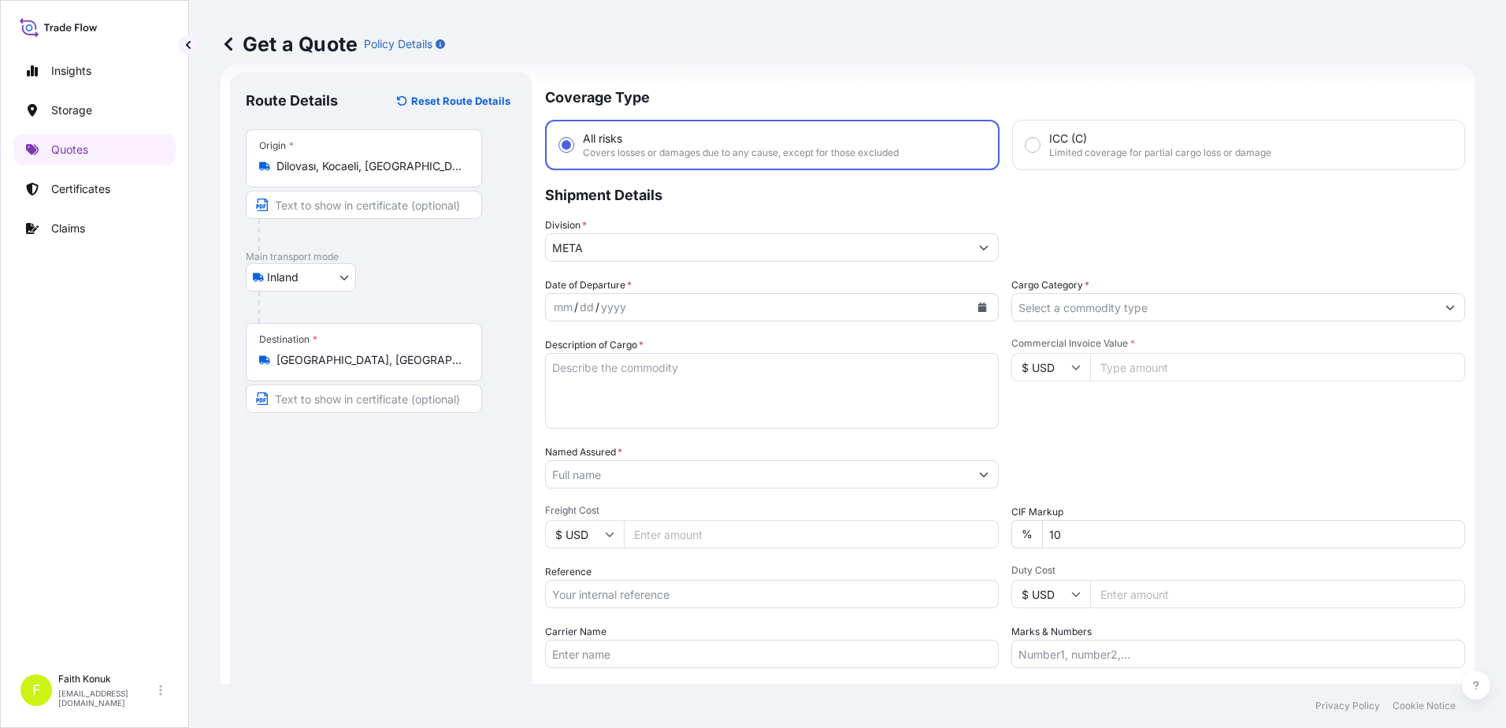
click at [734, 210] on p "Shipment Details" at bounding box center [1005, 193] width 920 height 47
click at [981, 302] on button "Calendar" at bounding box center [982, 307] width 25 height 25
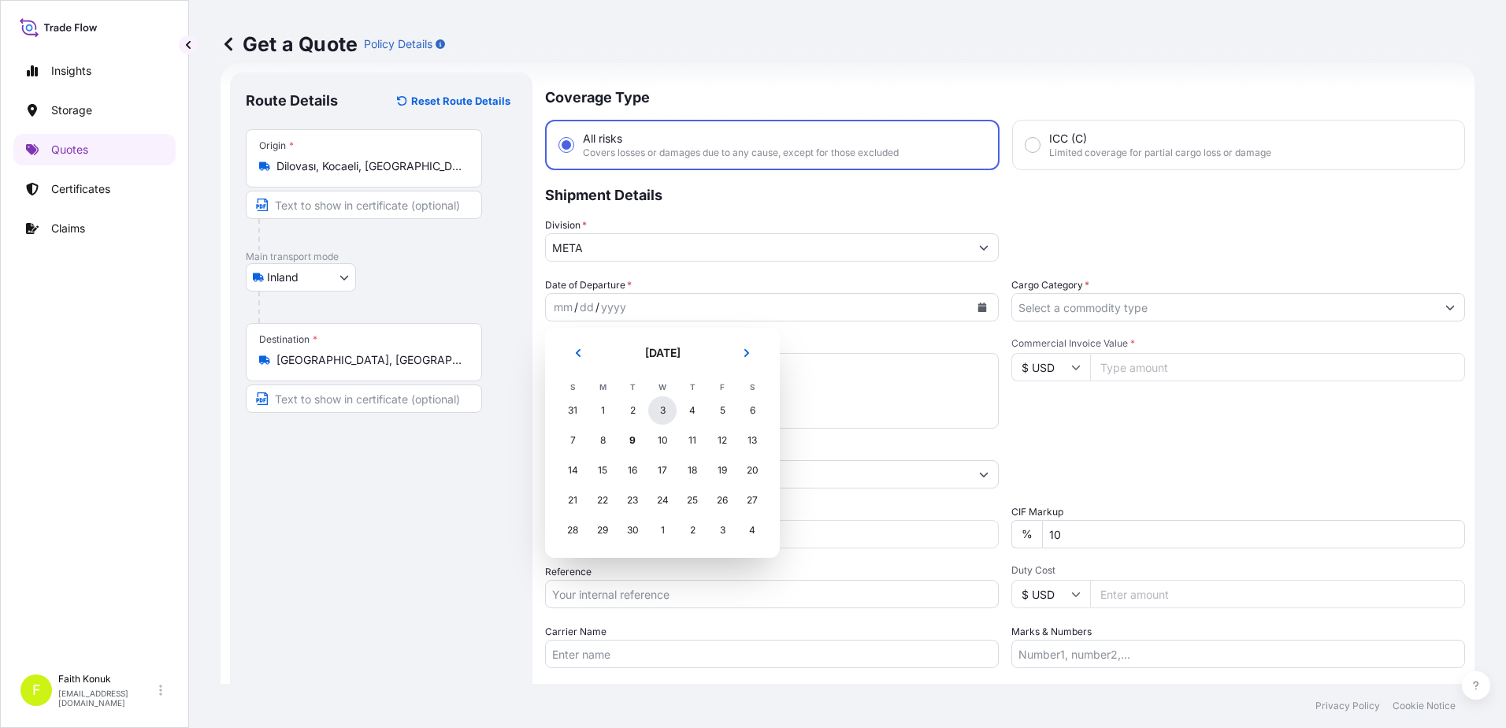
click at [658, 412] on div "3" at bounding box center [662, 410] width 28 height 28
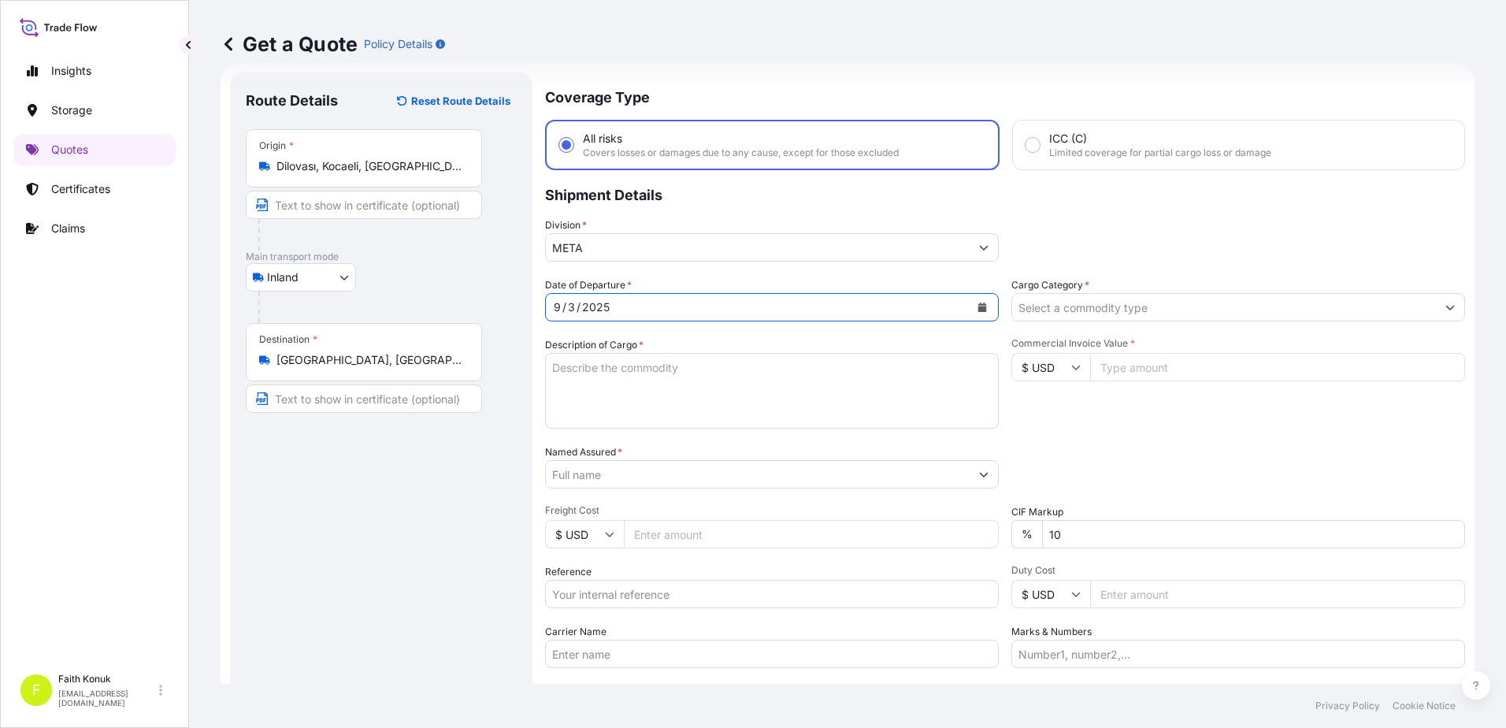
click at [582, 377] on textarea "Description of Cargo *" at bounding box center [772, 391] width 454 height 76
click at [600, 368] on textarea "Description of Cargo *" at bounding box center [772, 391] width 454 height 76
paste textarea "CELL AND SHUTTLE RISER,SHUTTLE RAIL BLOCK, FENCE ,SHUTTLE 1* KOMPLE TIR ,9494 kg"
type textarea "CELL AND SHUTTLE RISER,SHUTTLE RAIL BLOCK, FENCE ,SHUTTLE 1* KOMPLE TIR ,9494 kg"
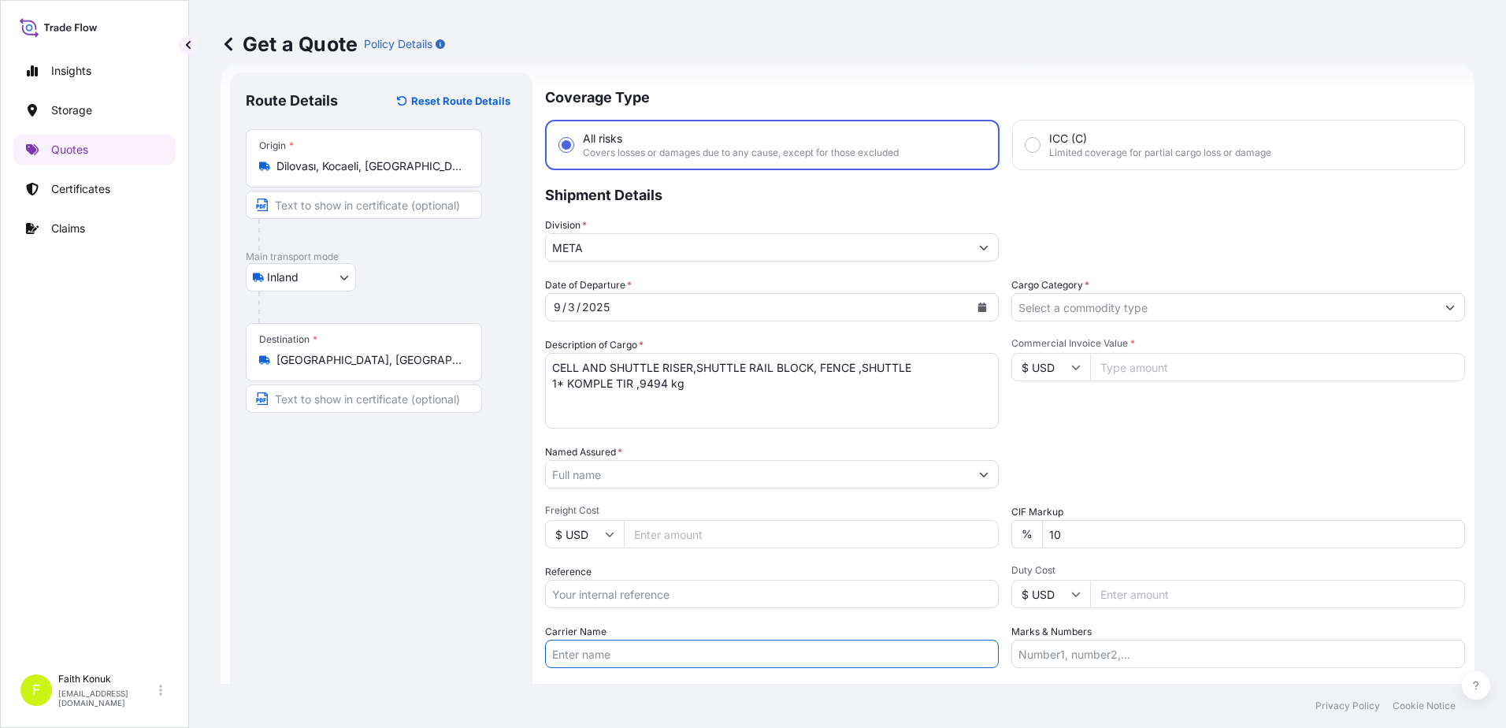
click at [613, 650] on input "Carrier Name" at bounding box center [772, 654] width 454 height 28
paste input "34 EUF 655"
type input "34 EUF 655"
click at [596, 396] on textarea "CELL AND SHUTTLE RISER,SHUTTLE RAIL BLOCK, FENCE ,SHUTTLE 1* KOMPLE TIR ,9494 kg" at bounding box center [772, 391] width 454 height 76
paste textarea "34 EUF 655"
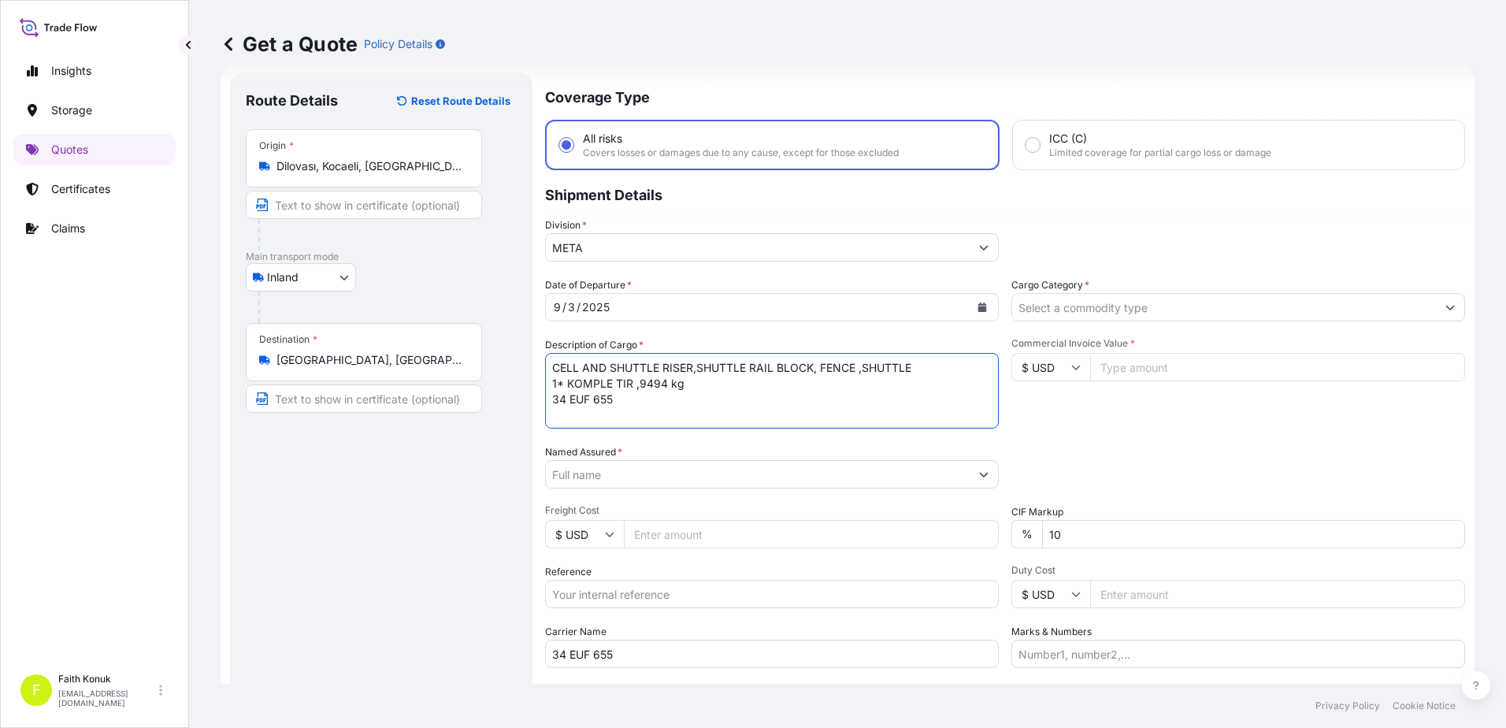
scroll to position [9, 0]
click at [698, 425] on textarea "CELL AND SHUTTLE RISER,SHUTTLE RAIL BLOCK, FENCE ,SHUTTLE 1* KOMPLE TIR ,9494 k…" at bounding box center [772, 391] width 454 height 76
type textarea "CELL AND SHUTTLE RISER,SHUTTLE RAIL BLOCK, FENCE ,SHUTTLE 1* KOMPLE TIR ,9494 k…"
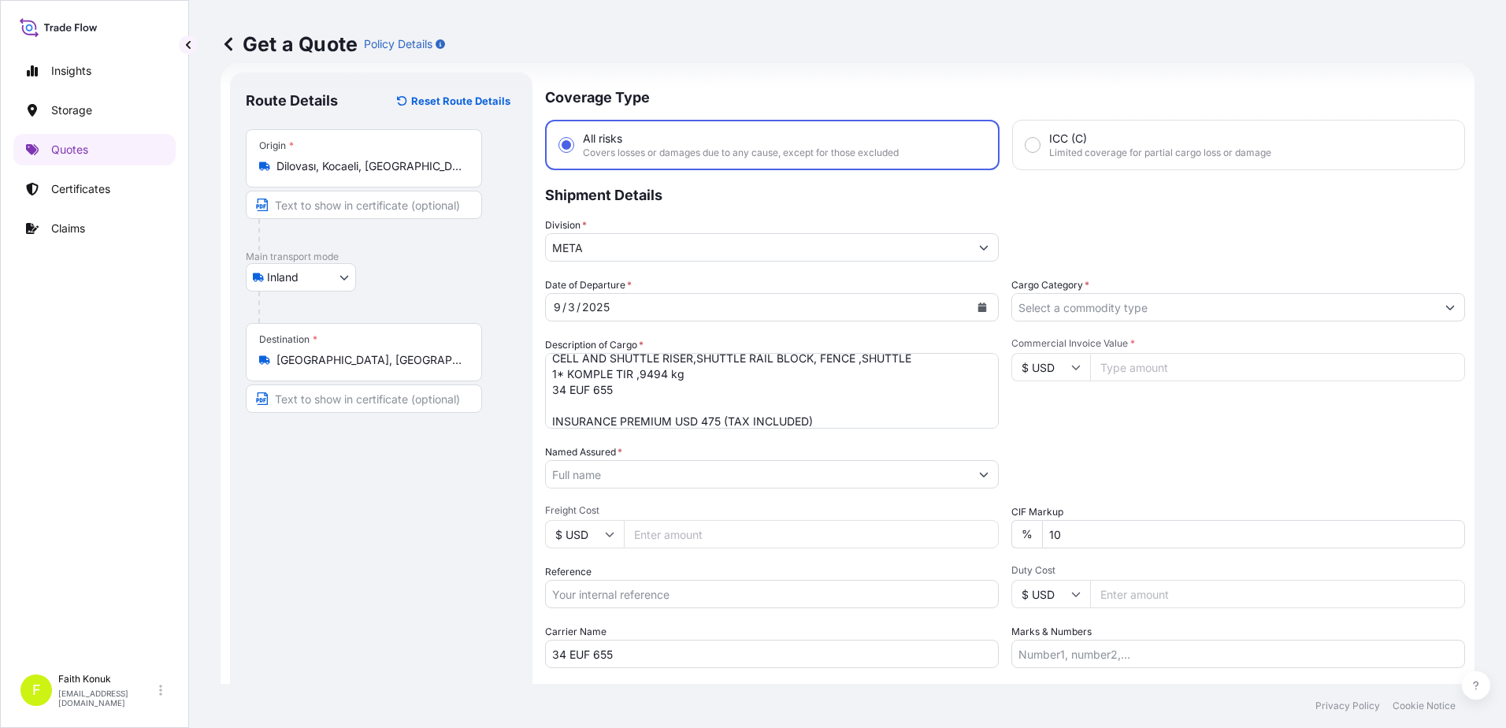
click at [612, 466] on input "Named Assured *" at bounding box center [758, 474] width 424 height 28
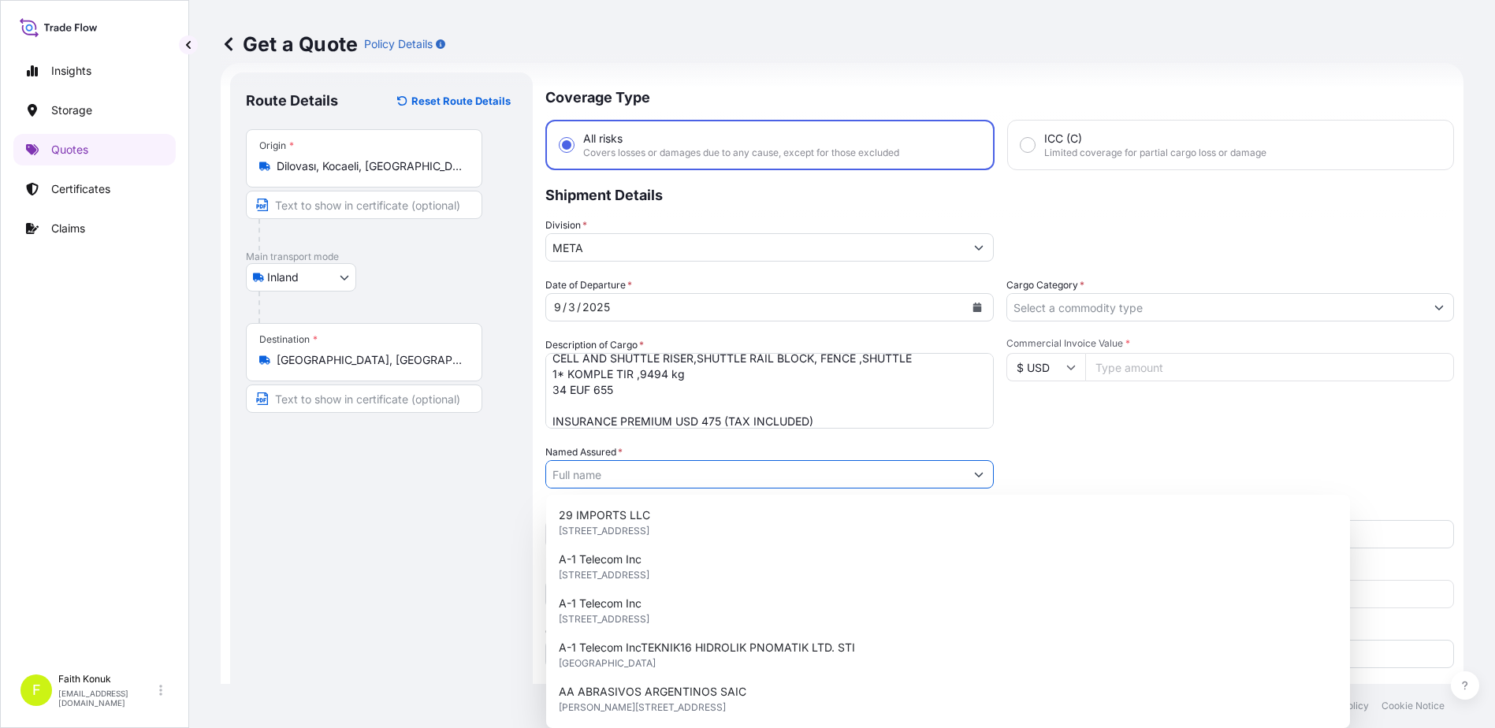
paste input "ABB ELEKTRIK SANAYI A.S."
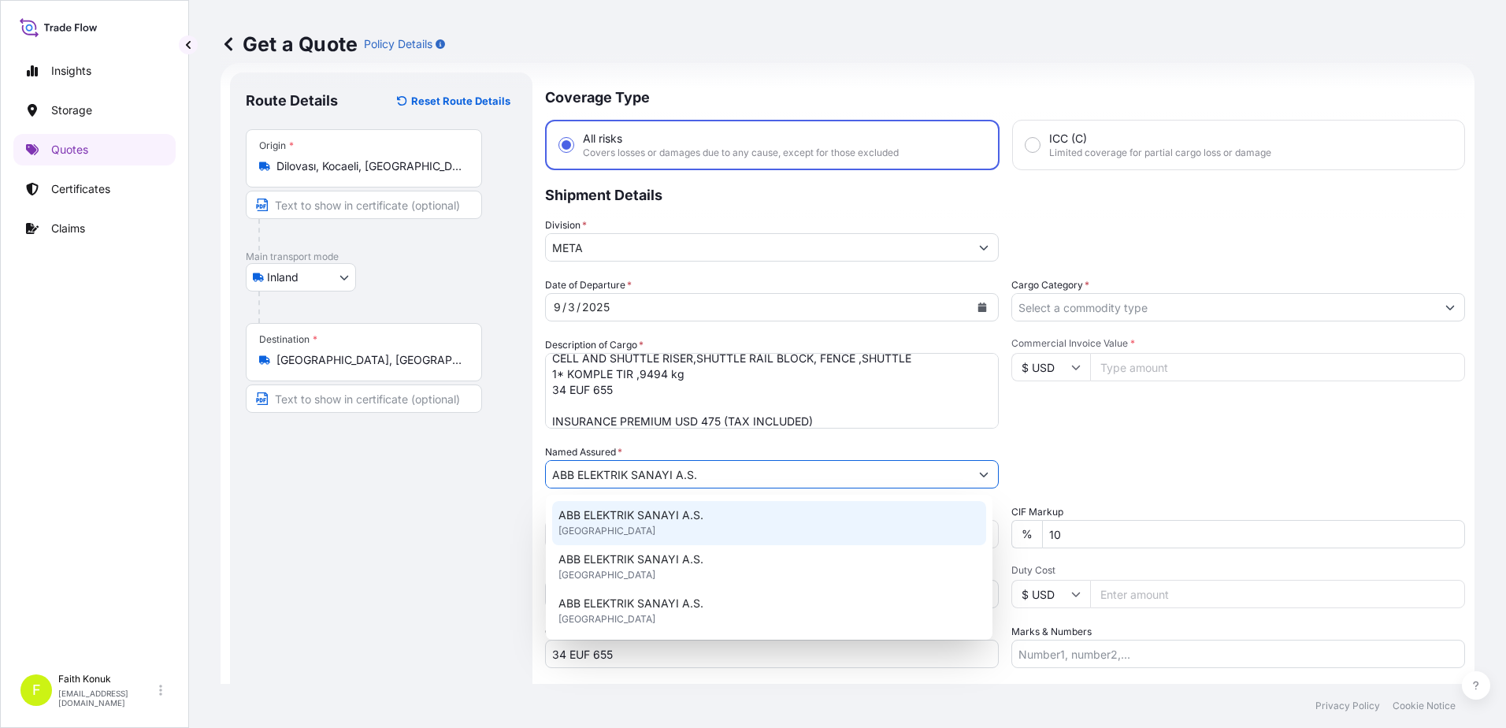
click at [613, 518] on span "ABB ELEKTRIK SANAYI A.S." at bounding box center [631, 515] width 145 height 16
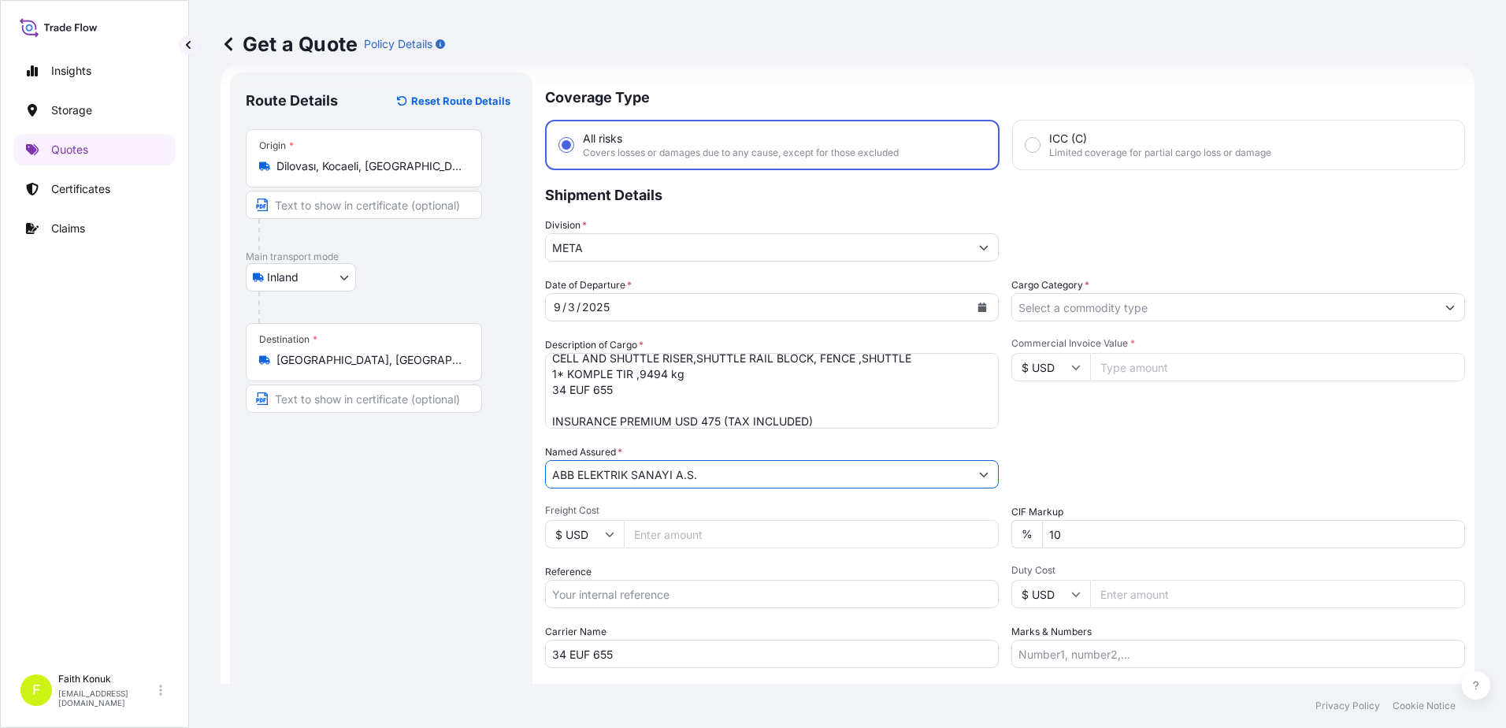
type input "ABB ELEKTRIK SANAYI A.S."
click at [655, 503] on div "Date of Departure * [DATE] Cargo Category * Description of Cargo * CELL AND SHU…" at bounding box center [1005, 472] width 920 height 391
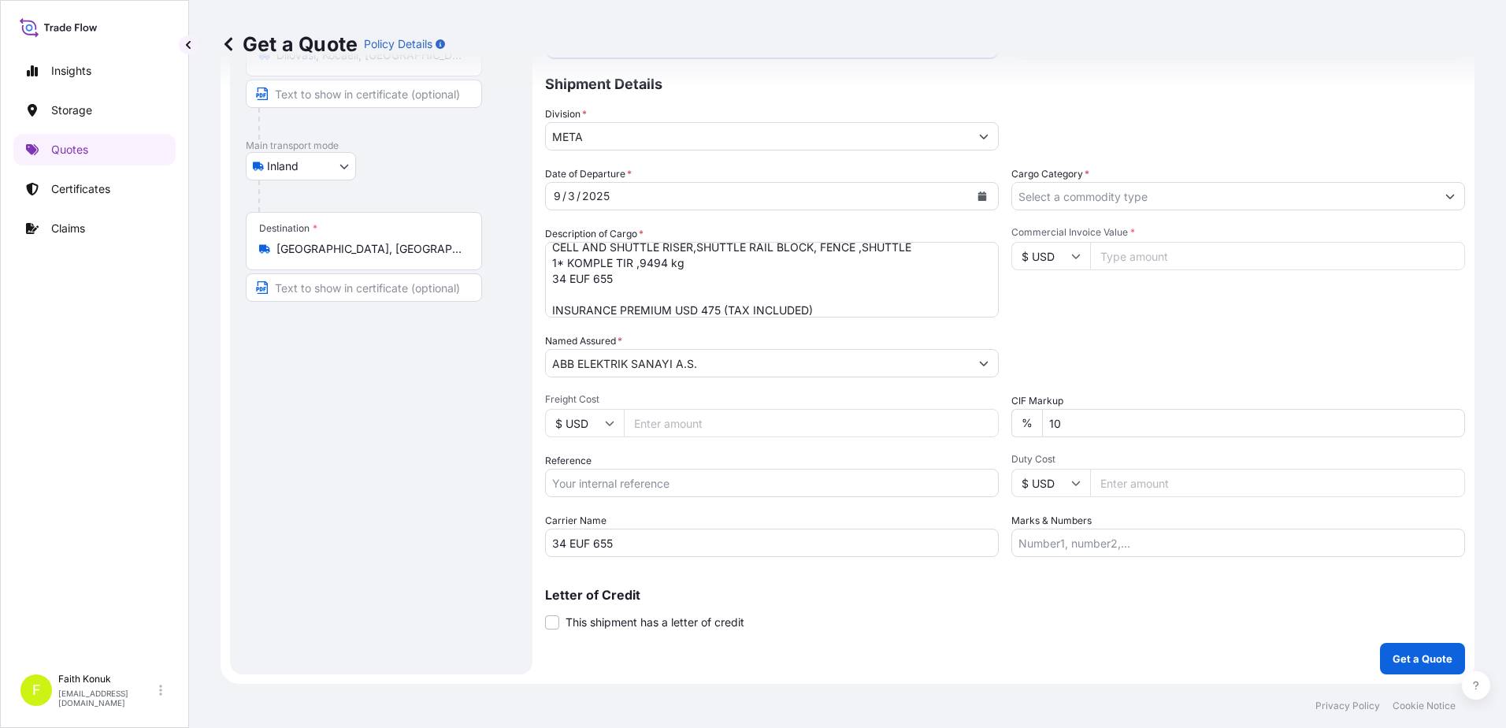
click at [1068, 198] on input "Cargo Category *" at bounding box center [1224, 196] width 424 height 28
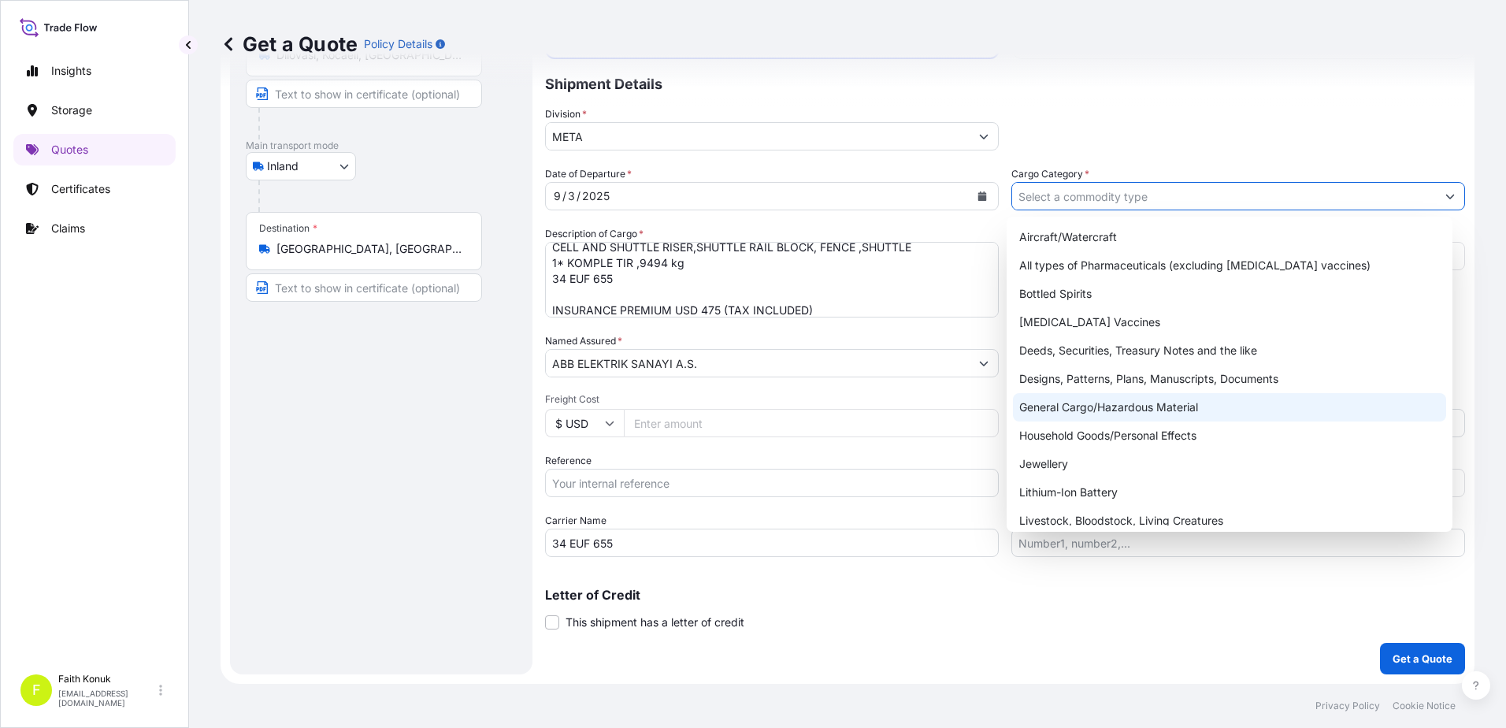
click at [1068, 410] on div "General Cargo/Hazardous Material" at bounding box center [1230, 407] width 434 height 28
type input "General Cargo/Hazardous Material"
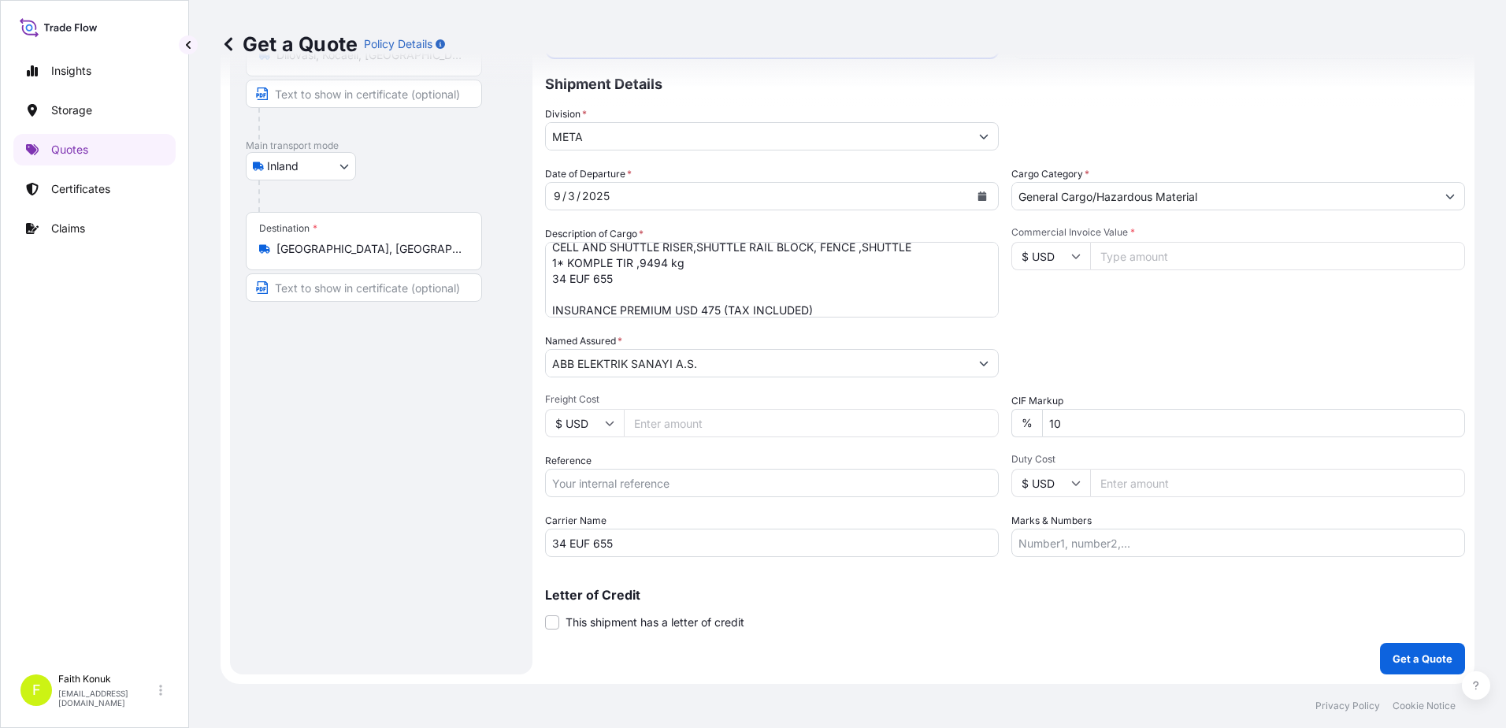
click at [1104, 309] on div "Commercial Invoice Value * $ USD" at bounding box center [1239, 271] width 454 height 91
click at [1053, 259] on input "$ USD" at bounding box center [1051, 256] width 79 height 28
click at [1058, 332] on div "£ GBP" at bounding box center [1045, 333] width 66 height 30
type input "£ GBP"
click at [1119, 260] on input "Commercial Invoice Value *" at bounding box center [1277, 256] width 375 height 28
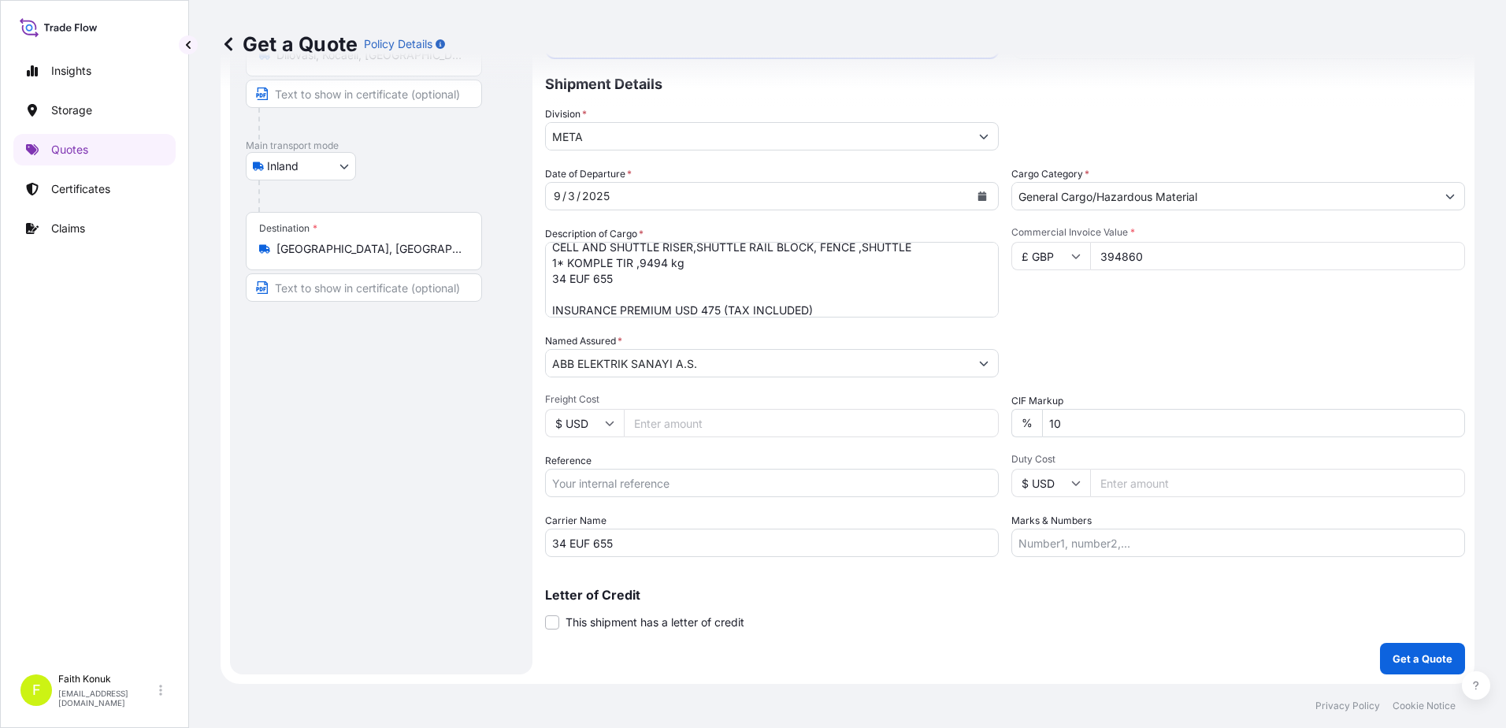
type input "394860"
click at [1116, 328] on div "Date of Departure * [DATE] Cargo Category * General Cargo/Hazardous Material De…" at bounding box center [1005, 361] width 920 height 391
click at [1417, 652] on p "Get a Quote" at bounding box center [1423, 659] width 60 height 16
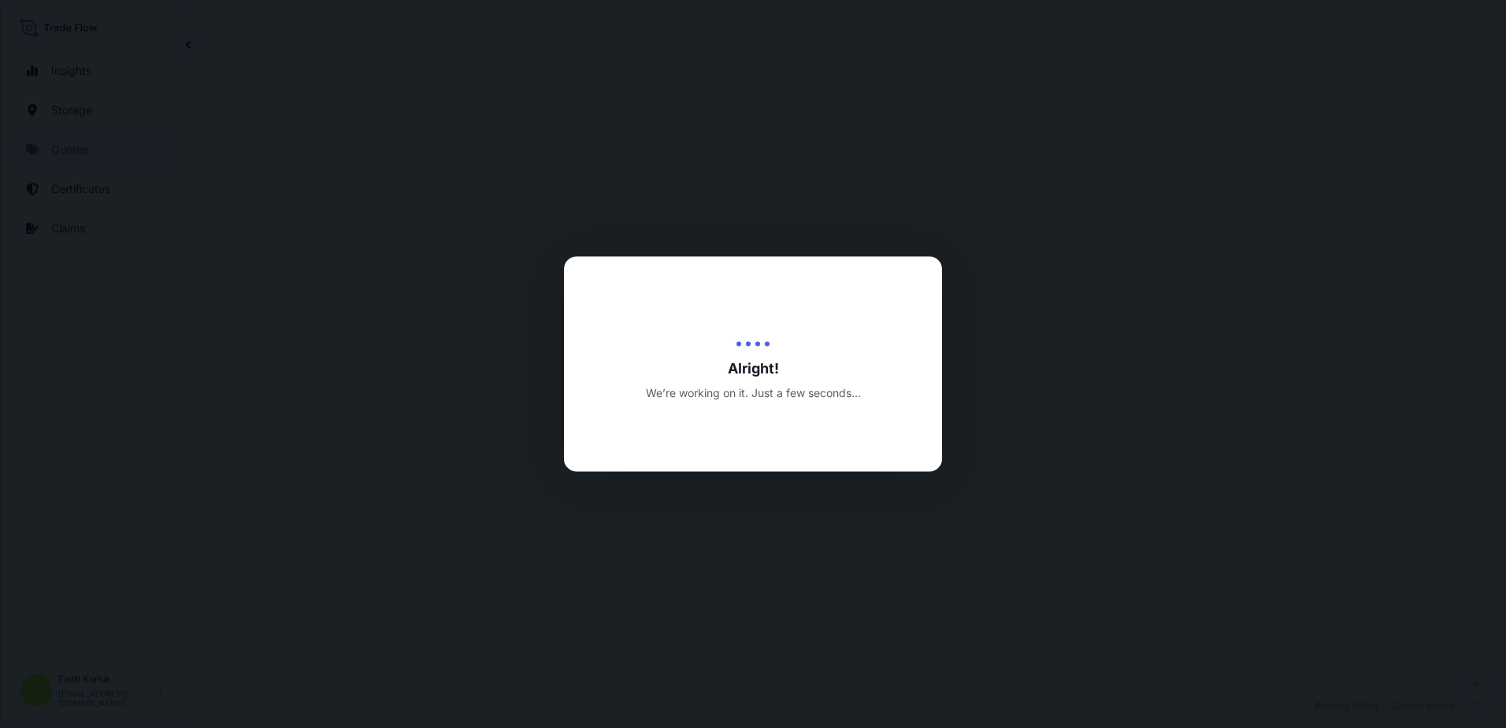
select select "Inland"
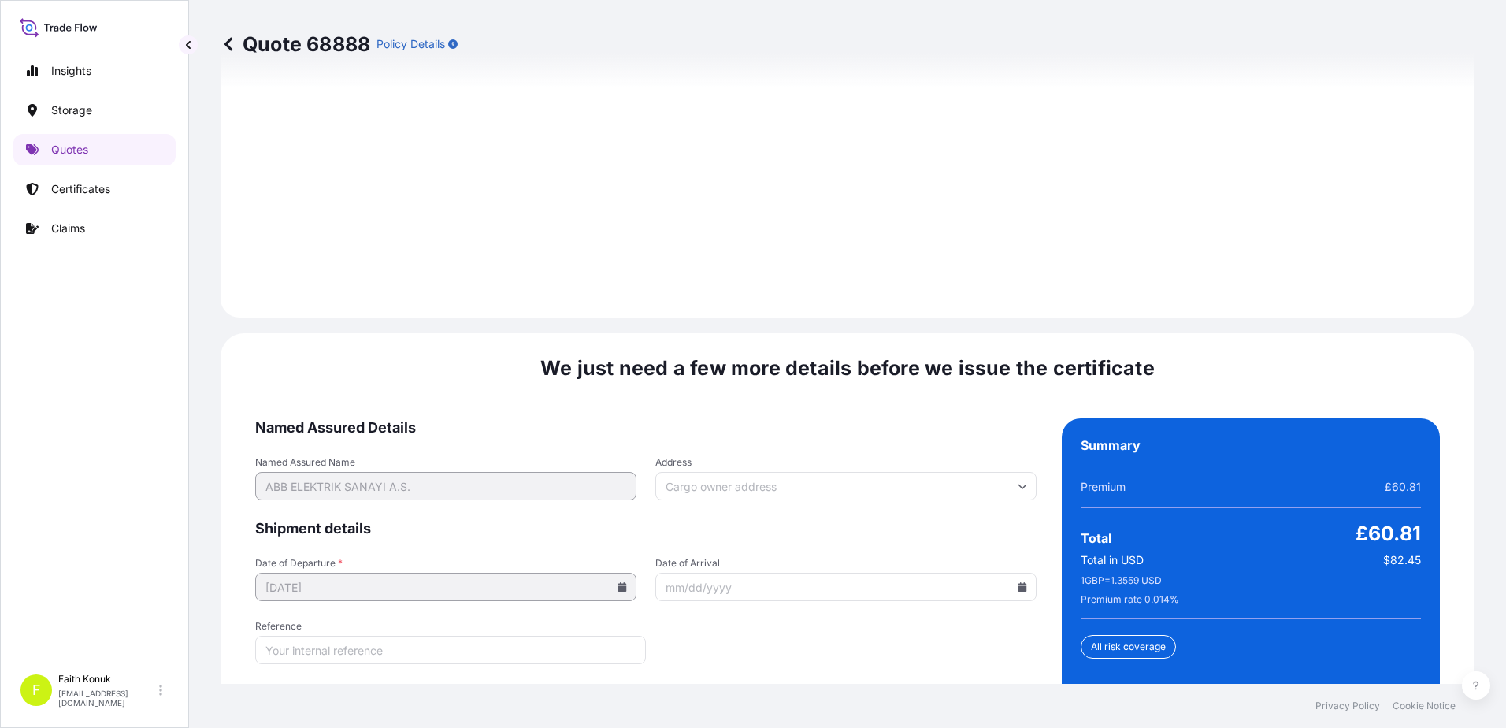
scroll to position [2324, 0]
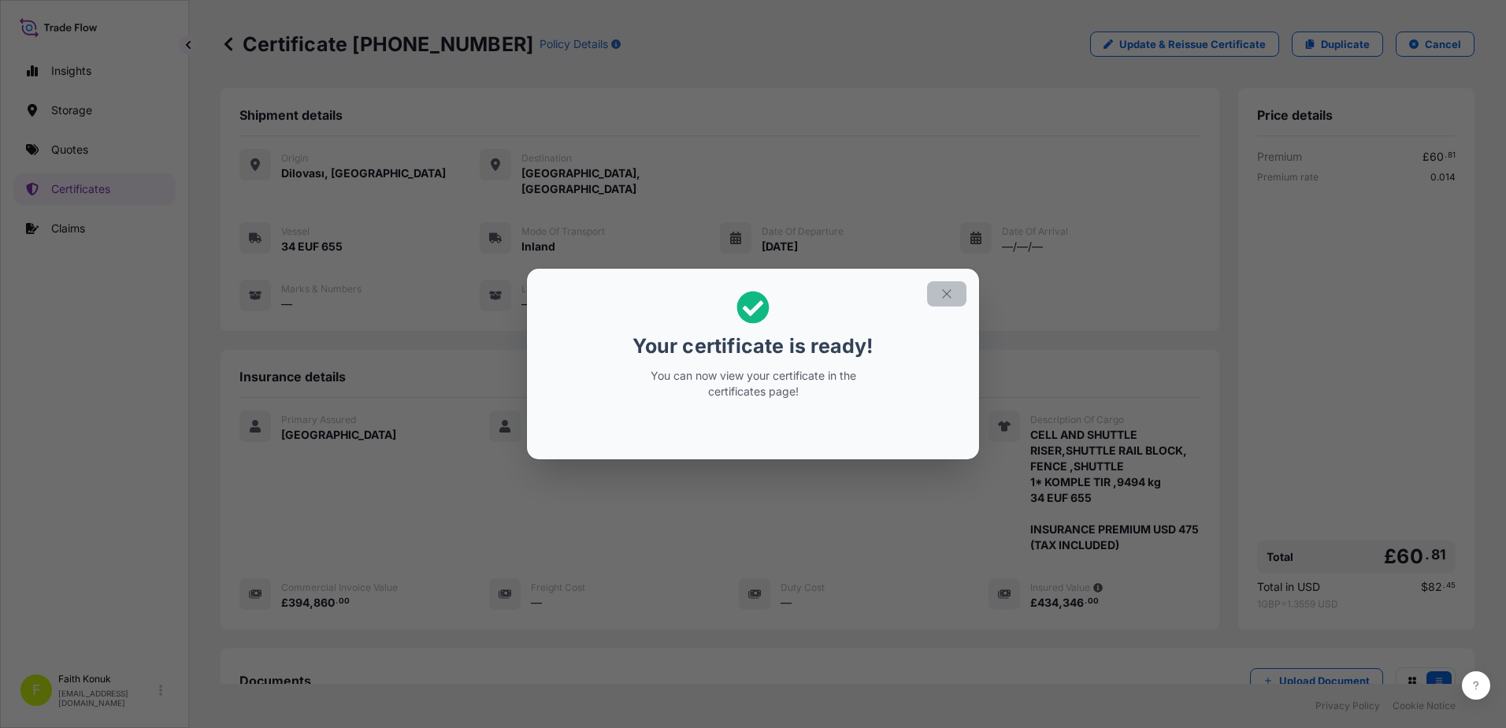
click at [948, 298] on icon "button" at bounding box center [947, 294] width 14 height 14
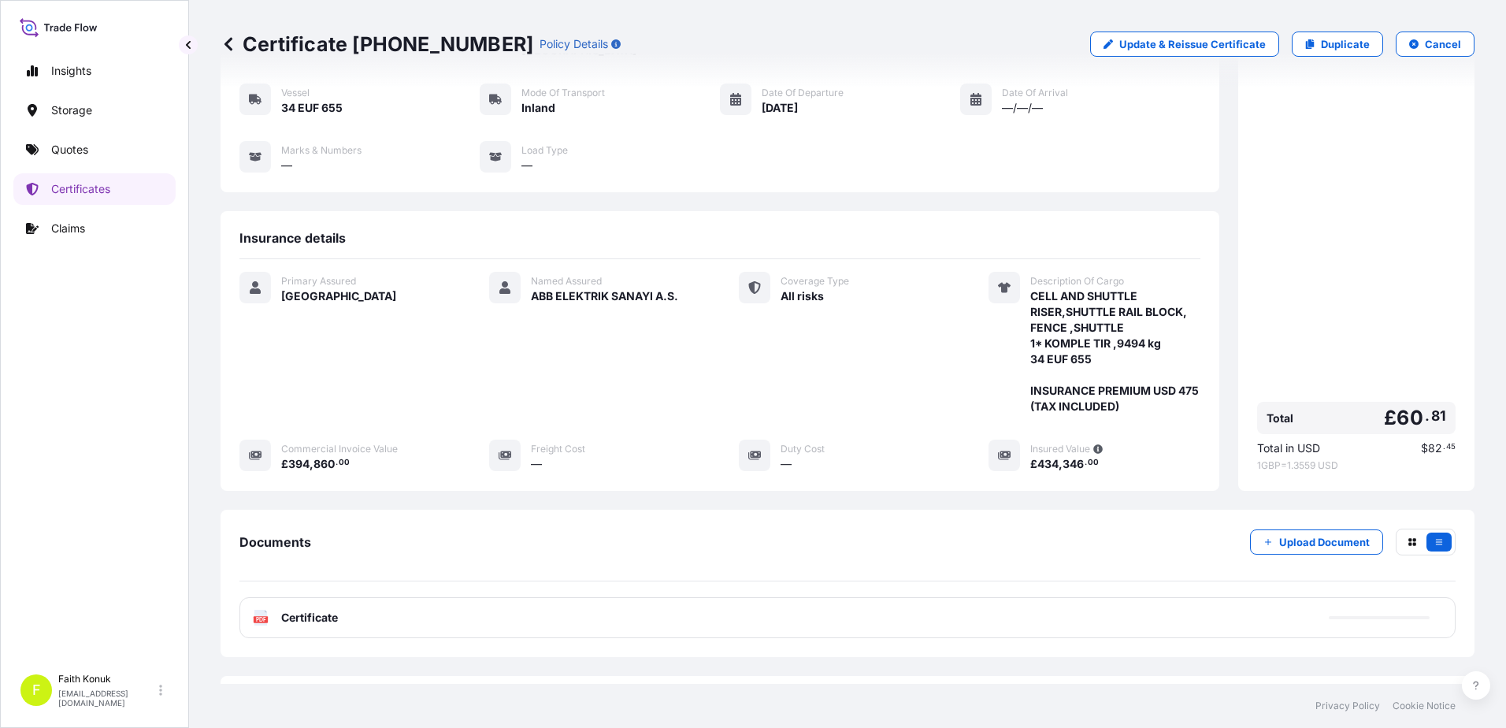
scroll to position [195, 0]
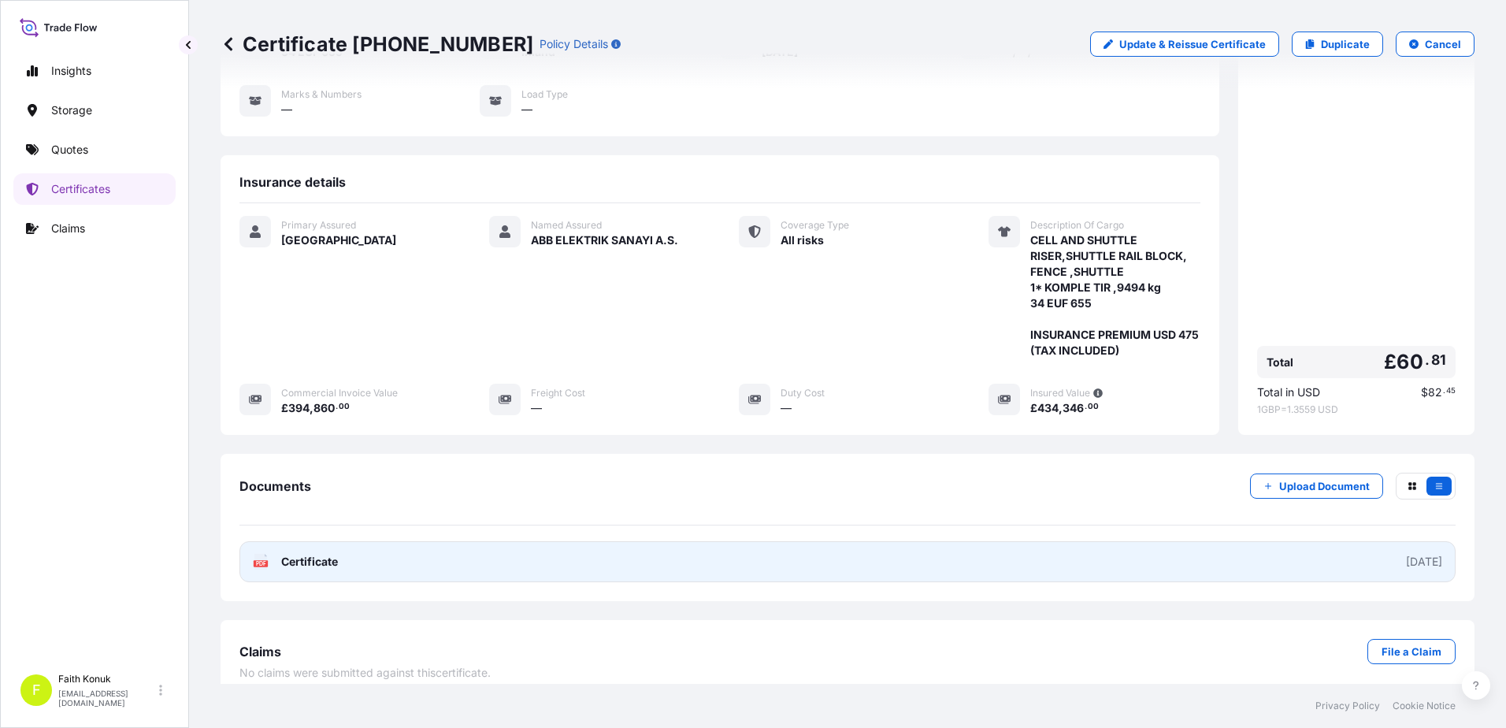
click at [262, 561] on text "PDF" at bounding box center [261, 564] width 10 height 6
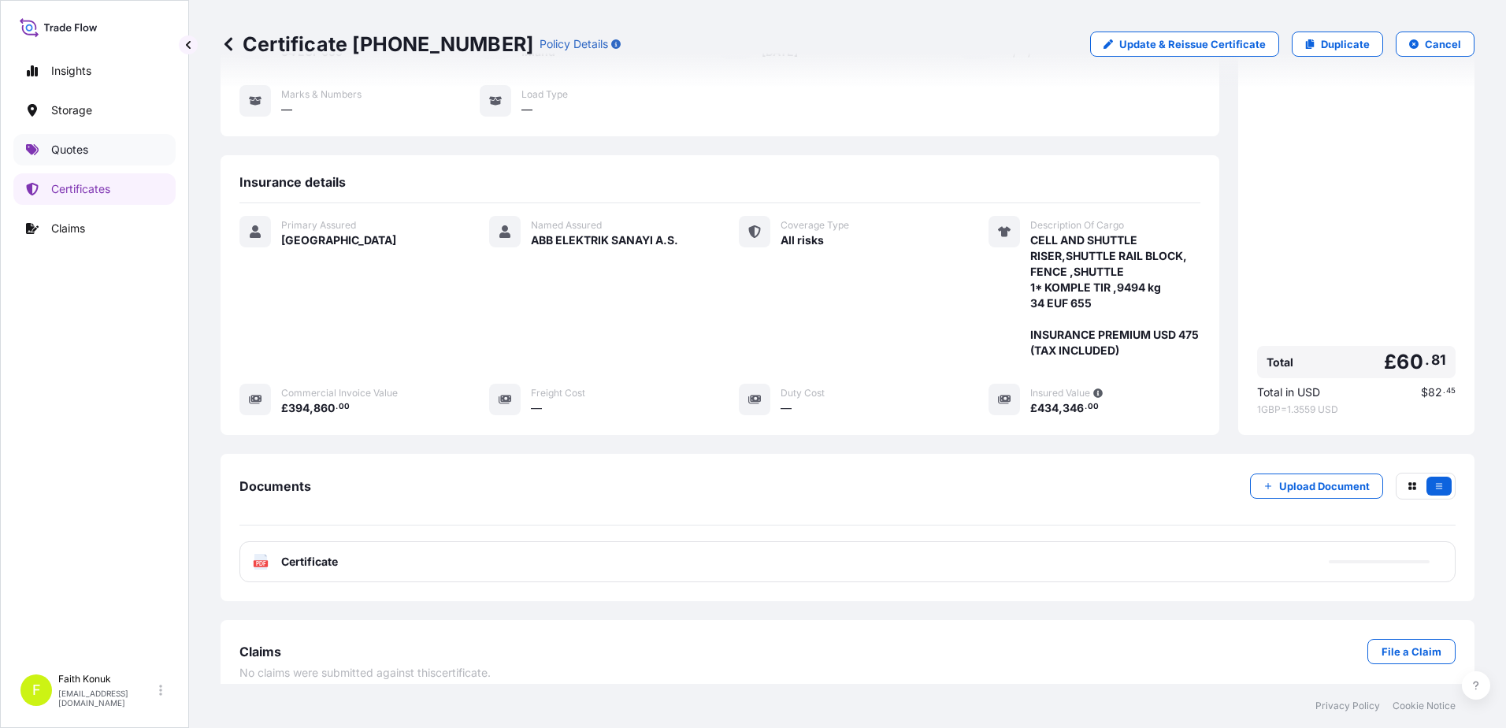
click at [106, 141] on link "Quotes" at bounding box center [94, 150] width 162 height 32
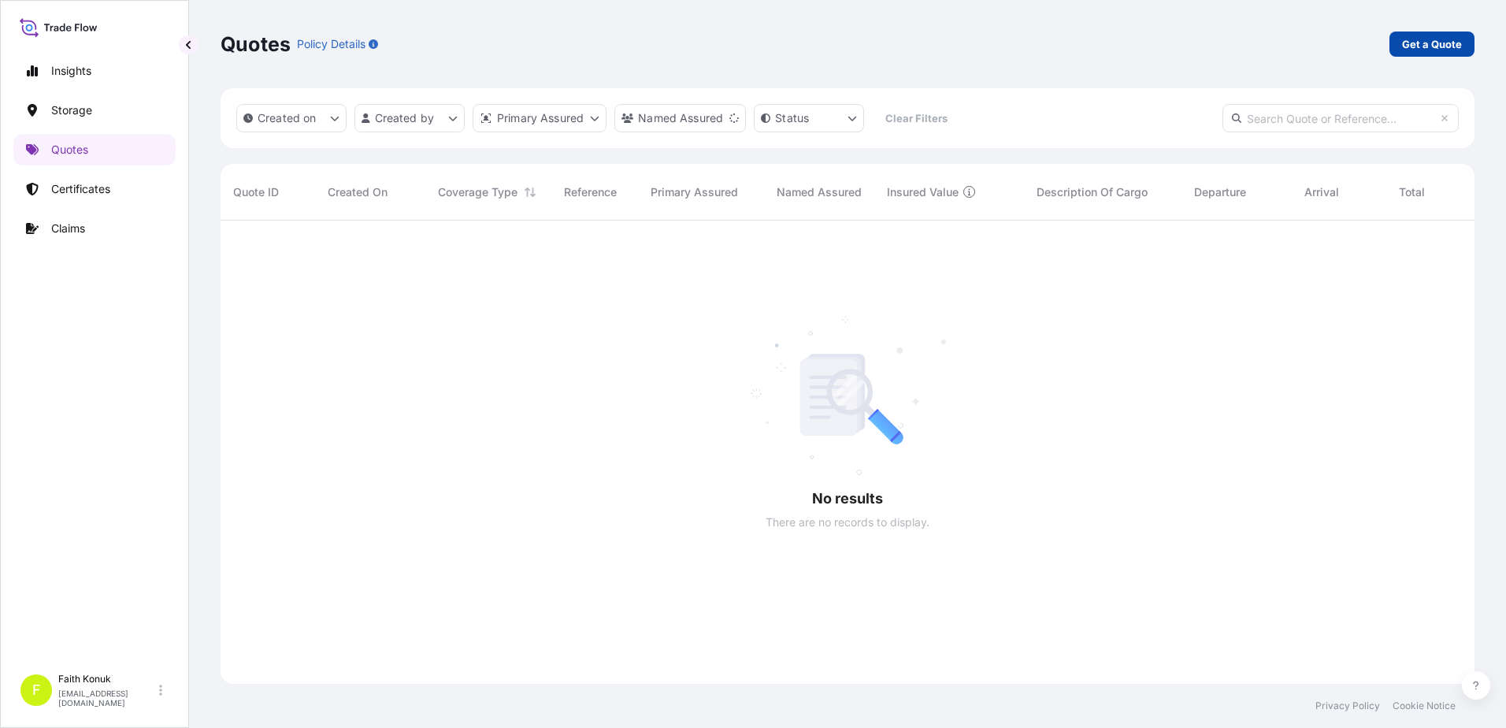
scroll to position [508, 1243]
click at [1451, 37] on p "Get a Quote" at bounding box center [1432, 44] width 60 height 16
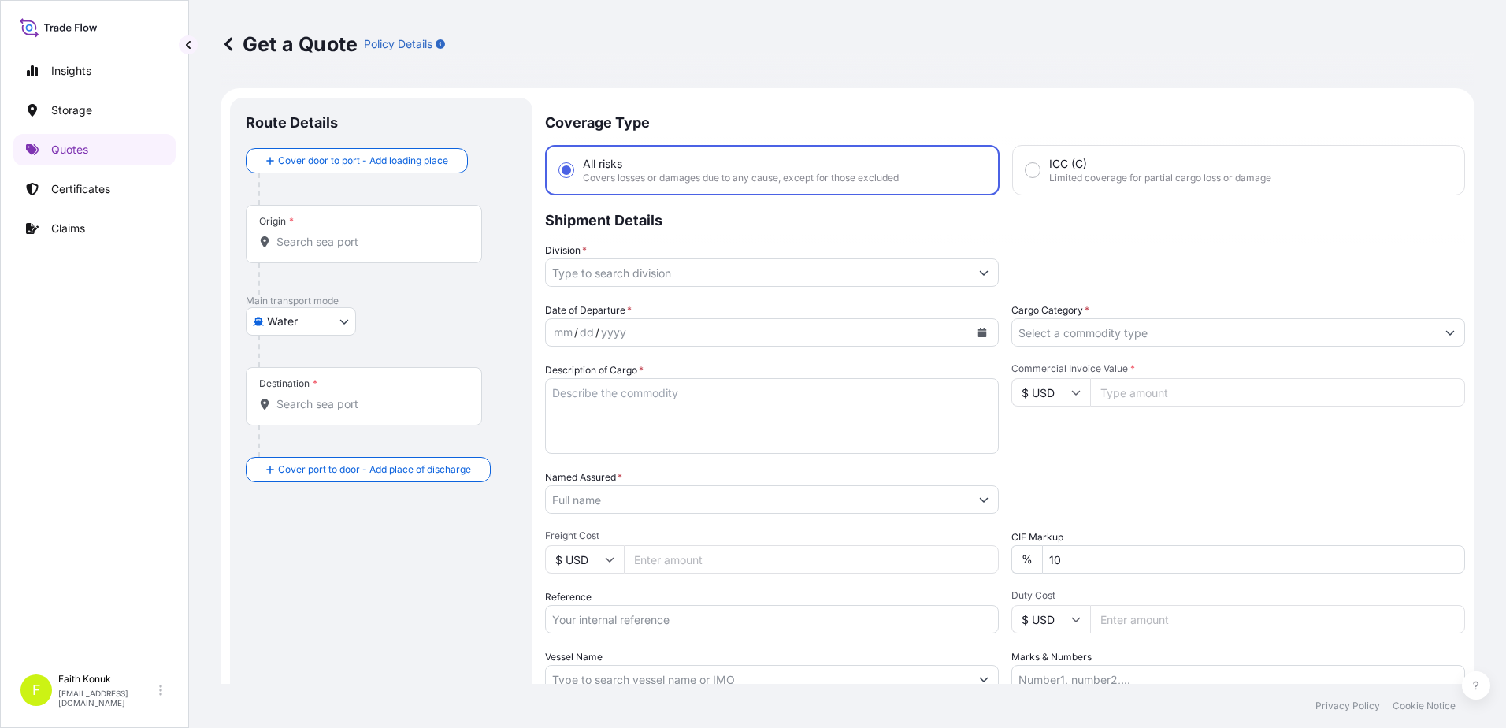
scroll to position [25, 0]
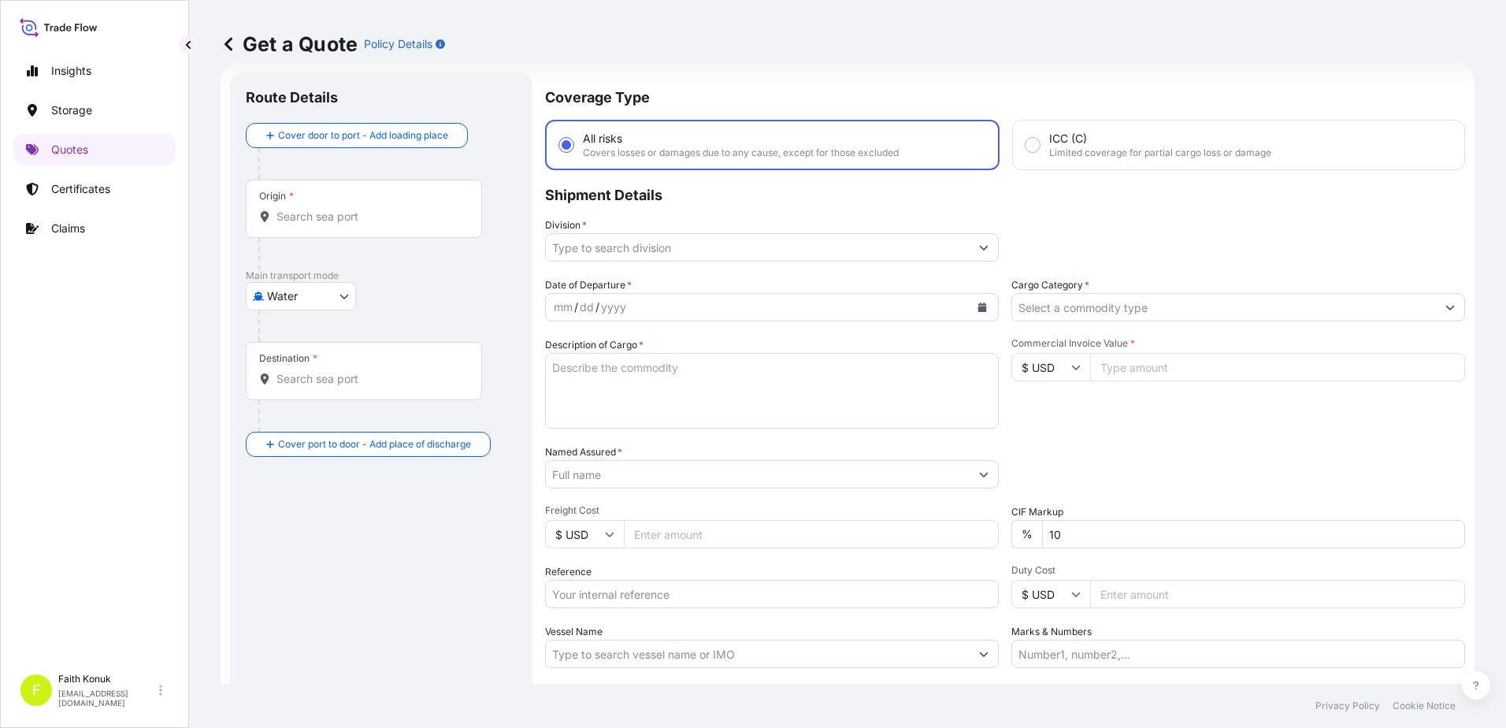
click at [295, 292] on body "Insights Storage Quotes Certificates Claims F [PERSON_NAME] [EMAIL_ADDRESS][DOM…" at bounding box center [753, 364] width 1506 height 728
click at [311, 393] on div "Inland" at bounding box center [301, 394] width 98 height 28
select select "Inland"
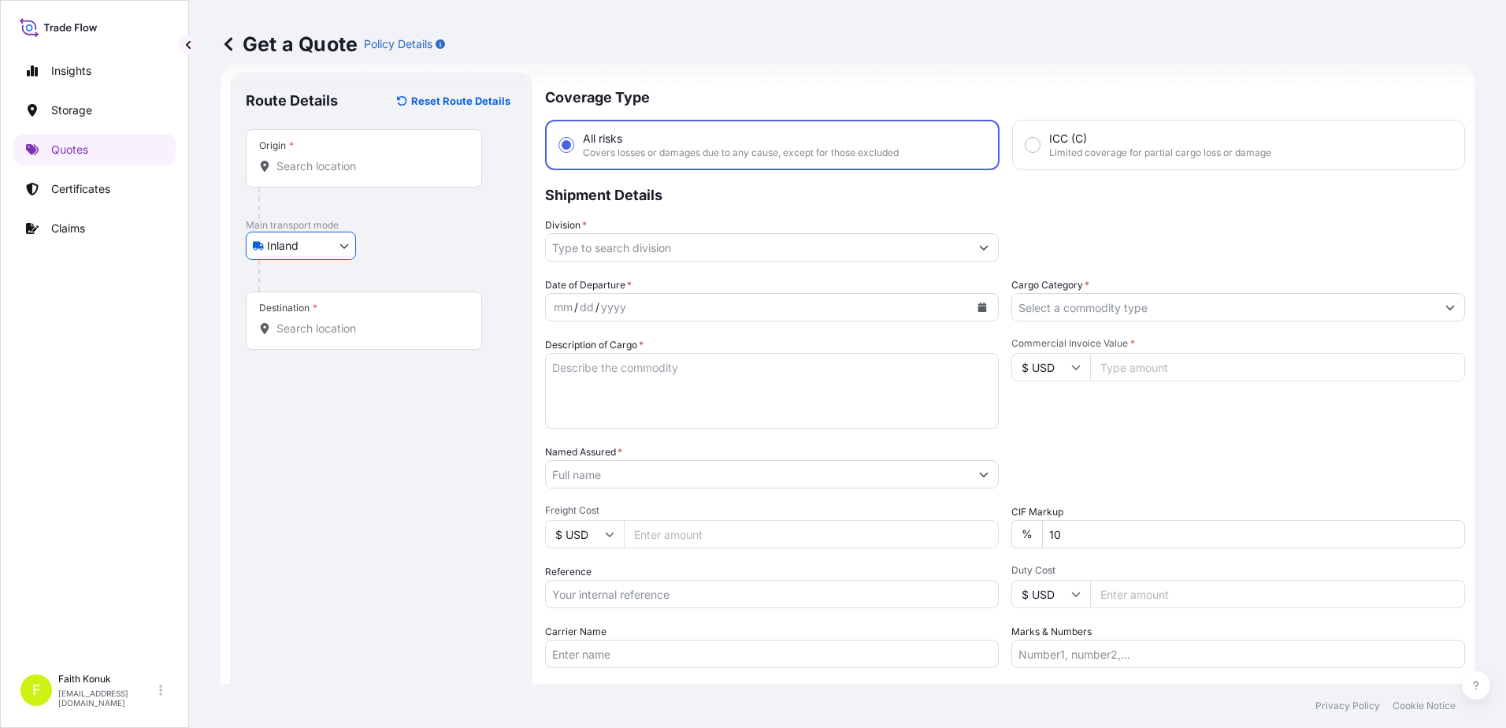
click at [466, 234] on div "Inland Air Water Inland" at bounding box center [381, 246] width 271 height 28
click at [322, 171] on input "Origin *" at bounding box center [370, 166] width 186 height 16
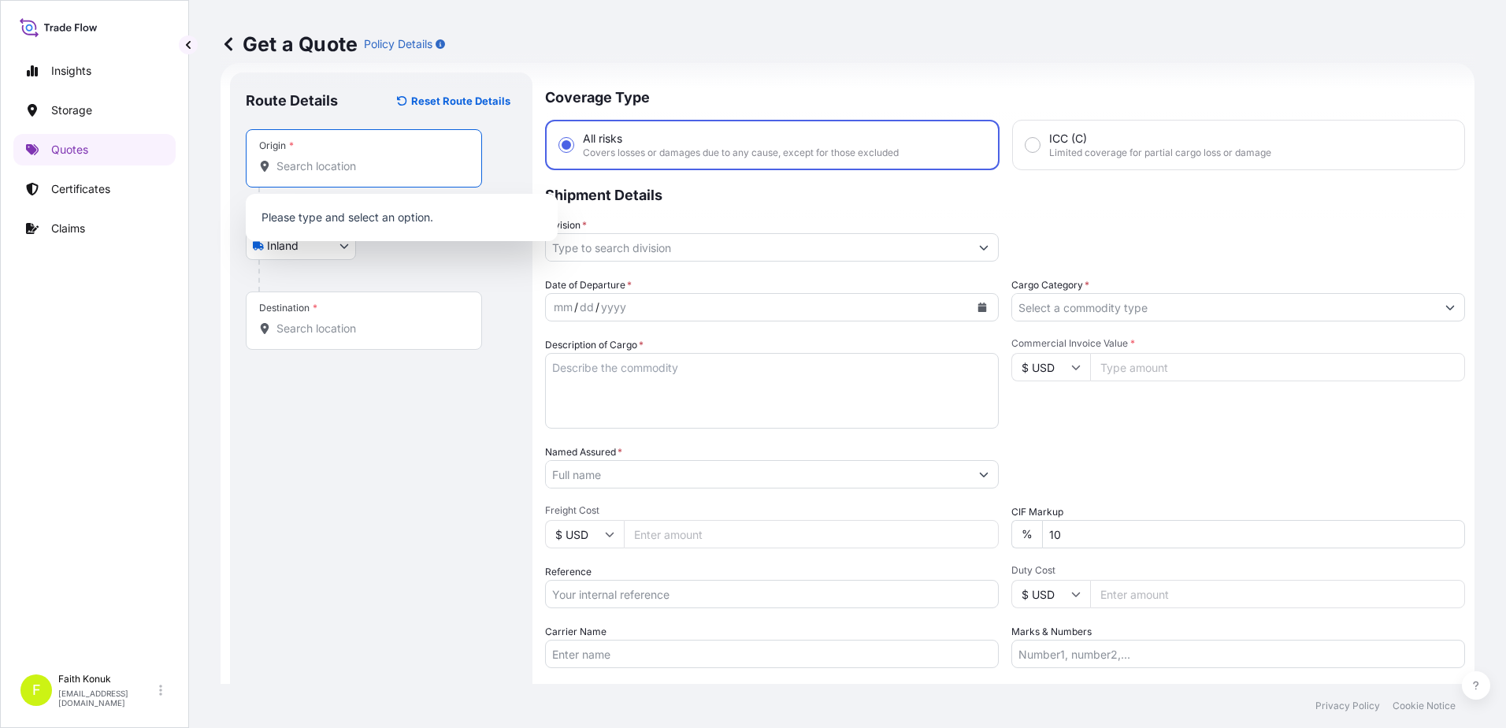
paste input "DILOVASI"
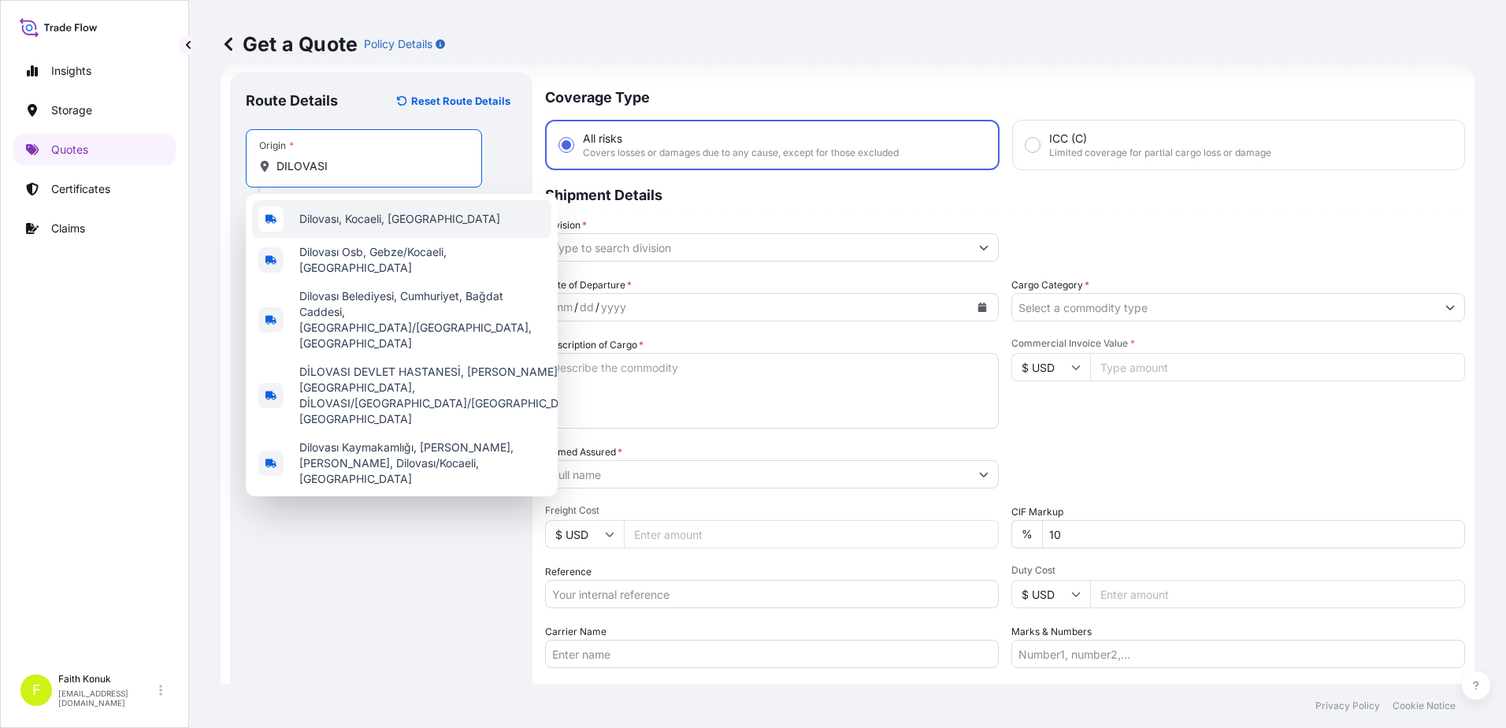
click at [384, 219] on span "Dilovası, Kocaeli, [GEOGRAPHIC_DATA]" at bounding box center [399, 219] width 201 height 16
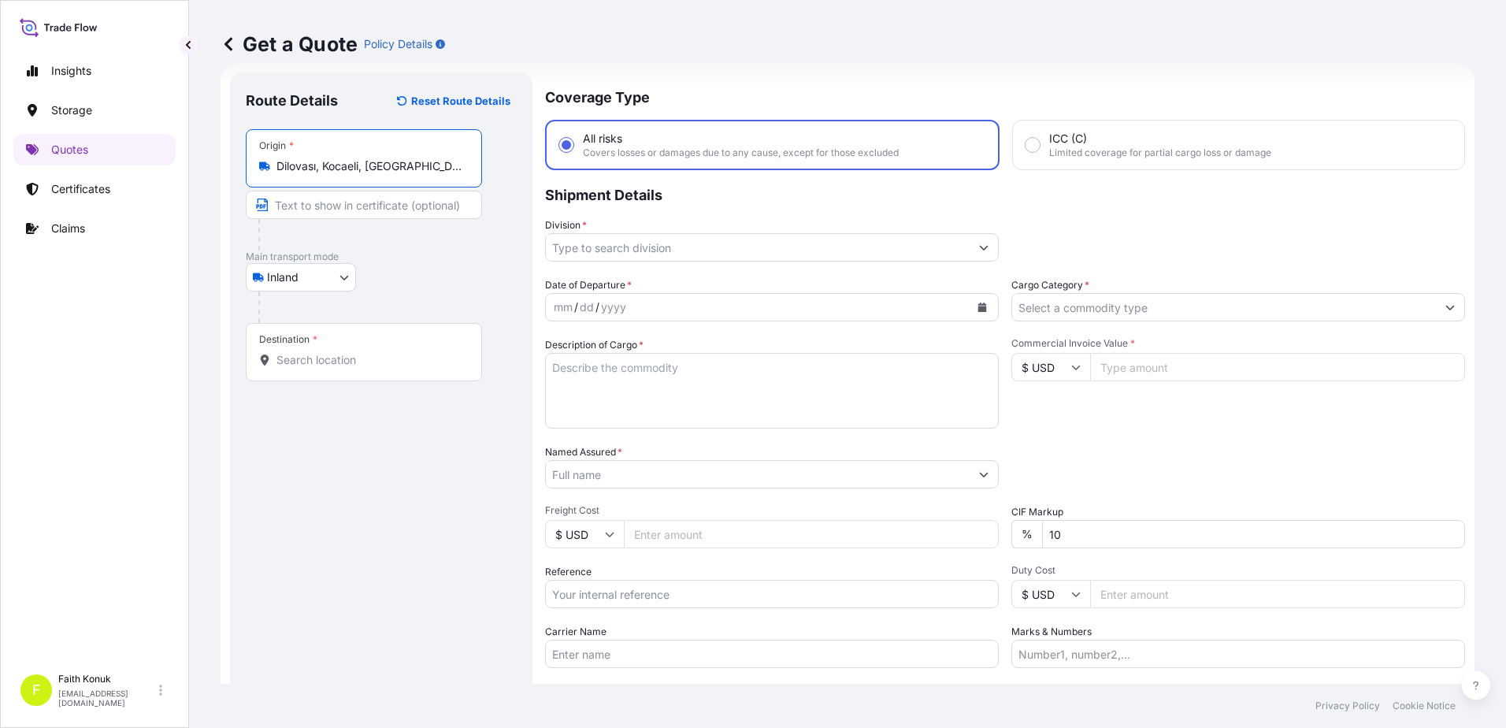
type input "Dilovası, Kocaeli, [GEOGRAPHIC_DATA]"
click at [436, 267] on div "Inland Air Water Inland" at bounding box center [381, 277] width 271 height 28
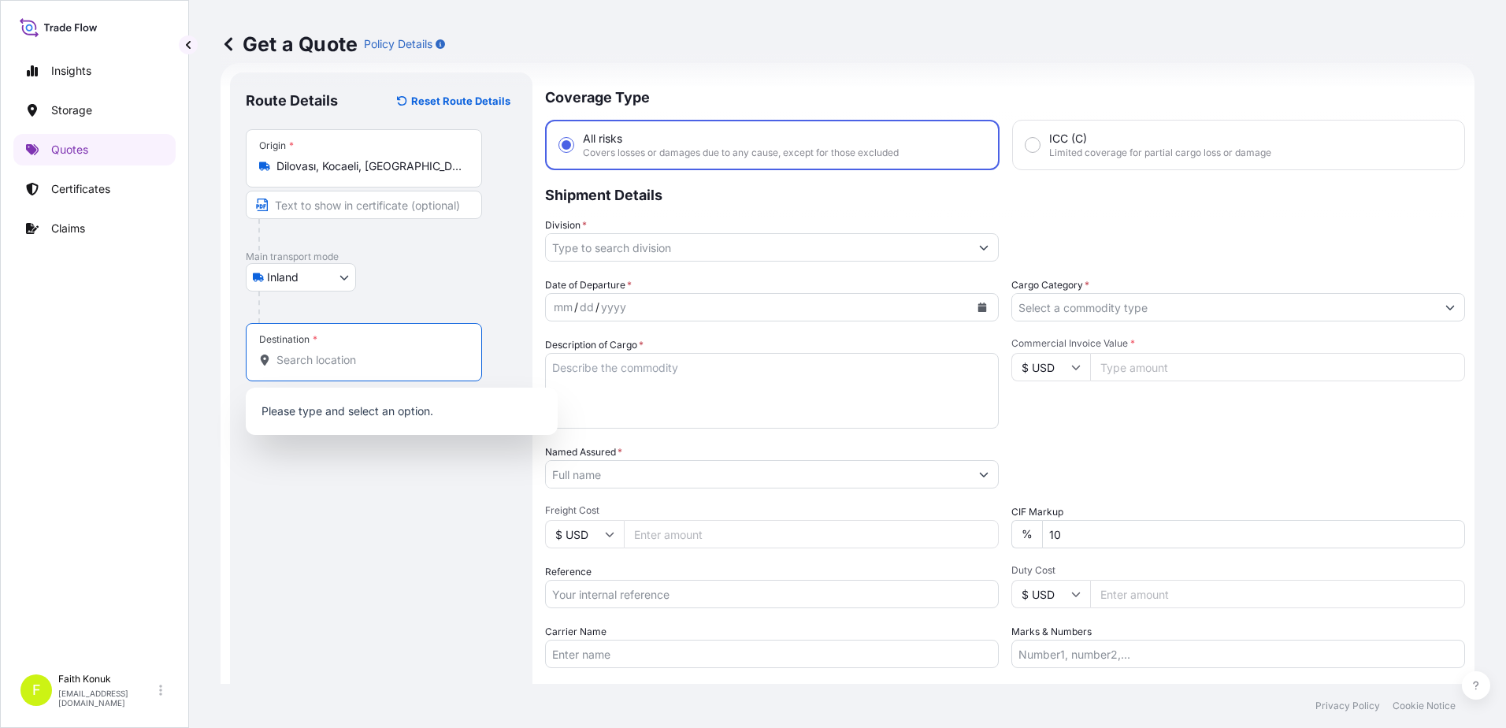
click at [318, 367] on input "Destination *" at bounding box center [370, 360] width 186 height 16
paste input "[GEOGRAPHIC_DATA]"
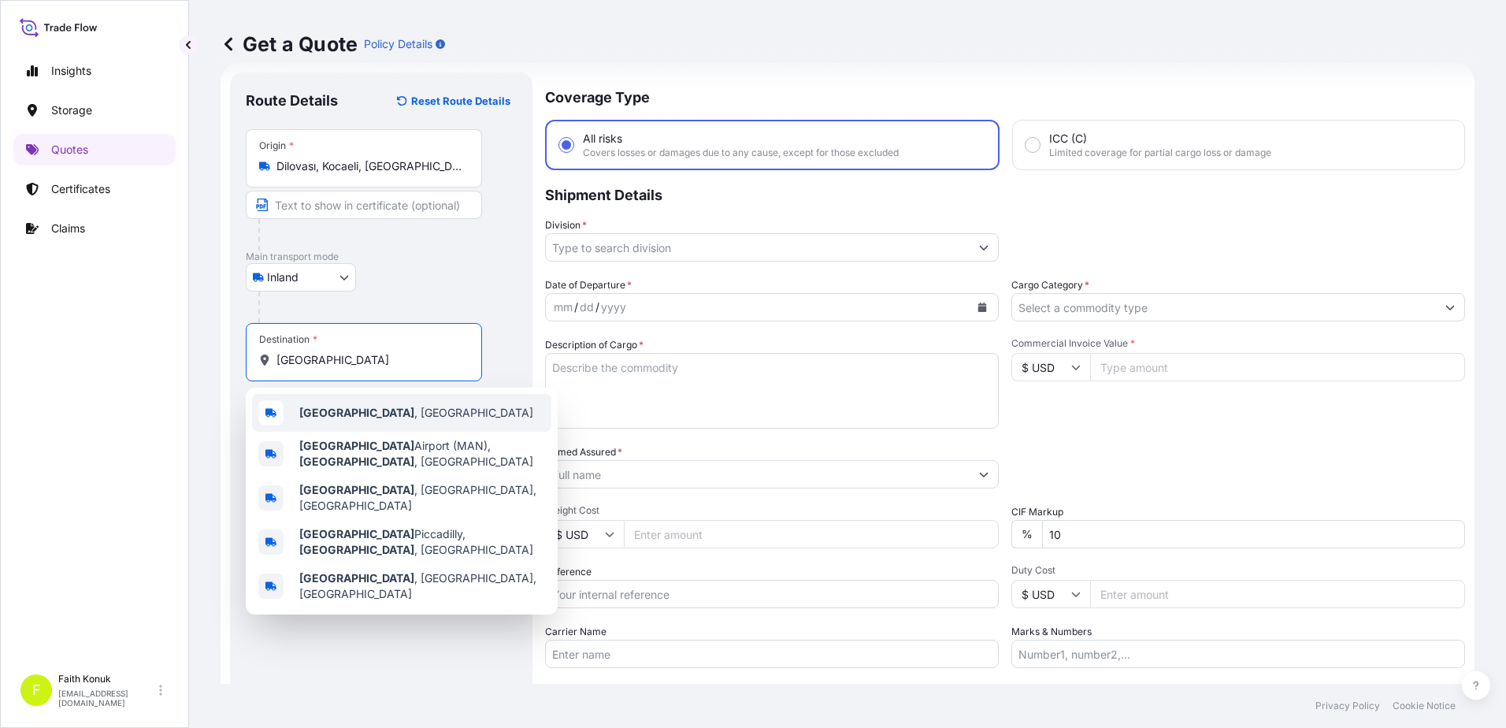
click at [368, 413] on span "[GEOGRAPHIC_DATA] , [GEOGRAPHIC_DATA]" at bounding box center [416, 413] width 234 height 16
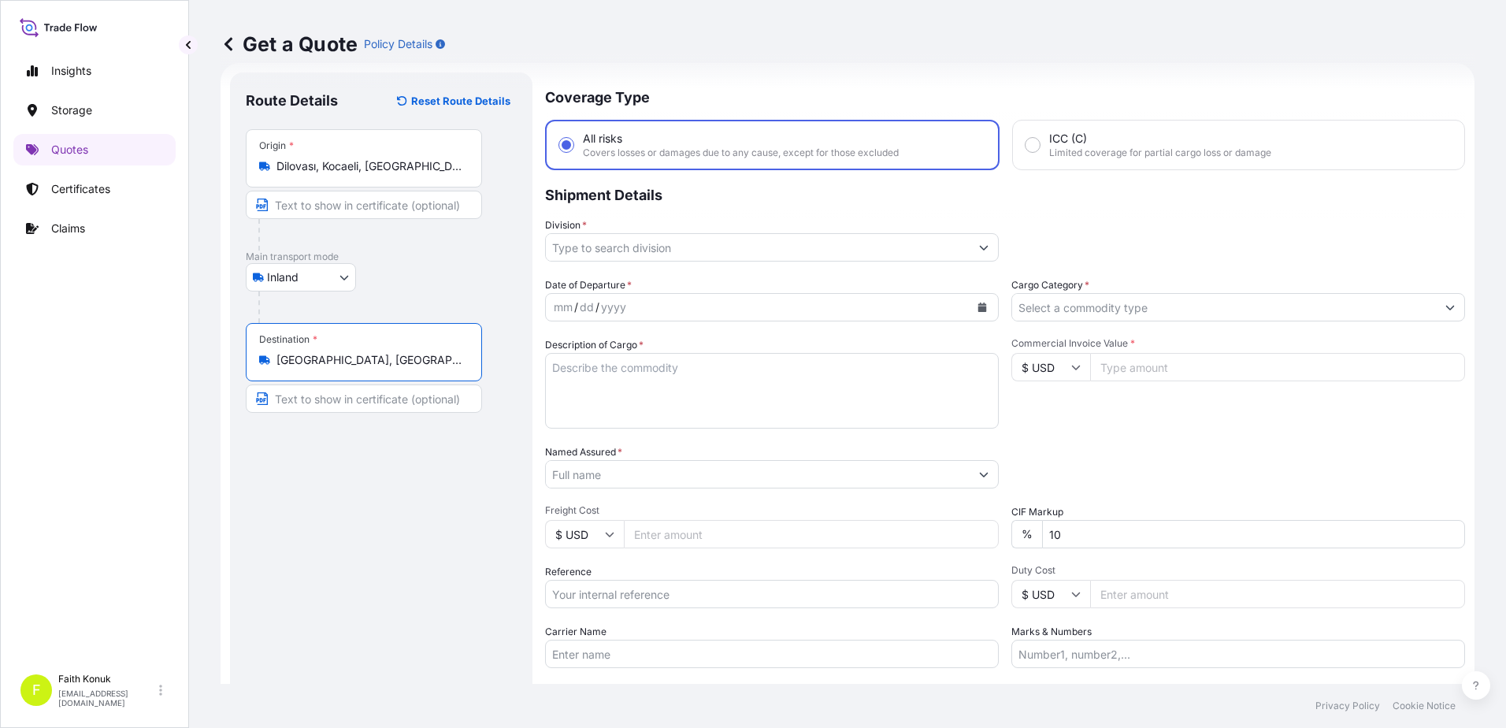
type input "[GEOGRAPHIC_DATA], [GEOGRAPHIC_DATA]"
click at [403, 270] on div "Inland Air Water Inland" at bounding box center [381, 277] width 271 height 28
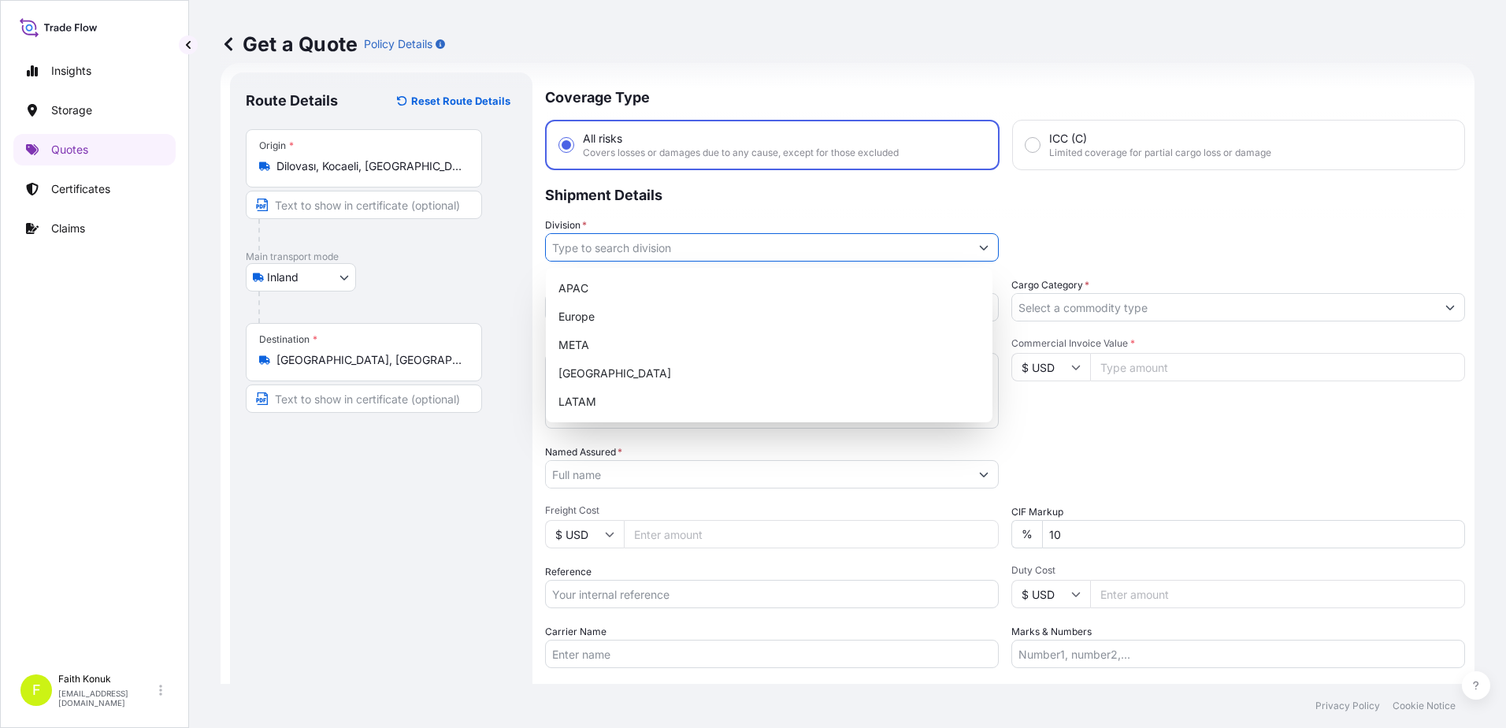
click at [604, 246] on input "Division *" at bounding box center [758, 247] width 424 height 28
click at [581, 350] on div "META" at bounding box center [769, 345] width 434 height 28
type input "META"
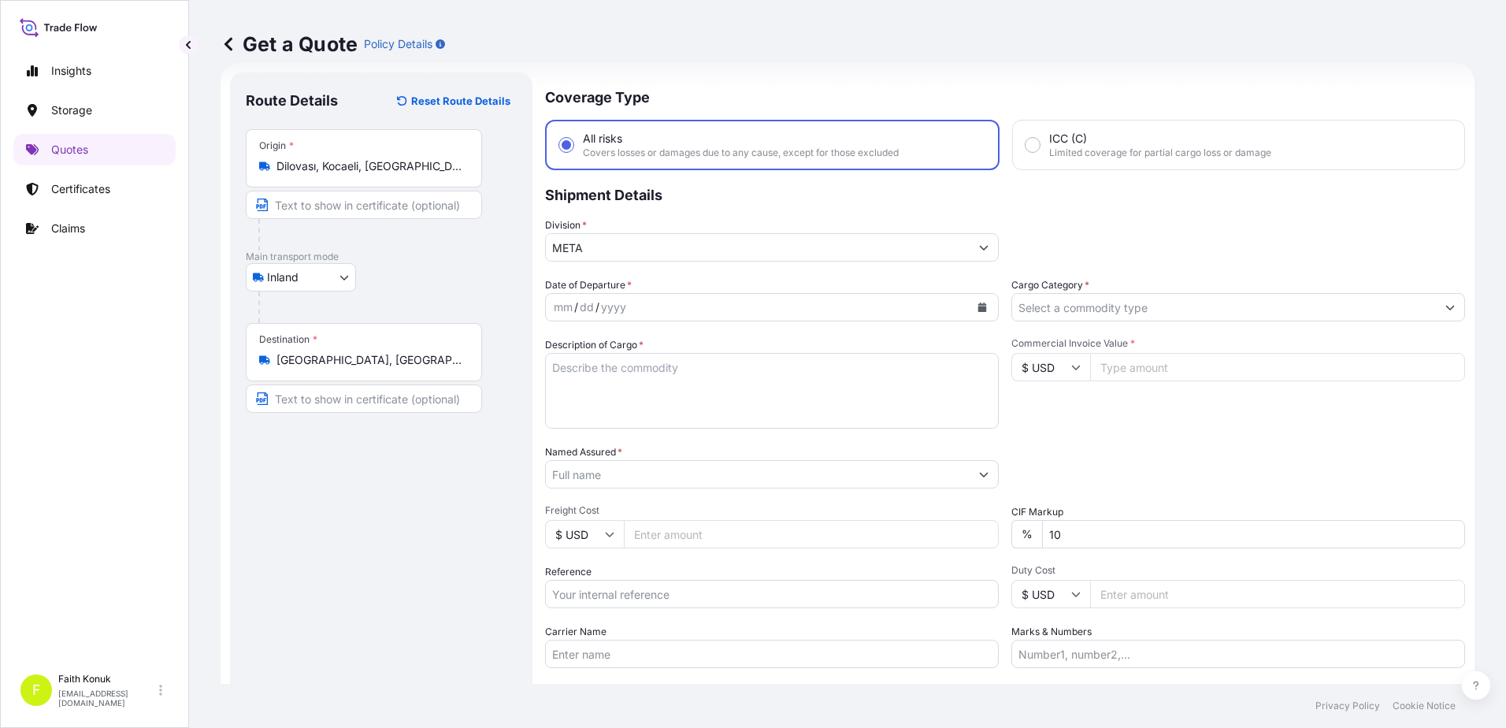
click at [667, 206] on p "Shipment Details" at bounding box center [1005, 193] width 920 height 47
click at [979, 307] on icon "Calendar" at bounding box center [983, 307] width 9 height 9
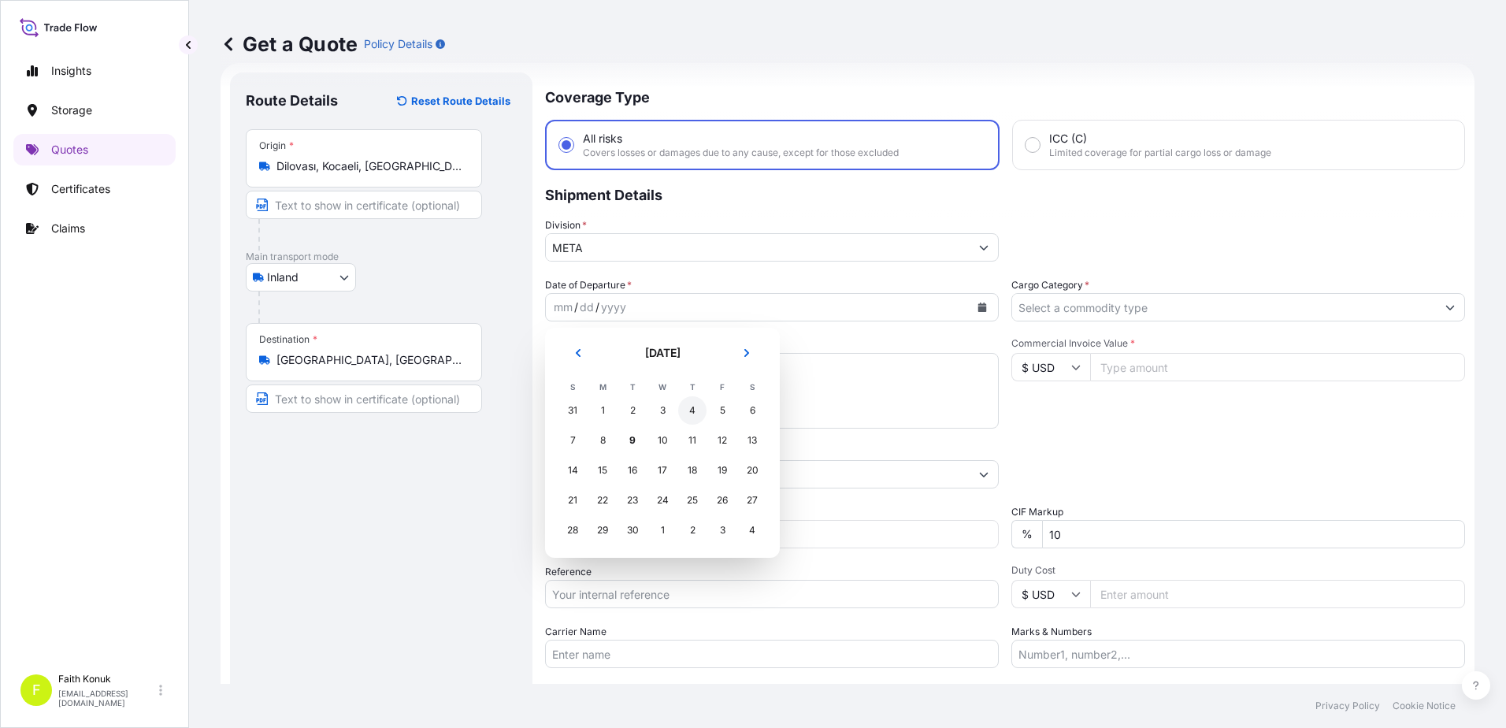
click at [696, 414] on div "4" at bounding box center [692, 410] width 28 height 28
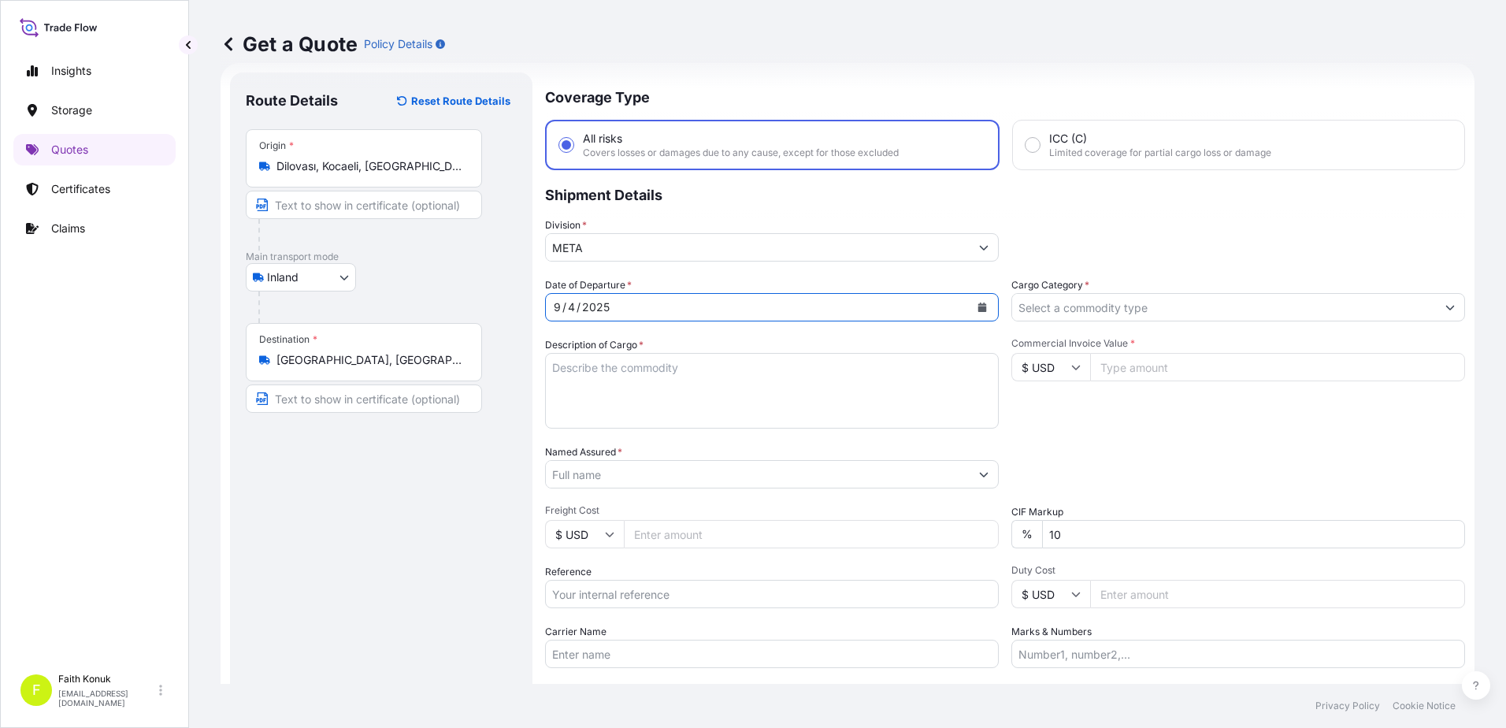
click at [588, 370] on textarea "Description of Cargo *" at bounding box center [772, 391] width 454 height 76
click at [592, 362] on textarea "Description of Cargo *" at bounding box center [772, 391] width 454 height 76
paste textarea "CELL AND SHUTTLE RISER,SHUTTLE RAIL BLOCK, FENCE ,SHUTTLE 1* KOMPLE TIR ,8635 kg"
click at [585, 397] on textarea "CELL AND SHUTTLE RISER,SHUTTLE RAIL BLOCK, FENCE ,SHUTTLE 1* KOMPLE TIR ,8635 kg" at bounding box center [772, 391] width 454 height 76
paste textarea "34 FMG 343"
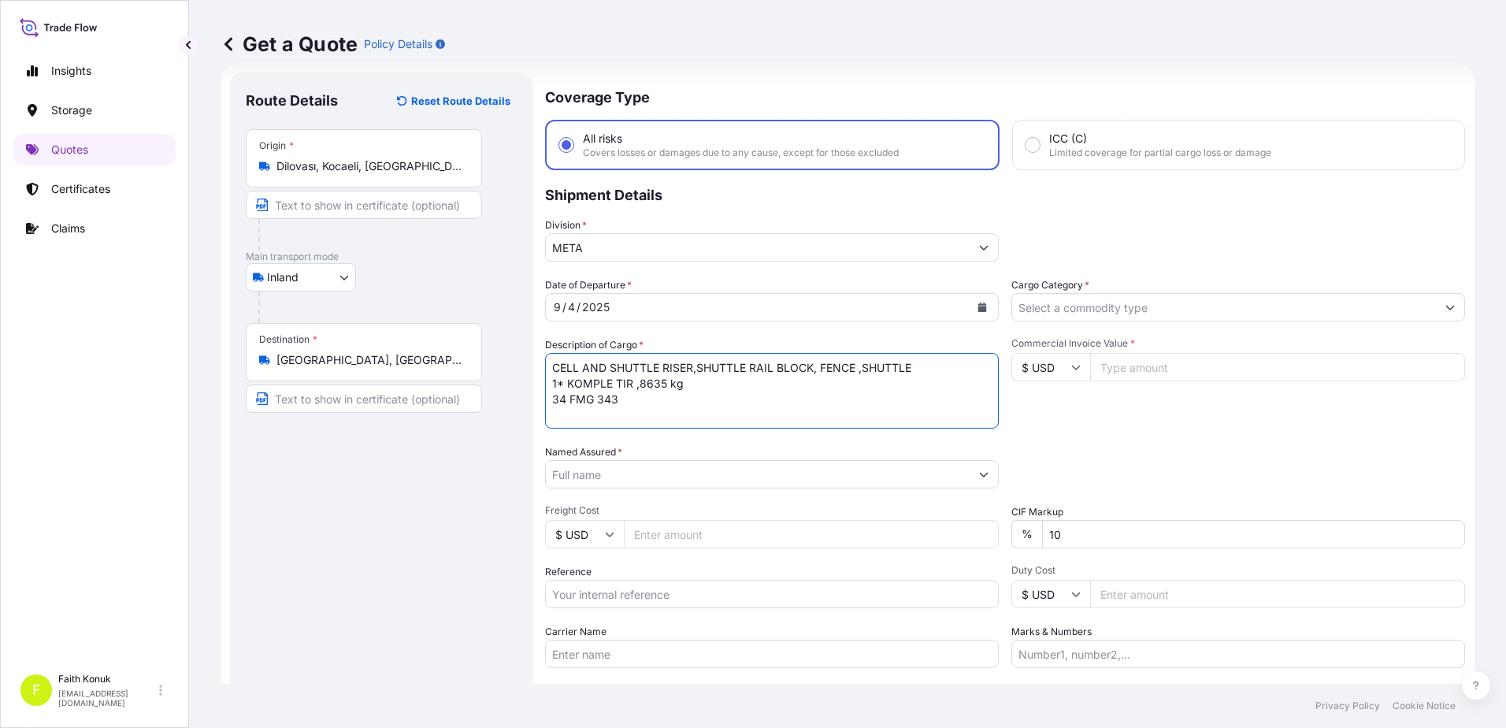
scroll to position [2, 0]
type textarea "CELL AND SHUTTLE RISER,SHUTTLE RAIL BLOCK, FENCE ,SHUTTLE 1* KOMPLE TIR ,8635 k…"
click at [574, 655] on input "Carrier Name" at bounding box center [772, 654] width 454 height 28
paste input "34 FMG 343"
type input "34 FMG 343"
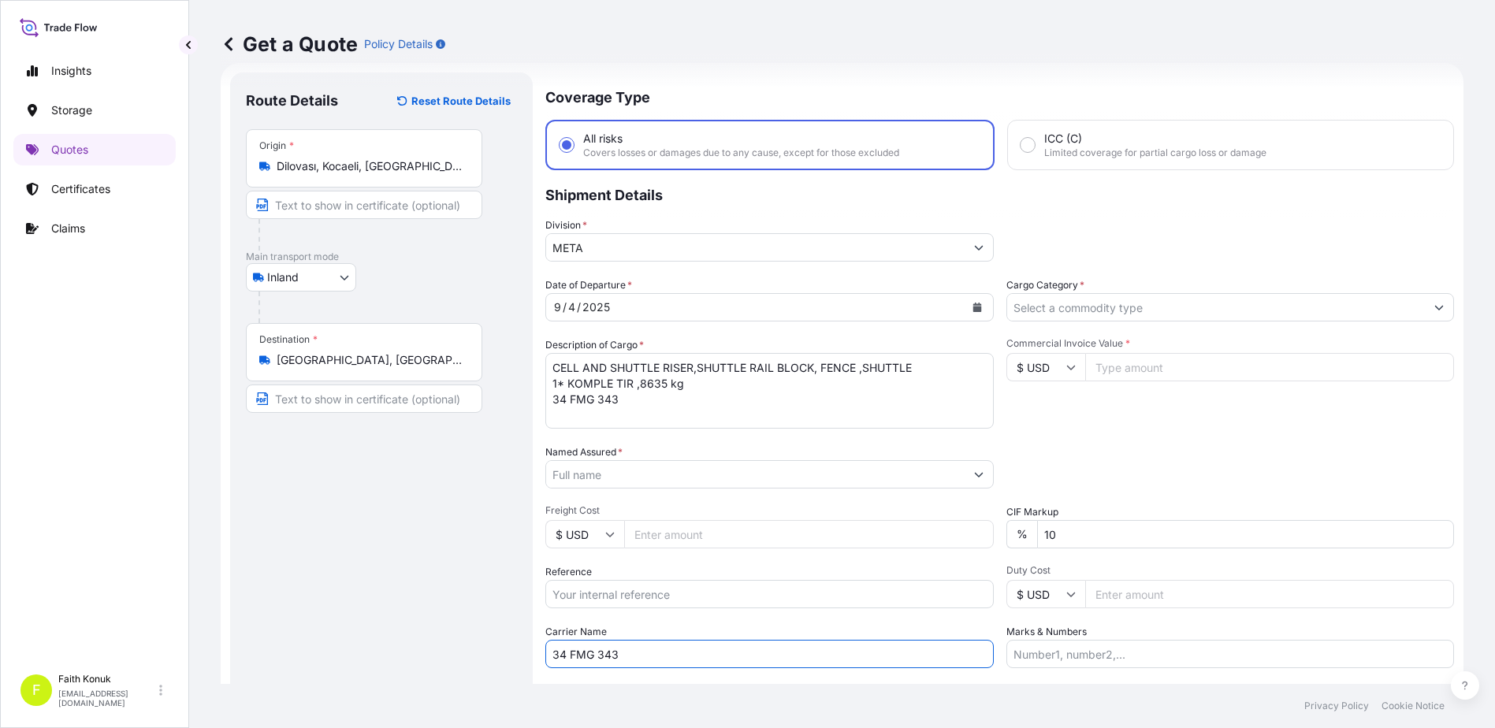
click at [661, 485] on input "Named Assured *" at bounding box center [755, 474] width 418 height 28
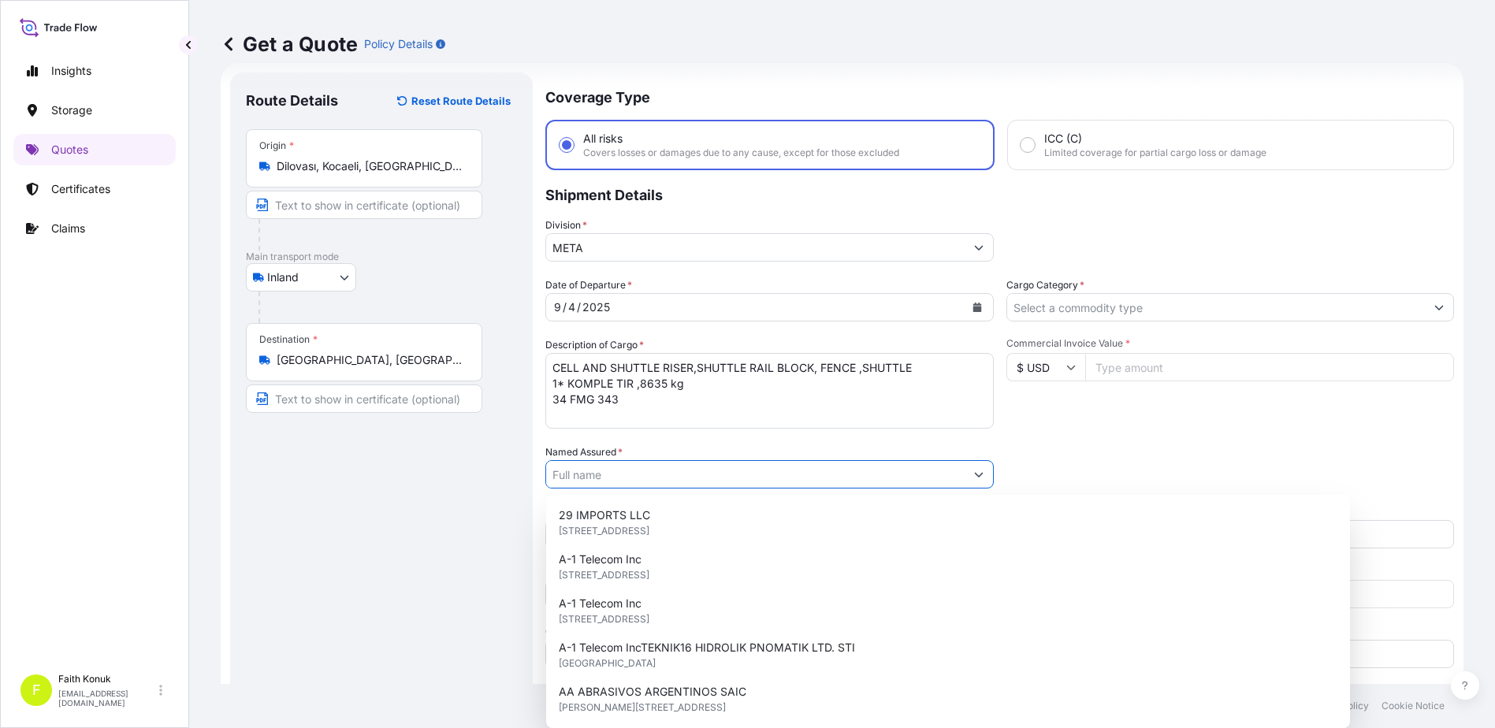
paste input "ABB ELEKTRIK SANAYI A.S."
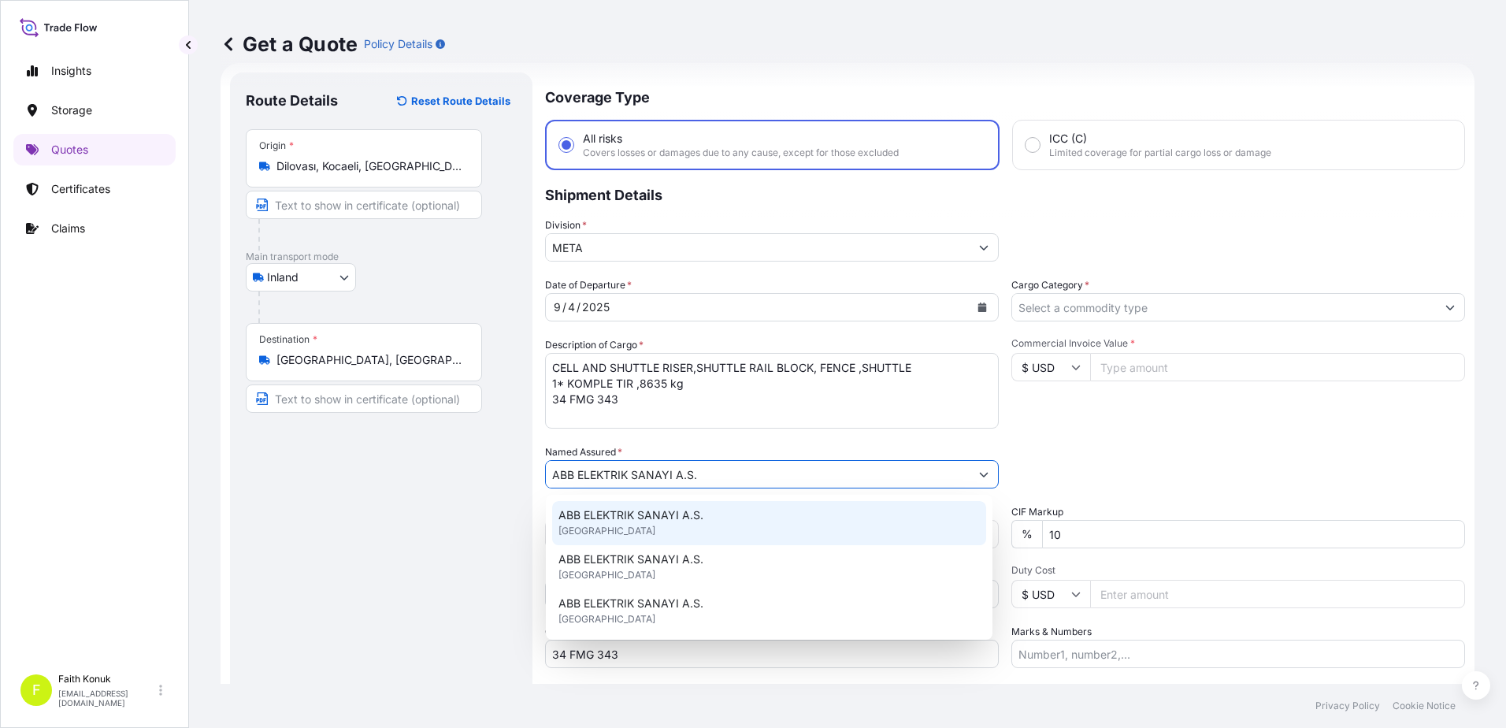
click at [665, 517] on span "ABB ELEKTRIK SANAYI A.S." at bounding box center [631, 515] width 145 height 16
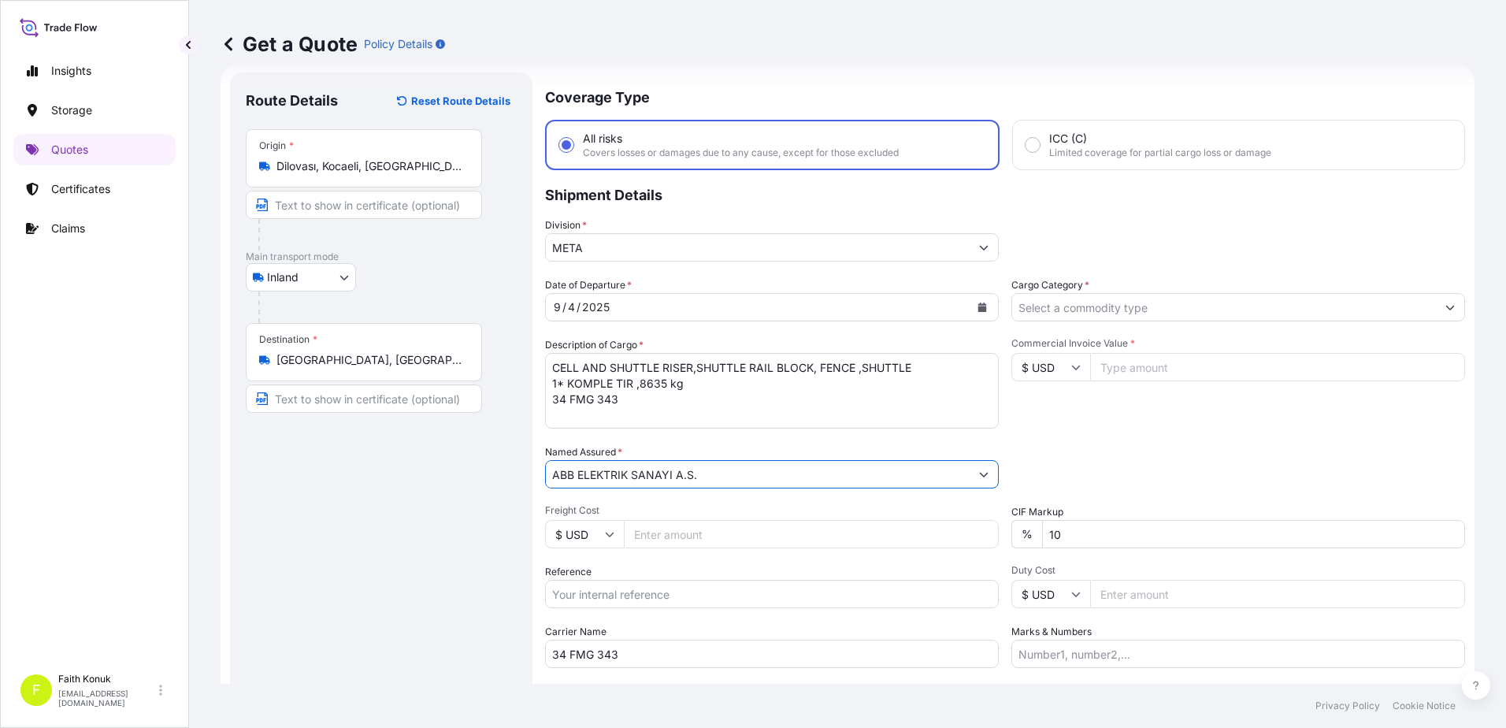
type input "ABB ELEKTRIK SANAYI A.S."
click at [678, 440] on div "Date of Departure * [DATE] Cargo Category * Description of Cargo * CELL AND SHU…" at bounding box center [1005, 472] width 920 height 391
click at [558, 418] on textarea "CELL AND SHUTTLE RISER,SHUTTLE RAIL BLOCK, FENCE ,SHUTTLE 1* KOMPLE TIR ,8635 k…" at bounding box center [772, 391] width 454 height 76
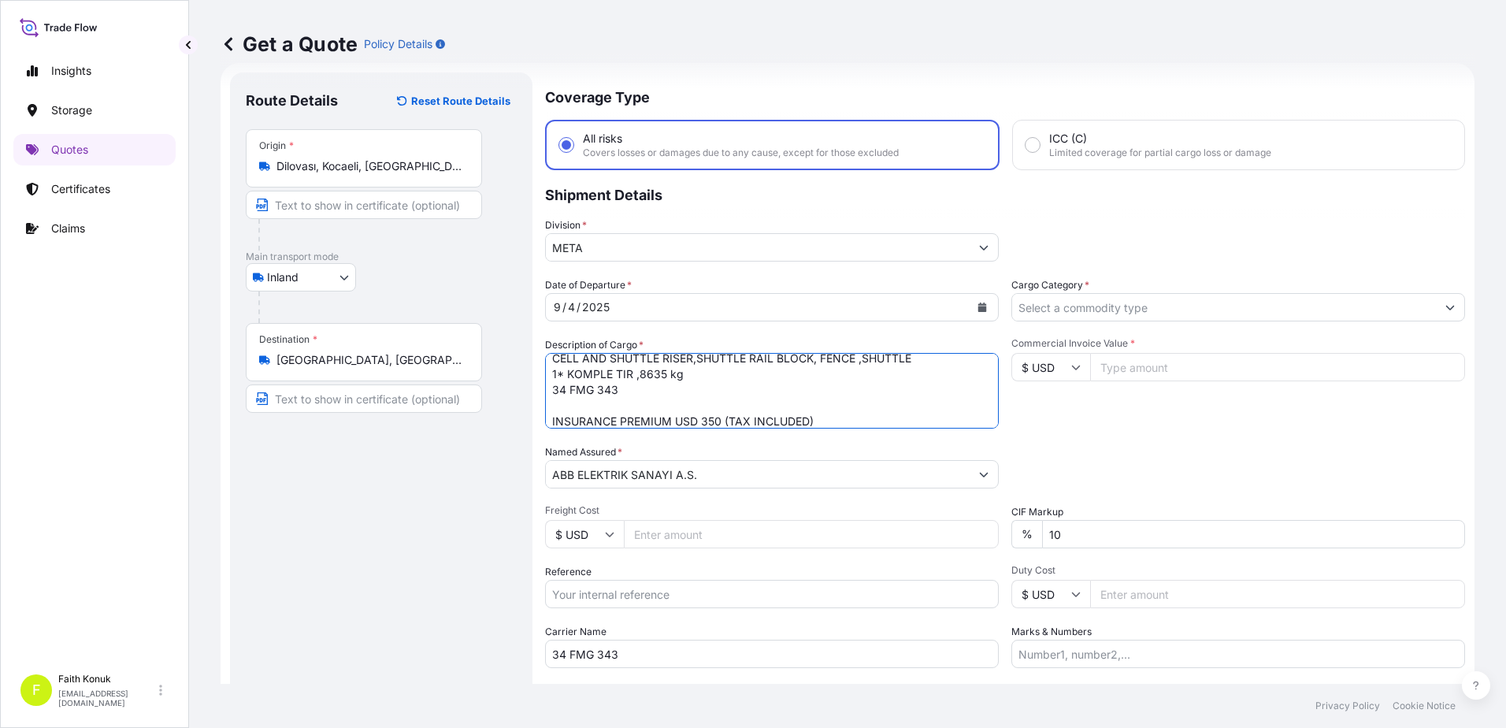
type textarea "CELL AND SHUTTLE RISER,SHUTTLE RAIL BLOCK, FENCE ,SHUTTLE 1* KOMPLE TIR ,8635 k…"
click at [1075, 307] on input "Cargo Category *" at bounding box center [1224, 307] width 424 height 28
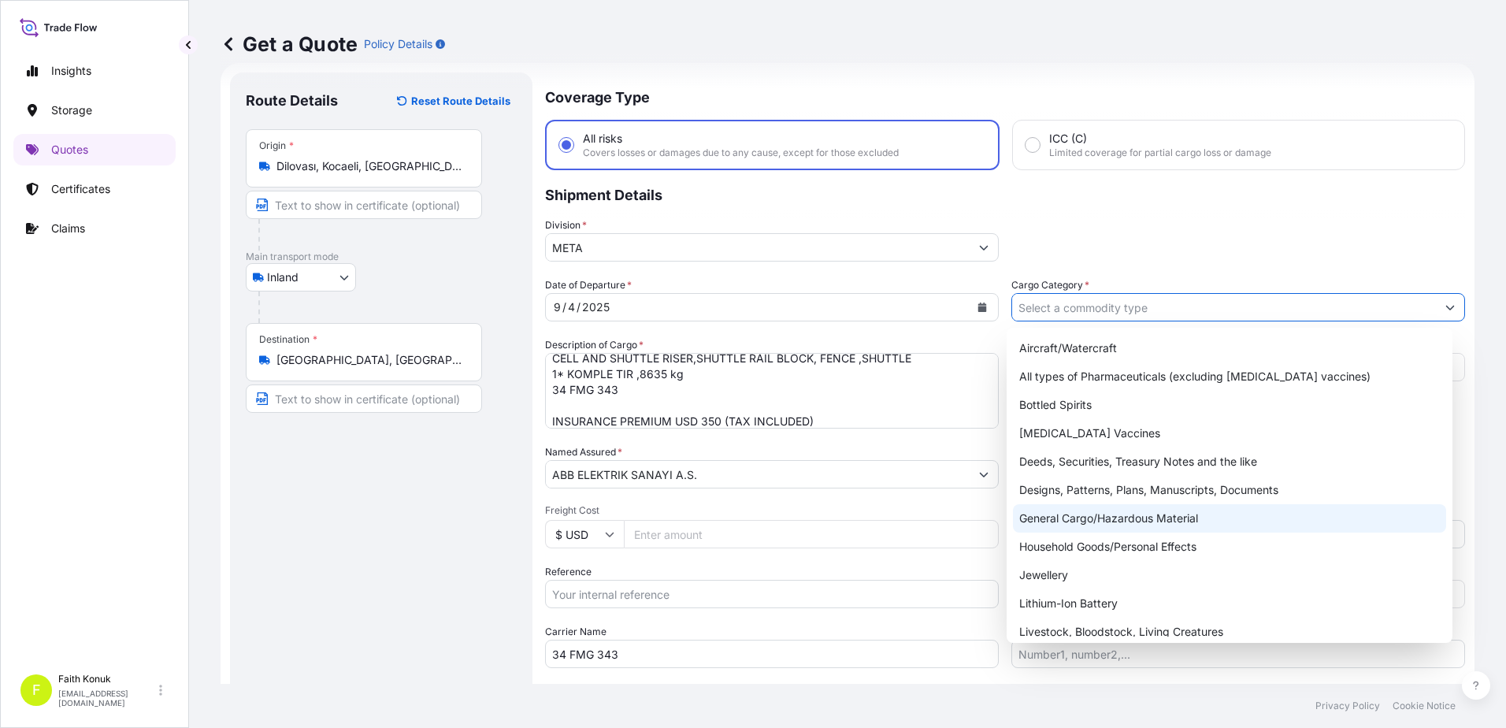
click at [1062, 519] on div "General Cargo/Hazardous Material" at bounding box center [1230, 518] width 434 height 28
type input "General Cargo/Hazardous Material"
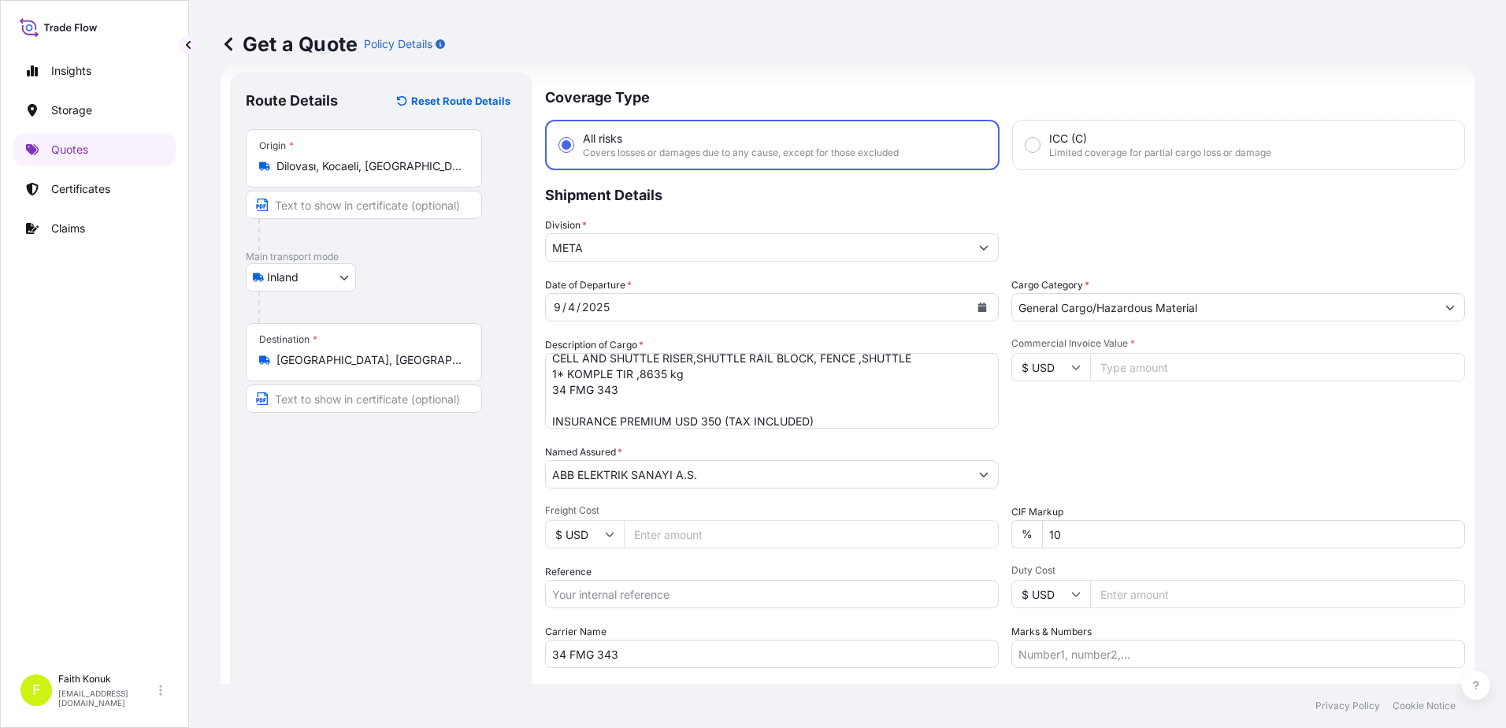
click at [1101, 253] on div "Division * META" at bounding box center [1005, 239] width 920 height 44
click at [1068, 373] on input "$ USD" at bounding box center [1051, 367] width 79 height 28
click at [1058, 436] on div "£ GBP" at bounding box center [1045, 444] width 66 height 30
type input "£ GBP"
click at [1128, 366] on input "Commercial Invoice Value *" at bounding box center [1277, 367] width 375 height 28
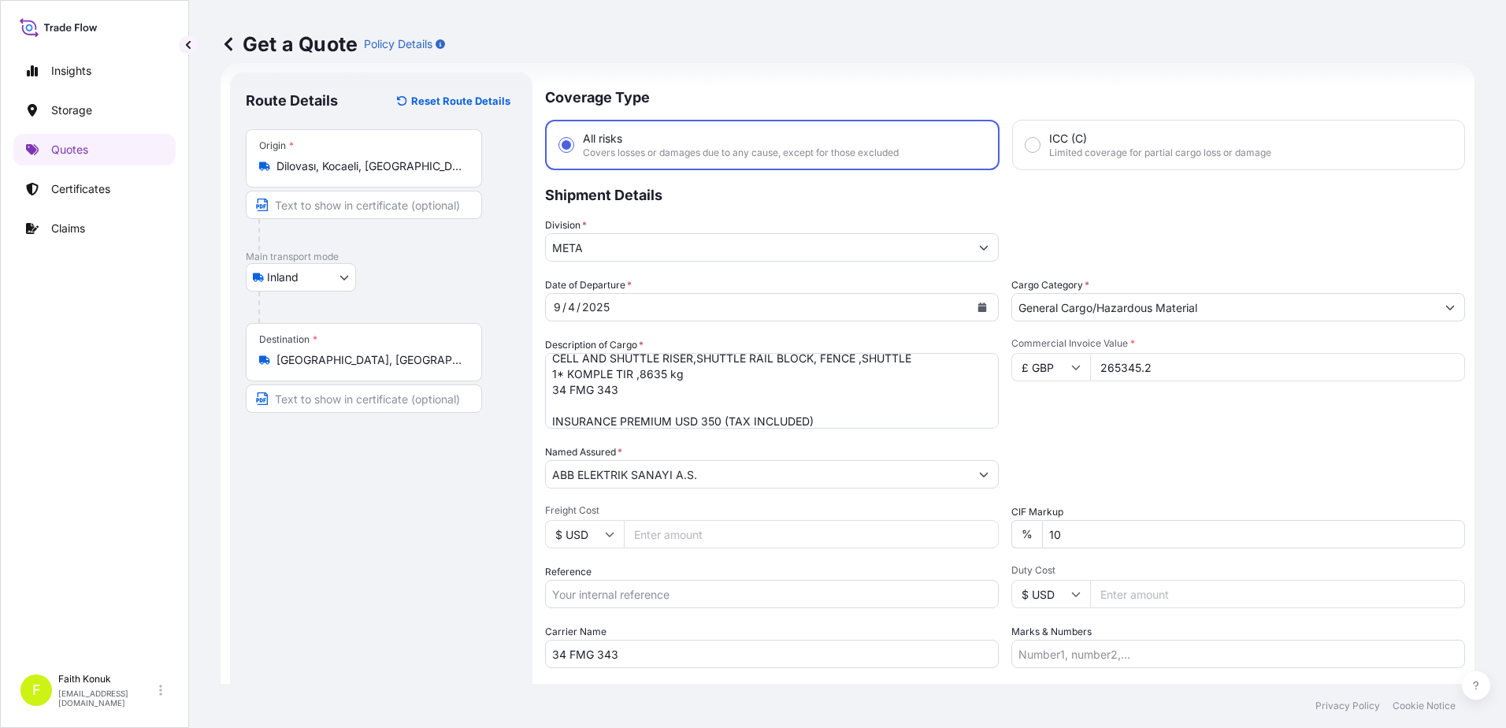
type input "265345.2"
click at [1164, 492] on div "Date of Departure * [DATE] Cargo Category * General Cargo/Hazardous Material De…" at bounding box center [1005, 472] width 920 height 391
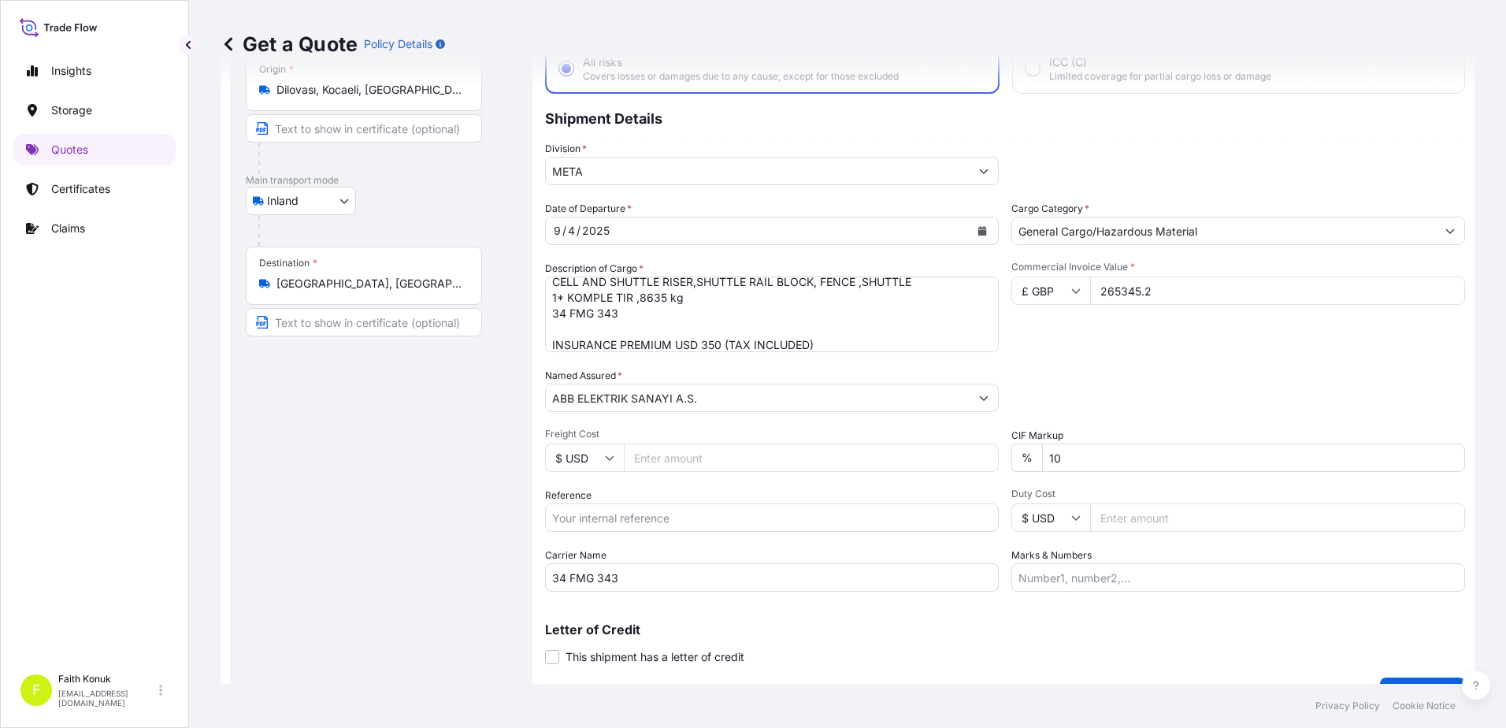
scroll to position [136, 0]
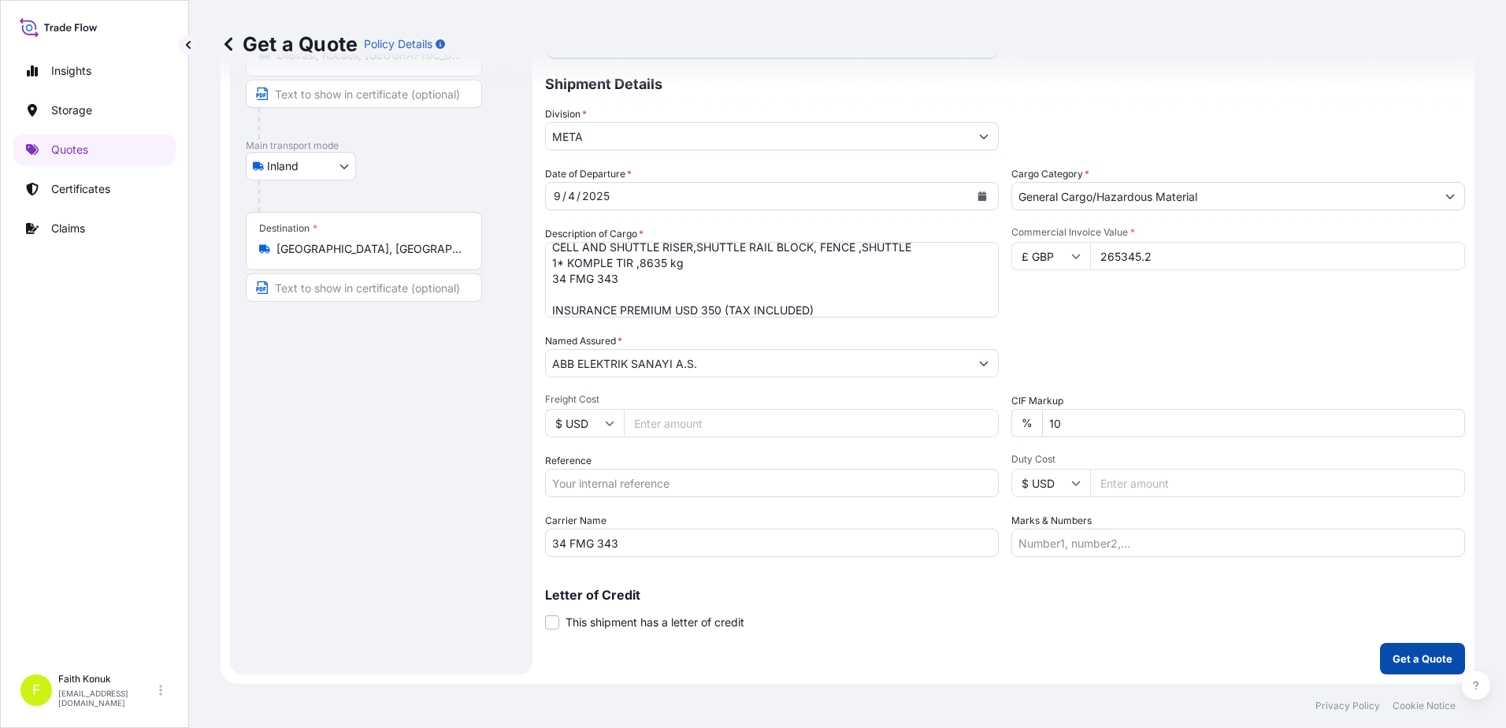
click at [1388, 652] on button "Get a Quote" at bounding box center [1422, 659] width 85 height 32
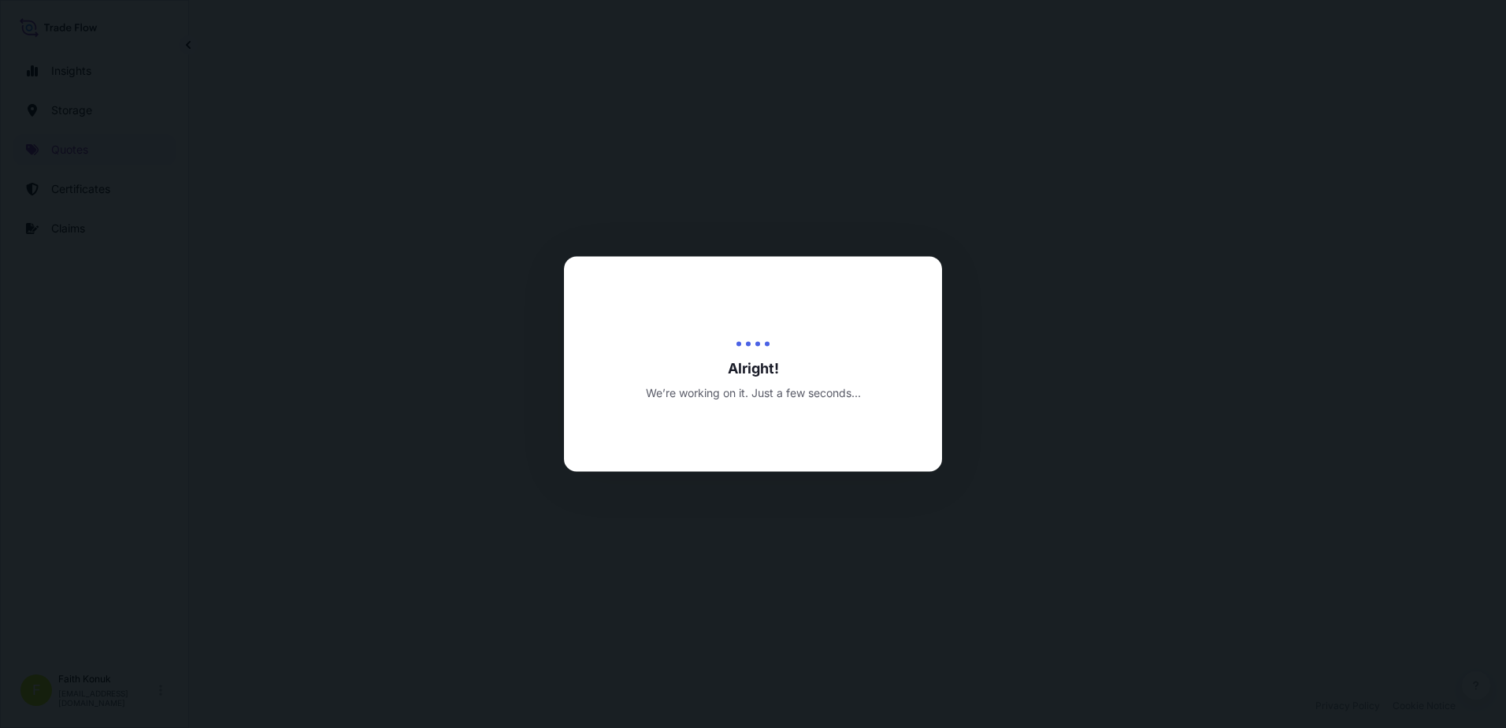
select select "Inland"
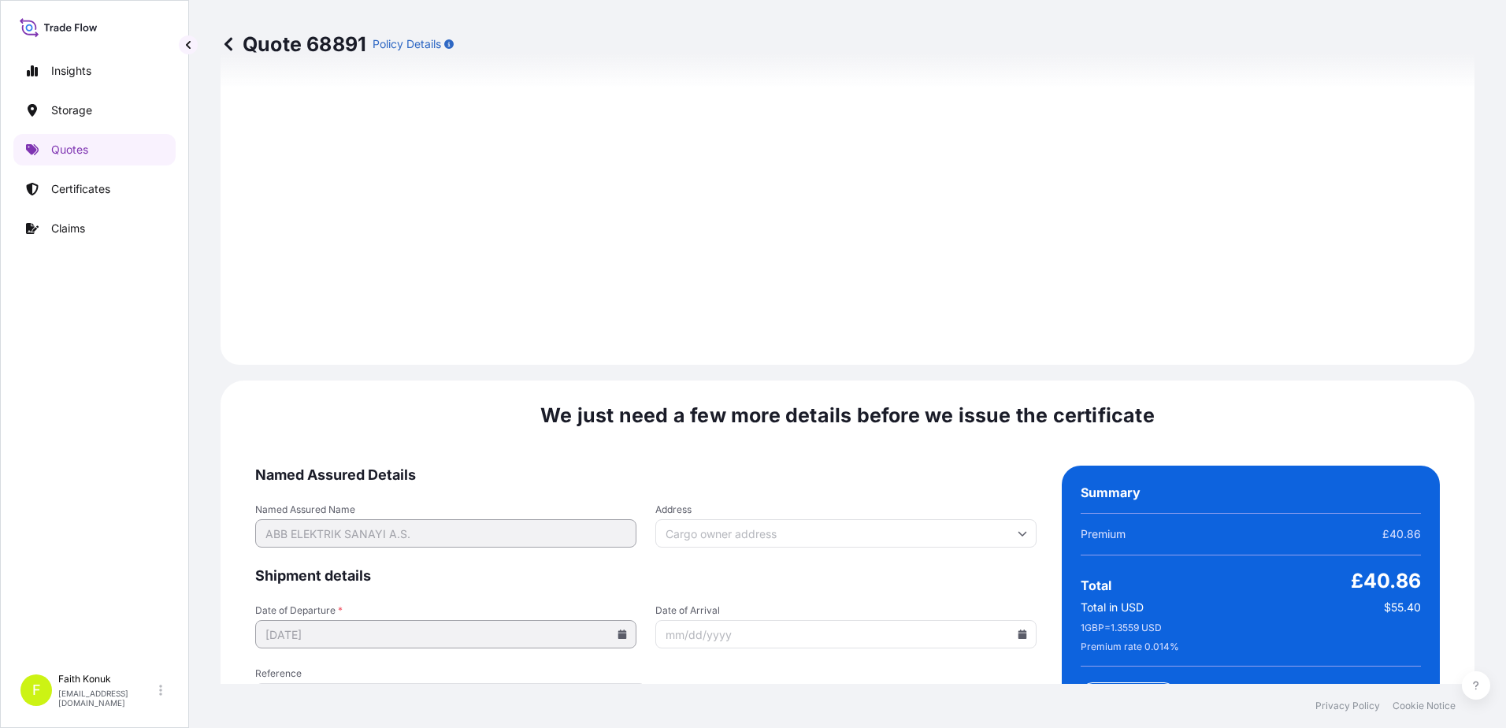
scroll to position [2324, 0]
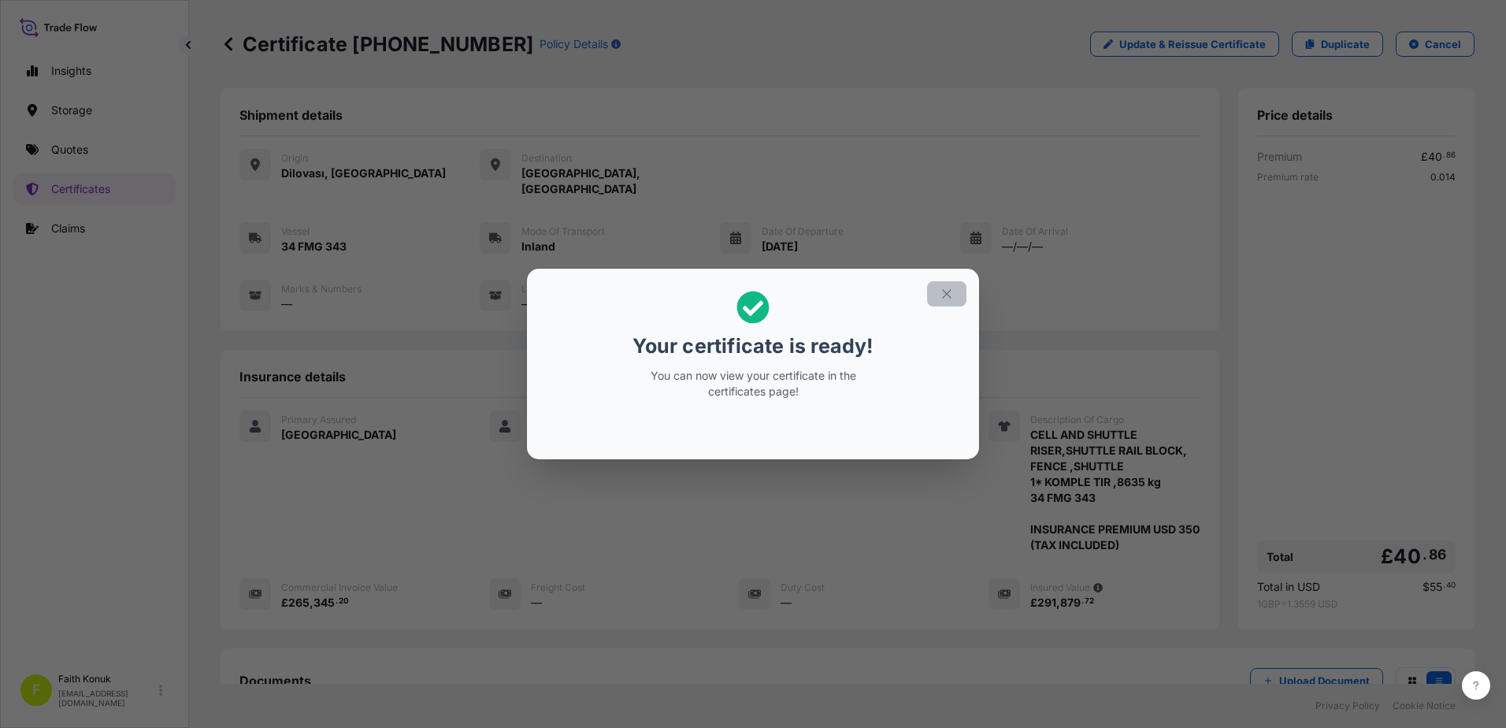
click at [945, 295] on icon "button" at bounding box center [947, 294] width 14 height 14
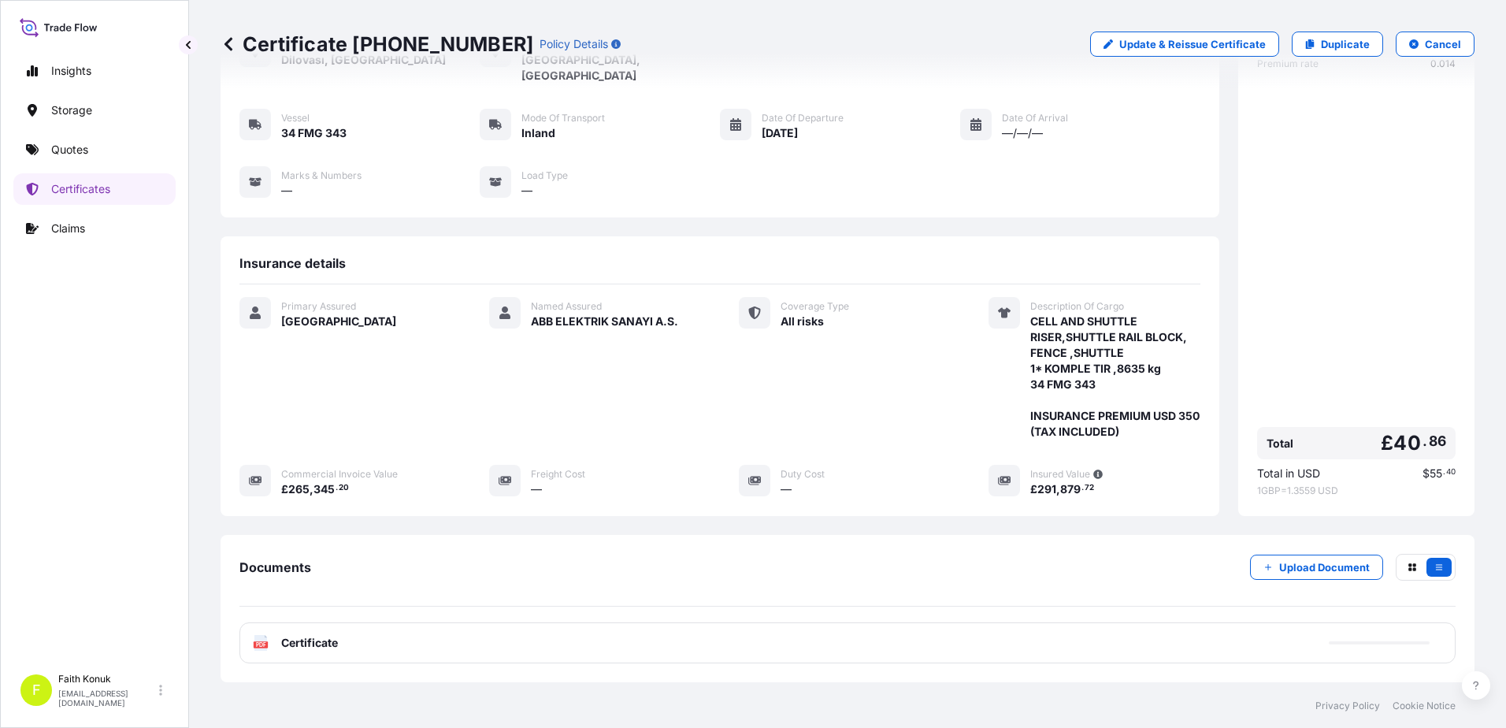
scroll to position [195, 0]
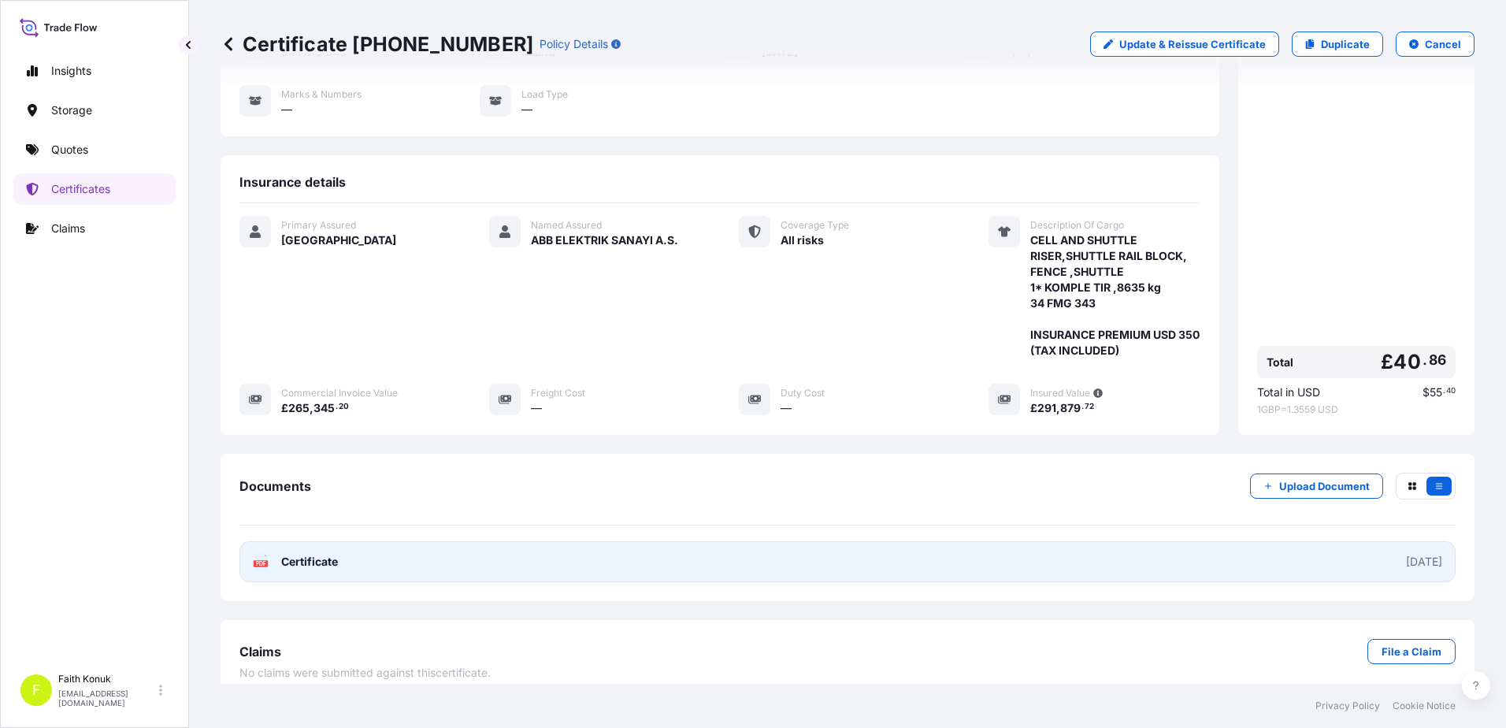
click at [262, 561] on text "PDF" at bounding box center [261, 564] width 10 height 6
